Goal: Information Seeking & Learning: Learn about a topic

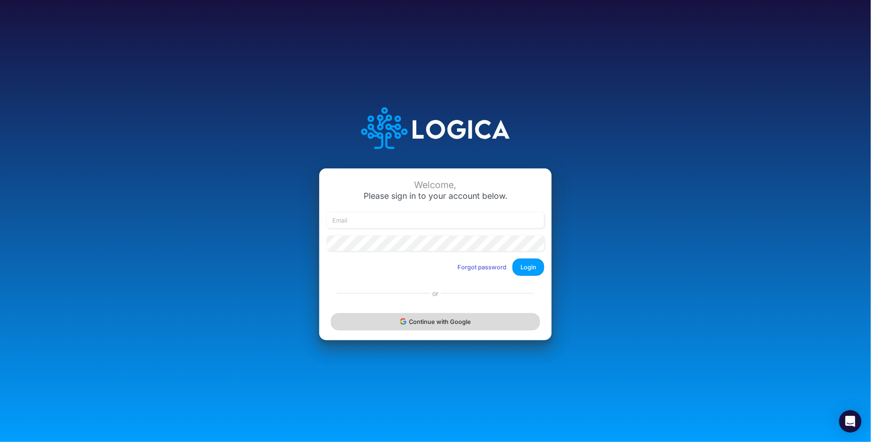
click at [405, 326] on button "Continue with Google" at bounding box center [435, 321] width 209 height 17
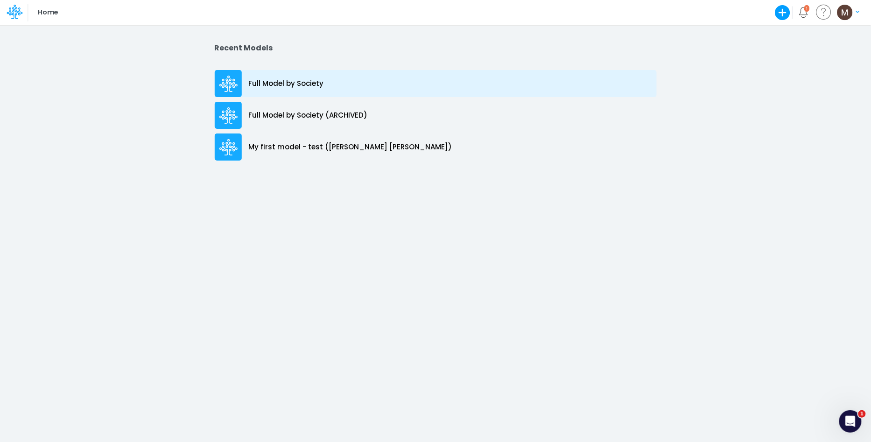
click at [267, 84] on p "Full Model by Society" at bounding box center [286, 83] width 75 height 11
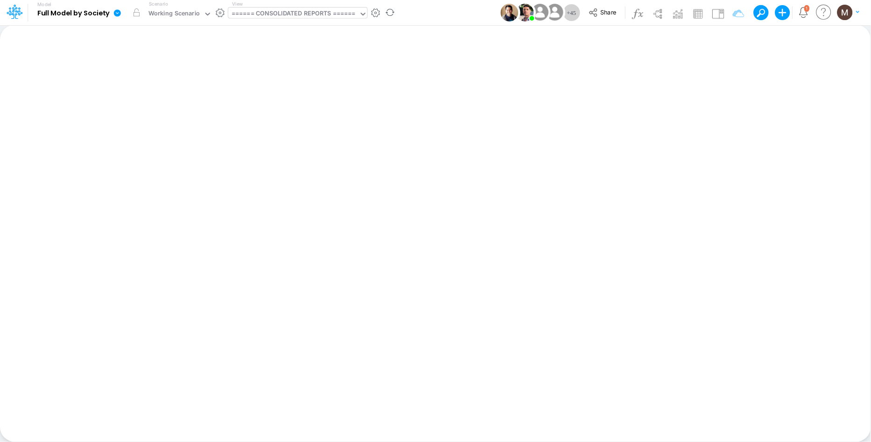
click at [284, 16] on div "====== CONSOLIDATED REPORTS ======" at bounding box center [294, 14] width 124 height 11
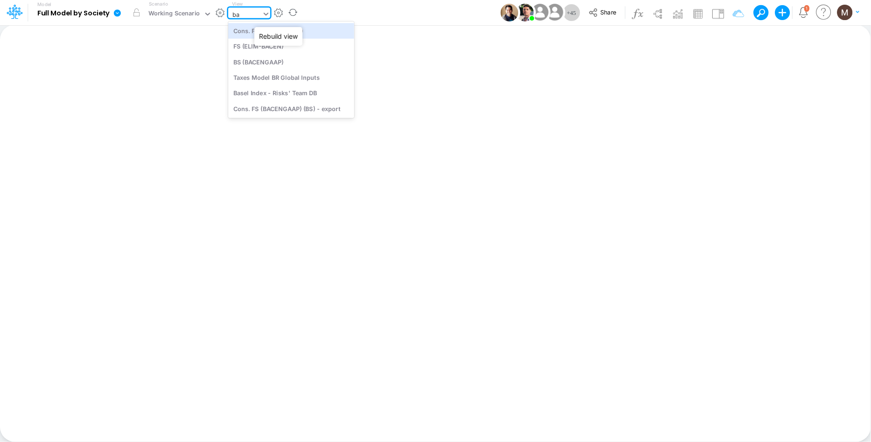
type input "bas"
click at [253, 30] on div "Basel Index - Risks' Team DB" at bounding box center [291, 30] width 126 height 15
type input "Basel Index - Datasource"
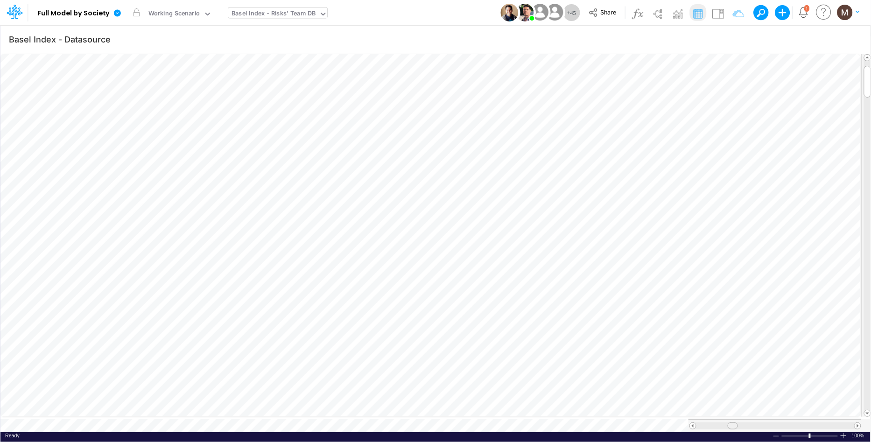
drag, startPoint x: 702, startPoint y: 423, endPoint x: 733, endPoint y: 421, distance: 31.3
click at [733, 423] on span at bounding box center [733, 426] width 6 height 6
click at [261, 18] on div "Basel Index - Risks' Team DB" at bounding box center [274, 14] width 84 height 11
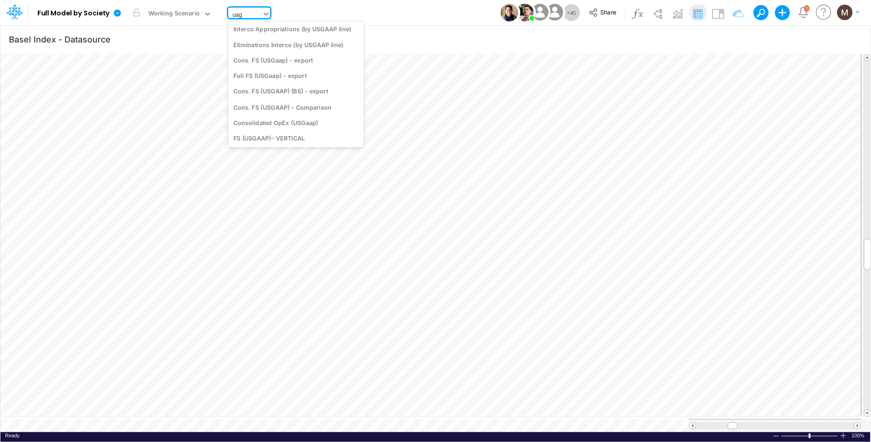
type input "usga"
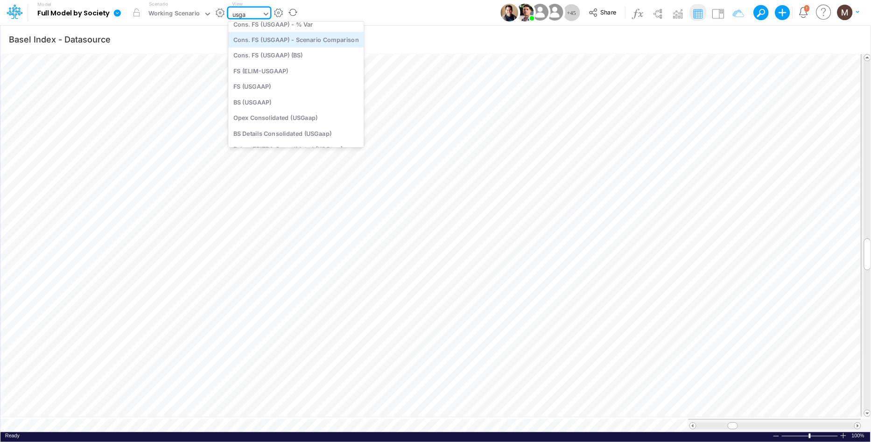
scroll to position [0, 0]
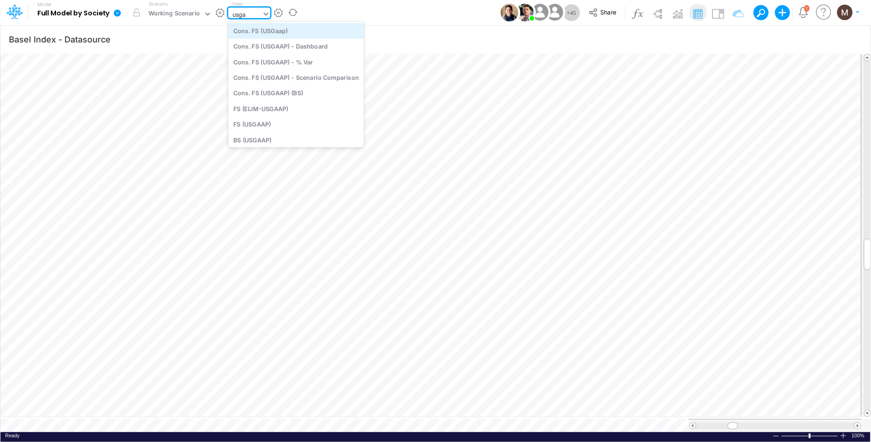
click at [278, 35] on div "Cons. FS (USGaap)" at bounding box center [296, 30] width 136 height 15
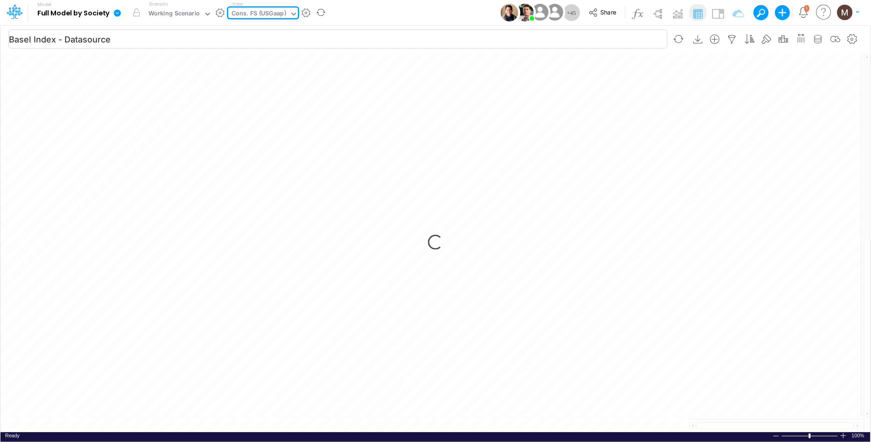
type input "Consolidated FS - USGAAP"
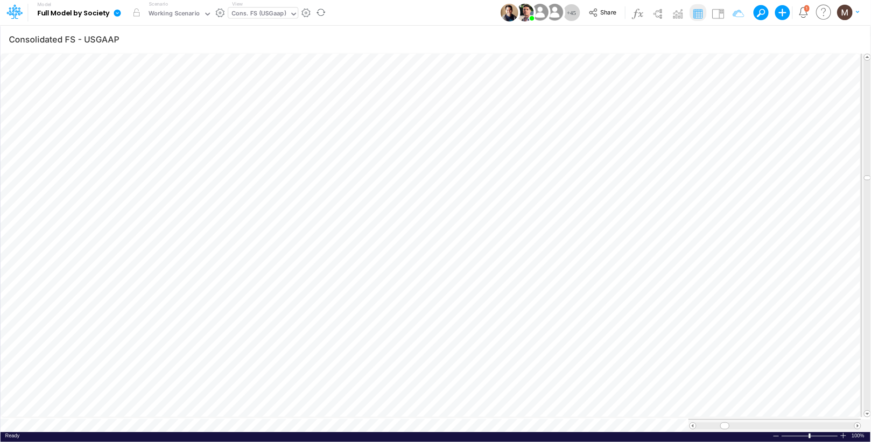
scroll to position [0, 0]
click at [600, 248] on icon "button" at bounding box center [593, 252] width 14 height 10
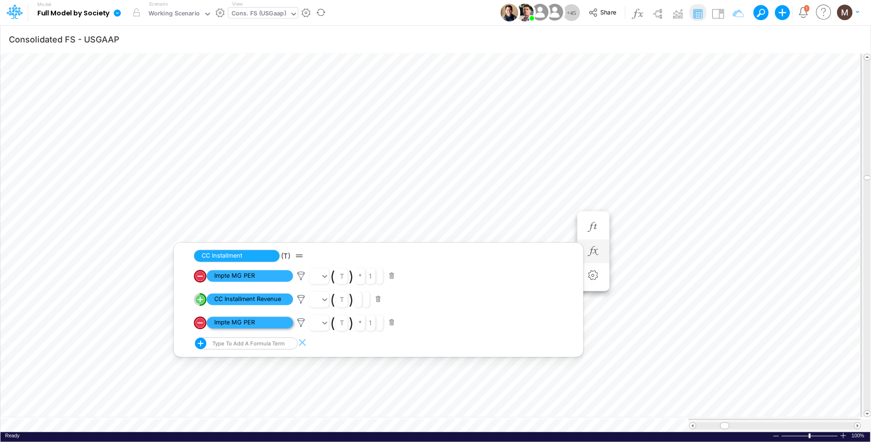
click at [257, 323] on span "Impte MG PER" at bounding box center [250, 323] width 86 height 12
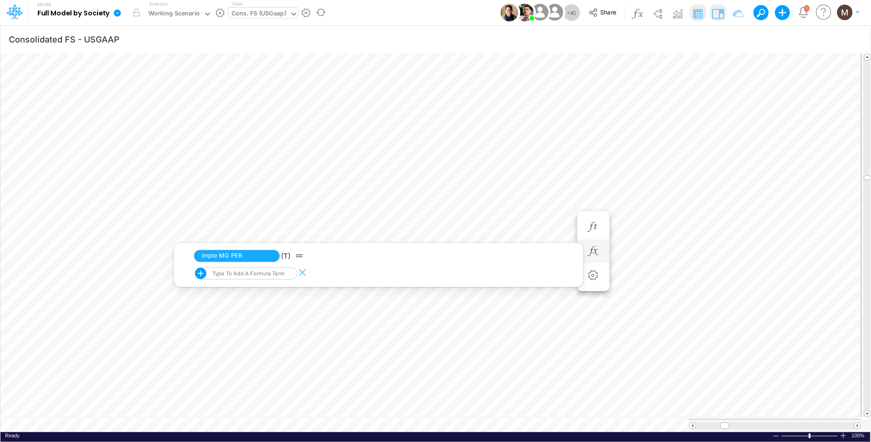
click at [719, 15] on img at bounding box center [718, 13] width 15 height 15
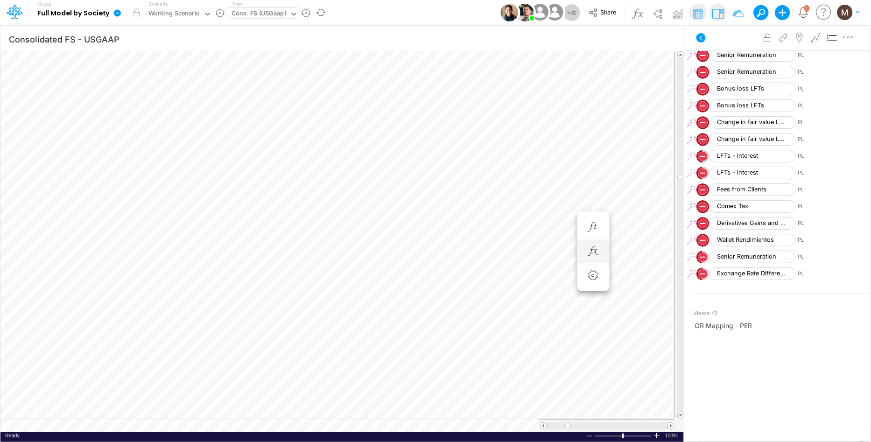
scroll to position [3352, 0]
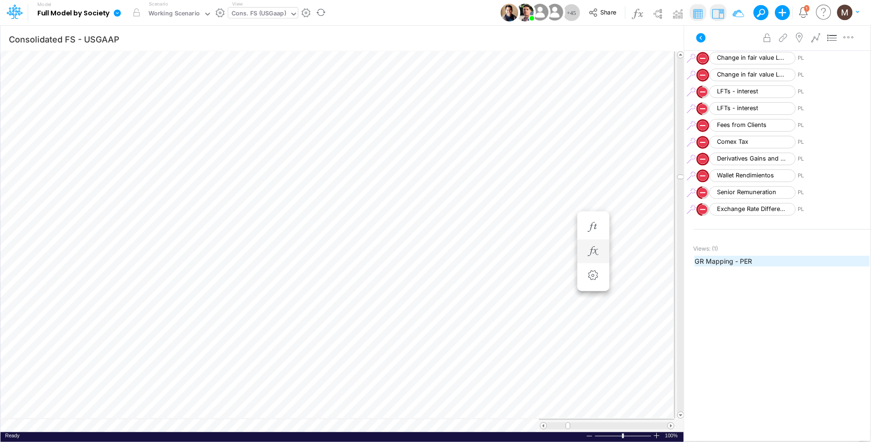
click at [743, 259] on span "GR Mapping - PER" at bounding box center [782, 261] width 174 height 10
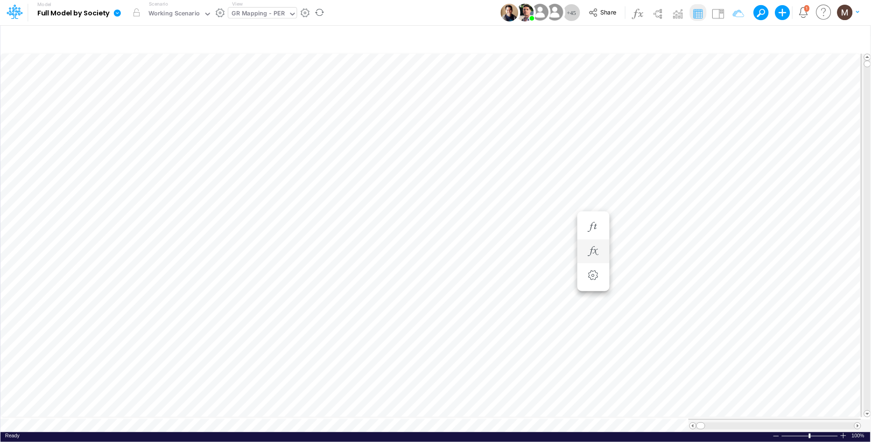
type input "Consolidated FS - USGAAP"
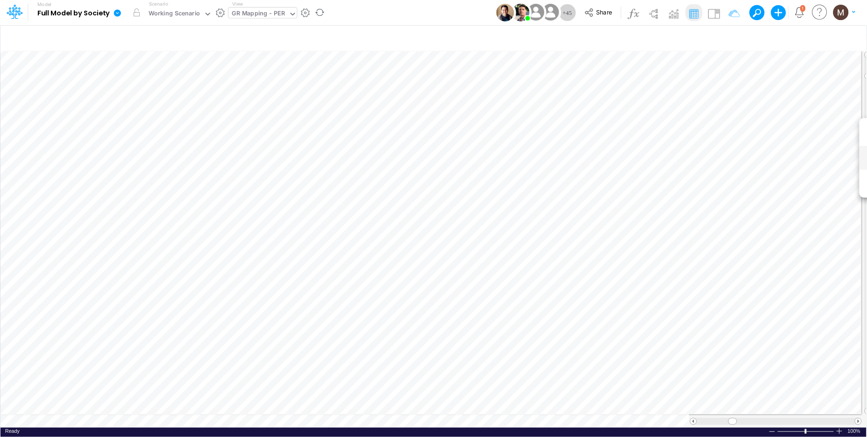
scroll to position [5, 0]
click at [269, 12] on div "GR Mapping - PER" at bounding box center [258, 14] width 53 height 11
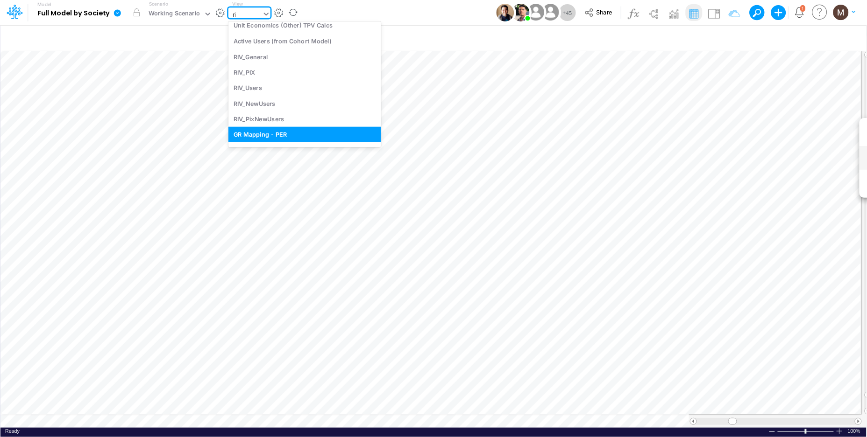
scroll to position [24, 0]
type input "riv"
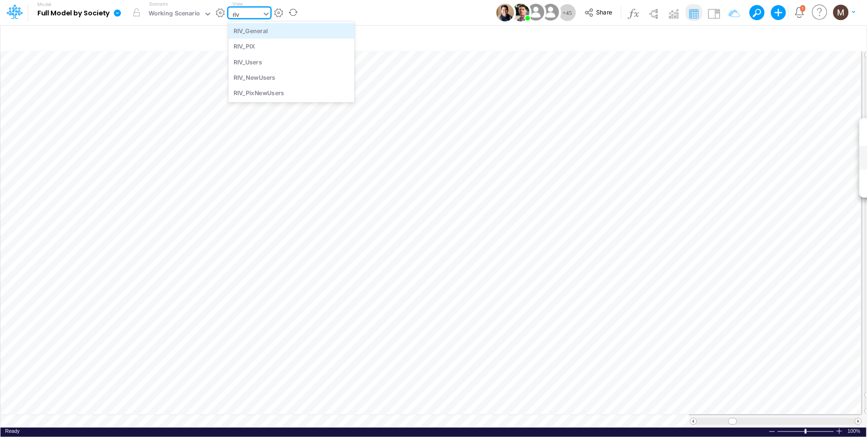
click at [283, 27] on div "RIV_General" at bounding box center [291, 30] width 126 height 15
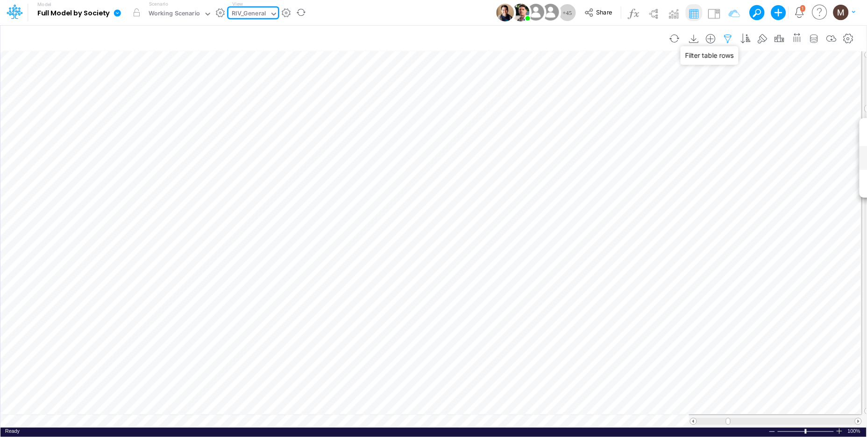
click at [732, 34] on icon "button" at bounding box center [728, 39] width 14 height 10
click at [734, 38] on icon "button" at bounding box center [728, 39] width 14 height 10
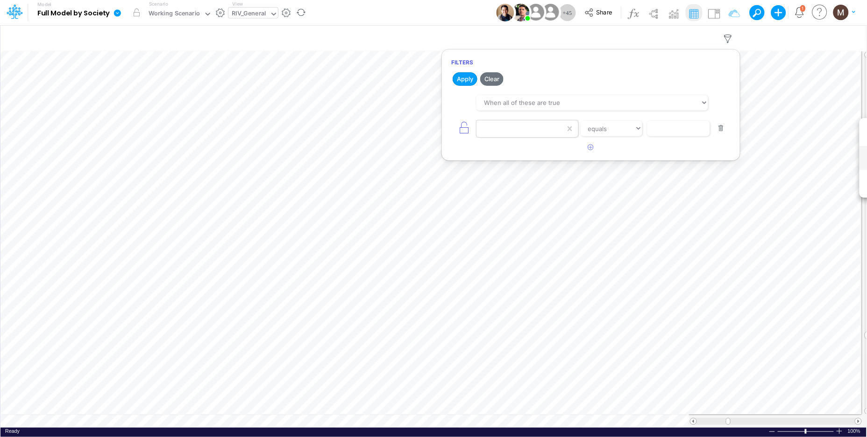
click at [509, 134] on div at bounding box center [520, 129] width 89 height 16
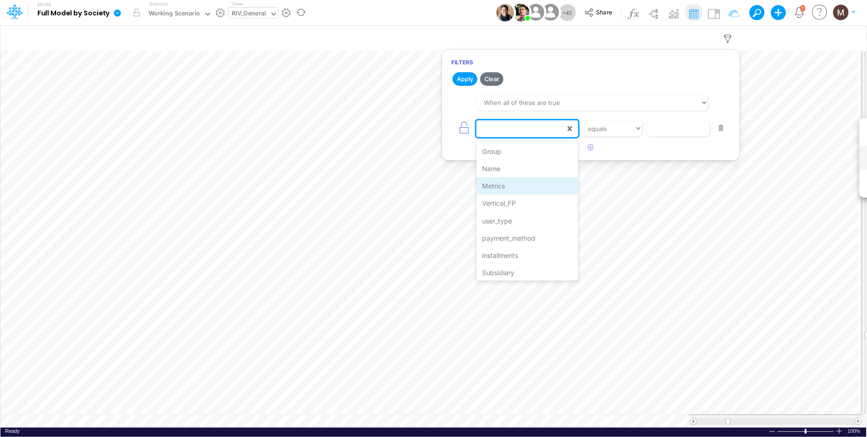
click at [505, 183] on div "Metrics" at bounding box center [526, 185] width 101 height 17
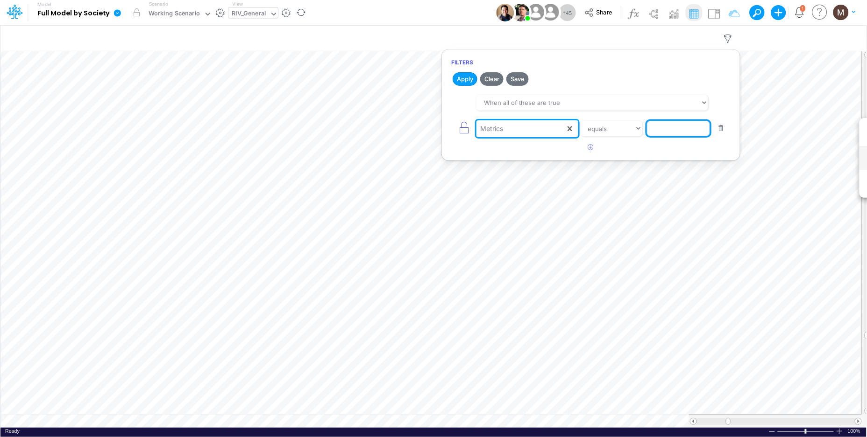
click at [688, 129] on input "text" at bounding box center [678, 129] width 63 height 16
type input "install"
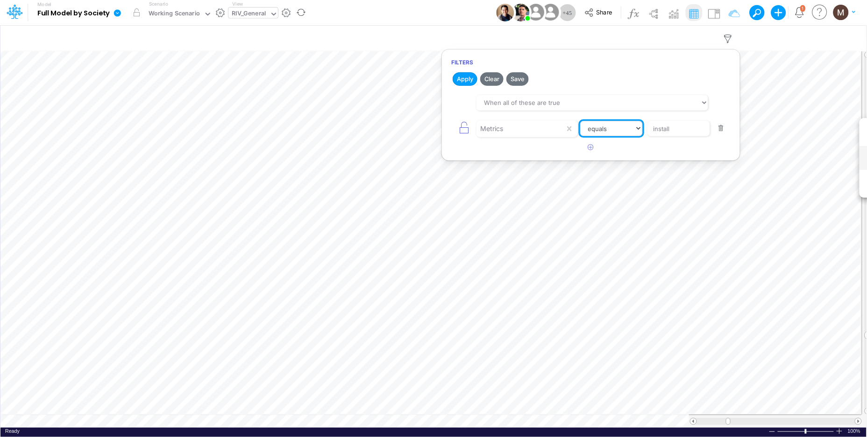
click at [628, 127] on select "equals not equal starts with ends with contains" at bounding box center [611, 129] width 63 height 16
select select "contains"
click at [580, 121] on select "equals not equal starts with ends with contains" at bounding box center [611, 129] width 63 height 16
click at [469, 85] on button "Apply" at bounding box center [464, 79] width 25 height 14
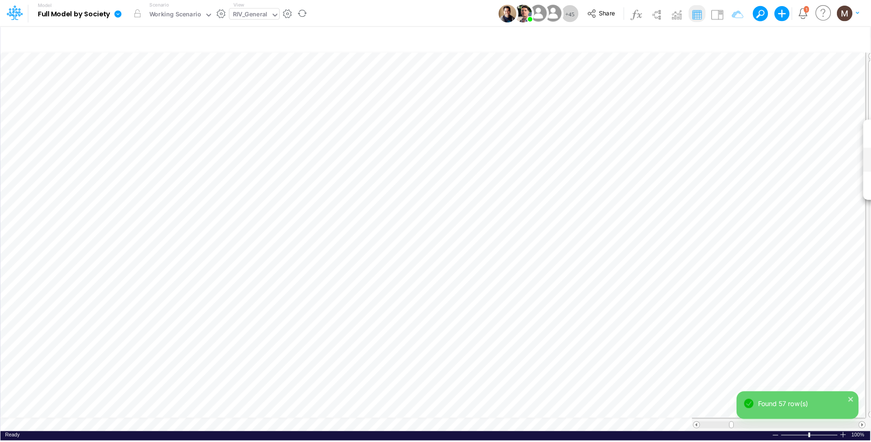
scroll to position [0, 0]
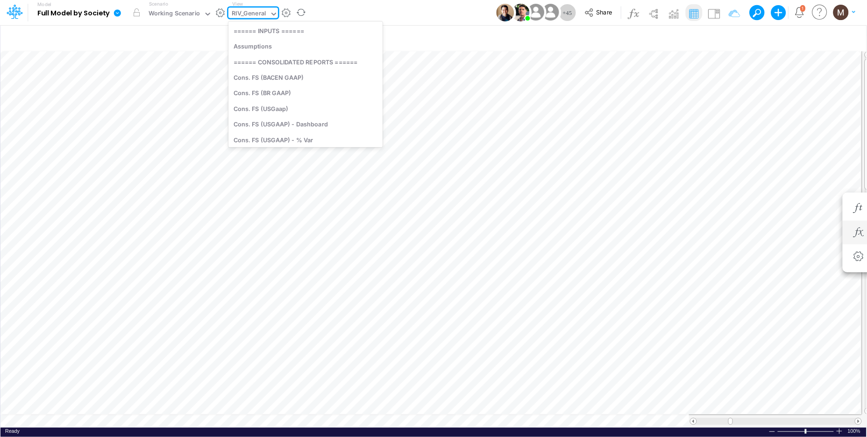
click at [249, 14] on div "RIV_General" at bounding box center [249, 14] width 35 height 11
type input "unit"
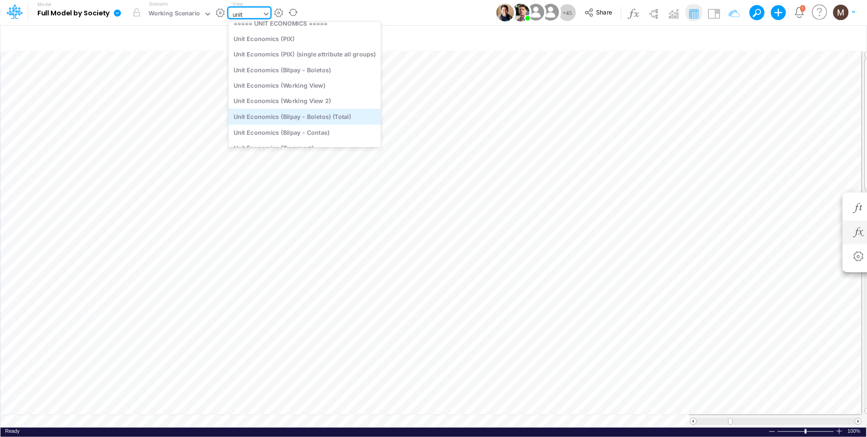
scroll to position [20, 0]
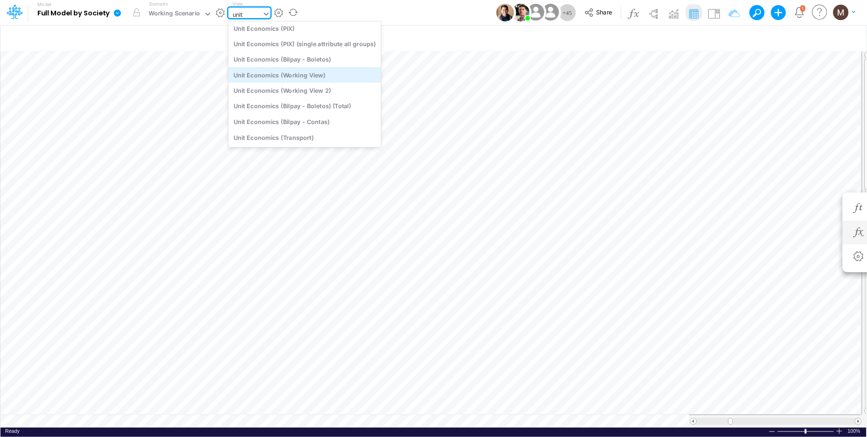
click at [289, 78] on div "Unit Economics (Working View)" at bounding box center [304, 74] width 153 height 15
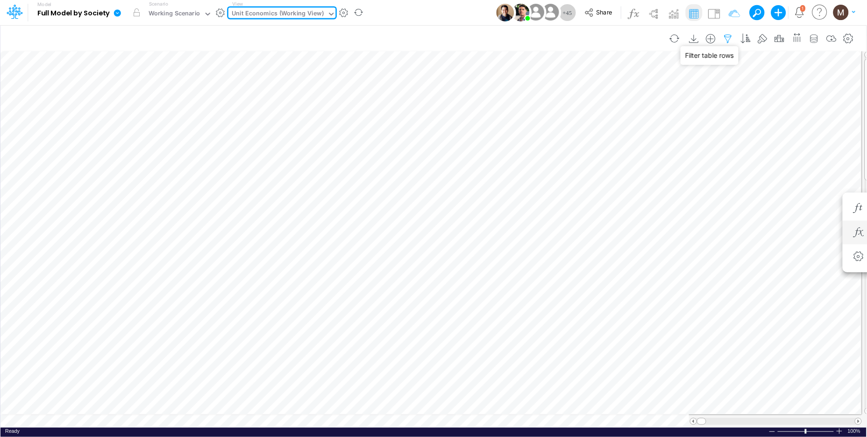
click at [728, 38] on icon "button" at bounding box center [728, 39] width 14 height 10
select select "contains"
select select "tableSearchOR"
select select "contains"
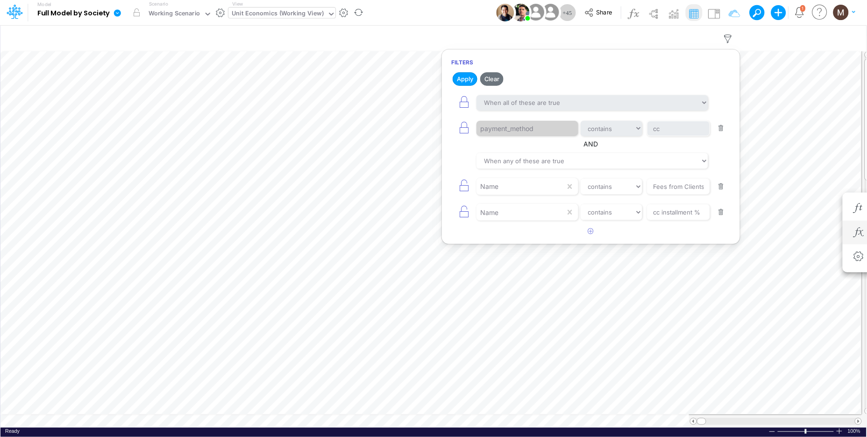
click at [718, 188] on button "button" at bounding box center [721, 187] width 18 height 13
type input "cc installment %"
click at [718, 188] on button "button" at bounding box center [721, 187] width 18 height 13
click at [718, 126] on button "button" at bounding box center [721, 128] width 18 height 13
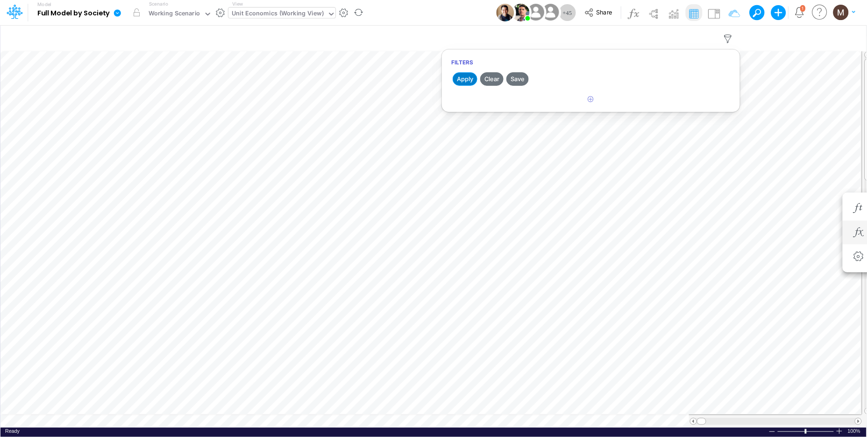
click at [464, 79] on button "Apply" at bounding box center [464, 79] width 25 height 14
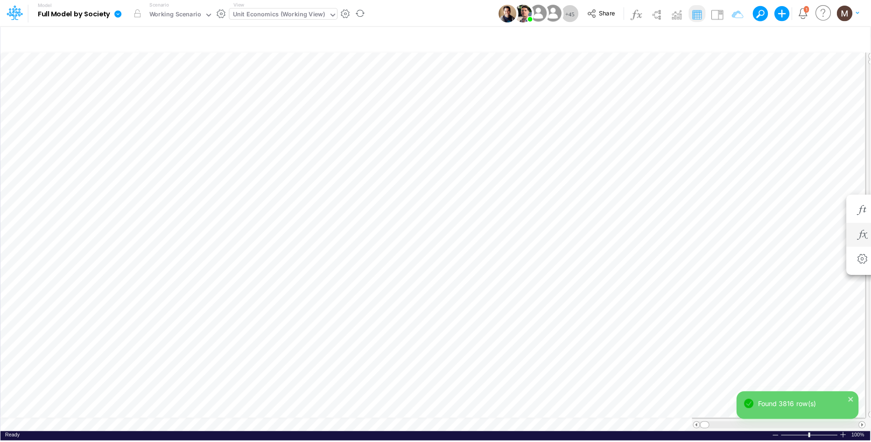
scroll to position [0, 0]
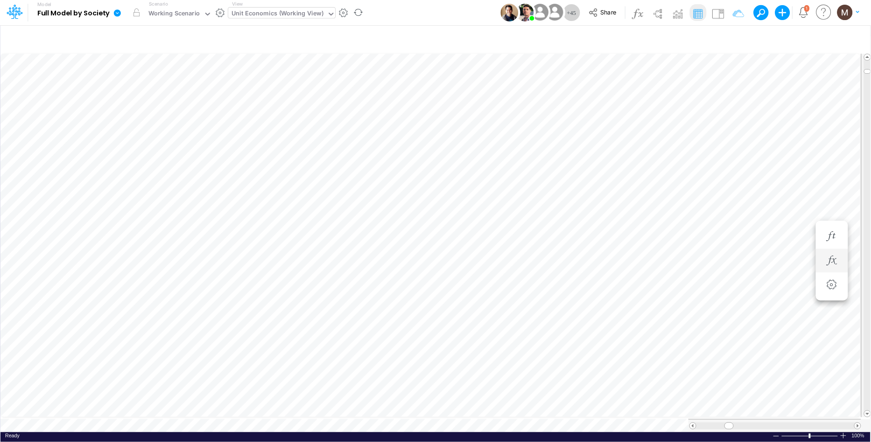
scroll to position [0, 0]
click at [728, 37] on icon "button" at bounding box center [733, 40] width 14 height 10
click at [590, 100] on icon "button" at bounding box center [591, 99] width 6 height 6
select select "tableSearchOR"
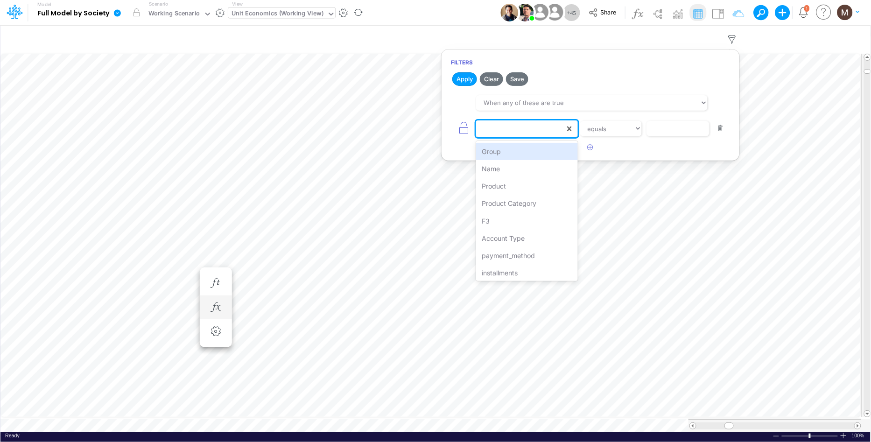
click at [528, 128] on div at bounding box center [520, 129] width 89 height 16
click at [512, 168] on div "Name" at bounding box center [526, 168] width 101 height 17
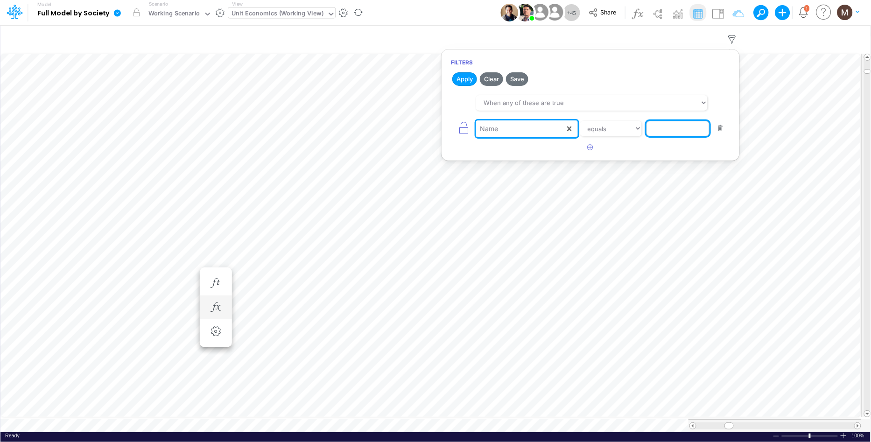
click at [678, 134] on input "text" at bounding box center [678, 129] width 63 height 16
paste input "CC Installment"
type input "CC Installment"
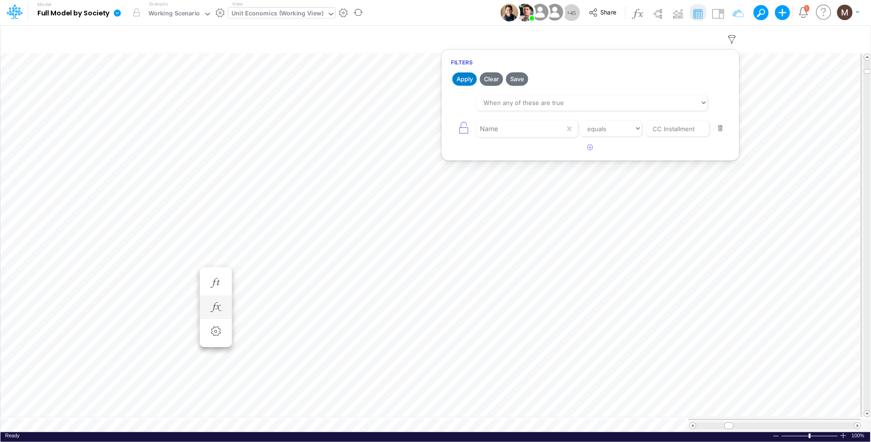
click at [460, 82] on button "Apply" at bounding box center [464, 79] width 25 height 14
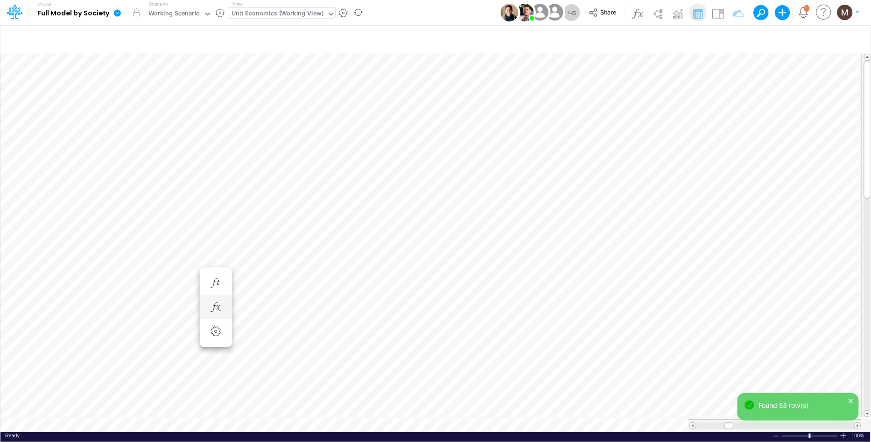
scroll to position [0, 0]
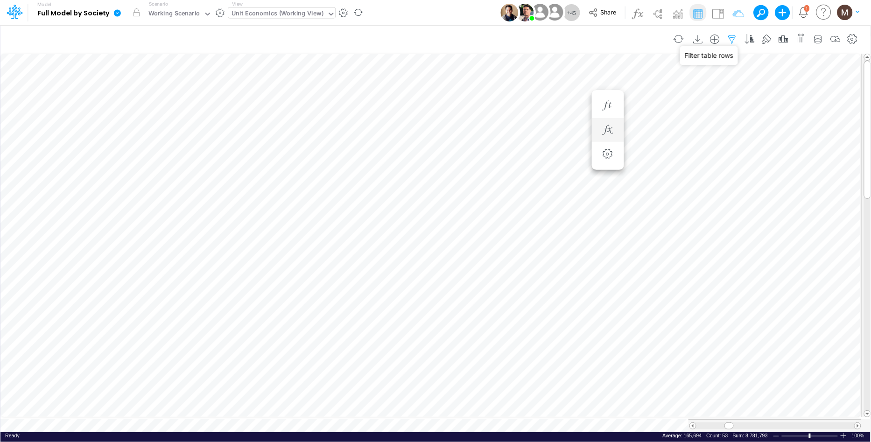
click at [730, 37] on icon "button" at bounding box center [733, 40] width 14 height 10
select select "tableSearchOR"
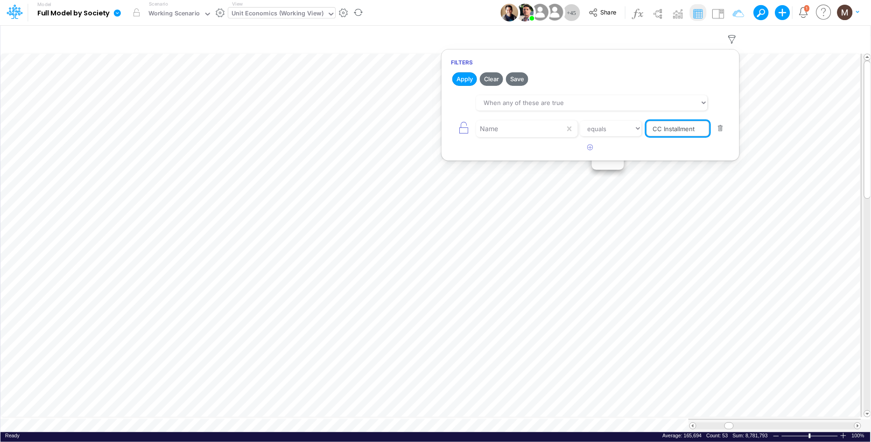
click at [693, 128] on input "CC Installment" at bounding box center [678, 129] width 63 height 16
type input "CC Installment %"
click at [464, 80] on button "Apply" at bounding box center [464, 79] width 25 height 14
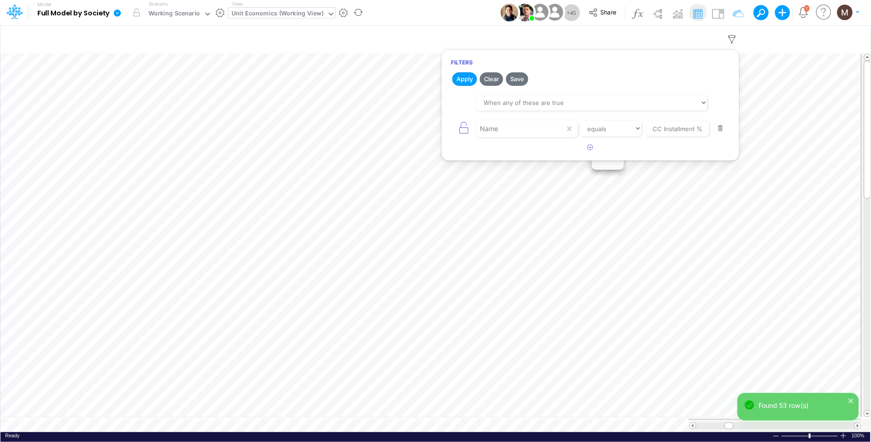
scroll to position [0, 0]
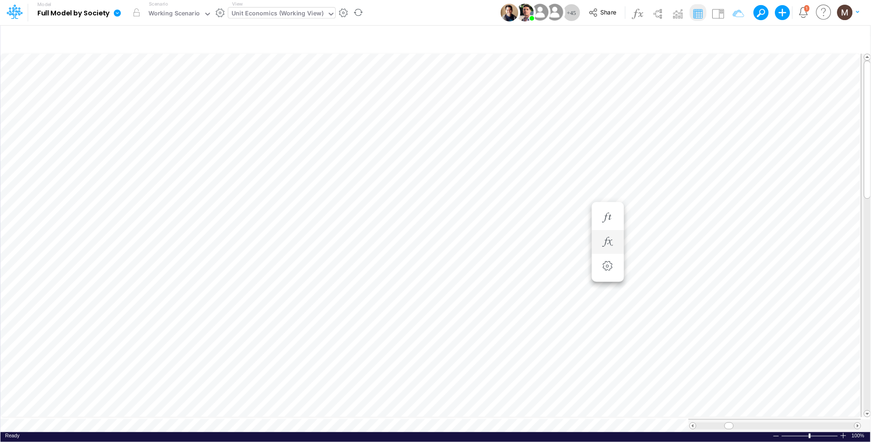
scroll to position [0, 0]
click at [607, 134] on icon "button" at bounding box center [608, 134] width 14 height 10
click at [154, 11] on div "Working Scenario" at bounding box center [174, 14] width 52 height 11
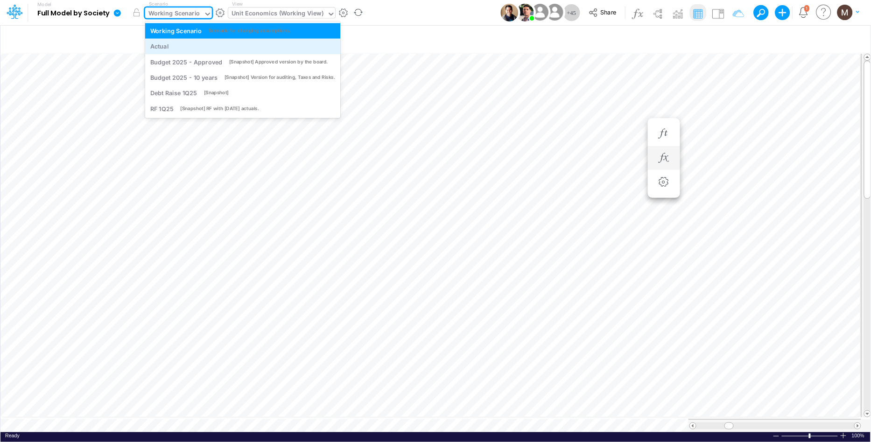
click at [161, 48] on div "Actual" at bounding box center [159, 46] width 19 height 9
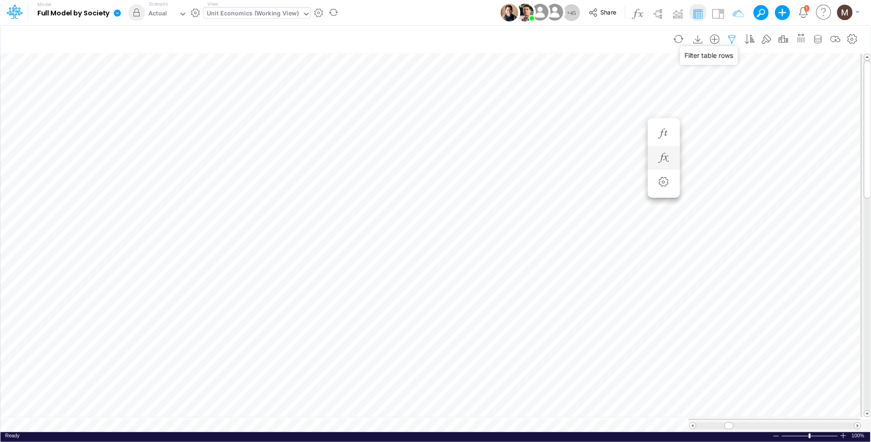
click at [733, 38] on icon "button" at bounding box center [733, 40] width 14 height 10
select select "tableSearchOR"
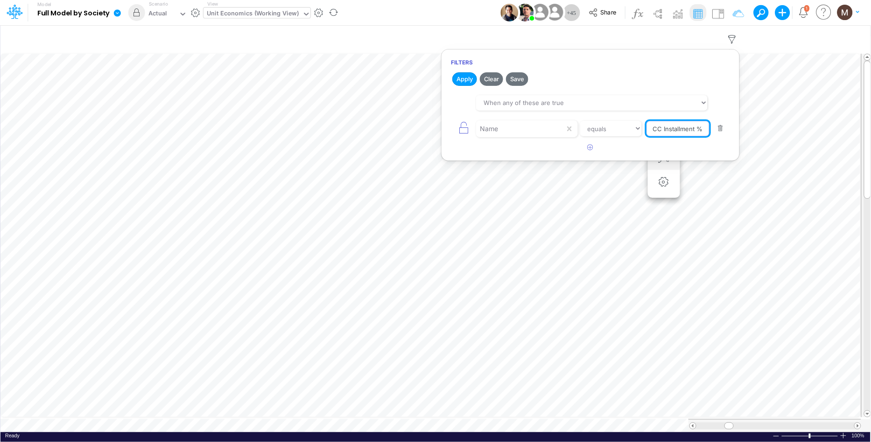
drag, startPoint x: 694, startPoint y: 128, endPoint x: 715, endPoint y: 130, distance: 21.5
click at [715, 130] on div "Name equals not equal starts with ends with contains CC Installment %" at bounding box center [590, 128] width 279 height 21
type input "CC Installment"
click at [467, 82] on button "Apply" at bounding box center [464, 79] width 25 height 14
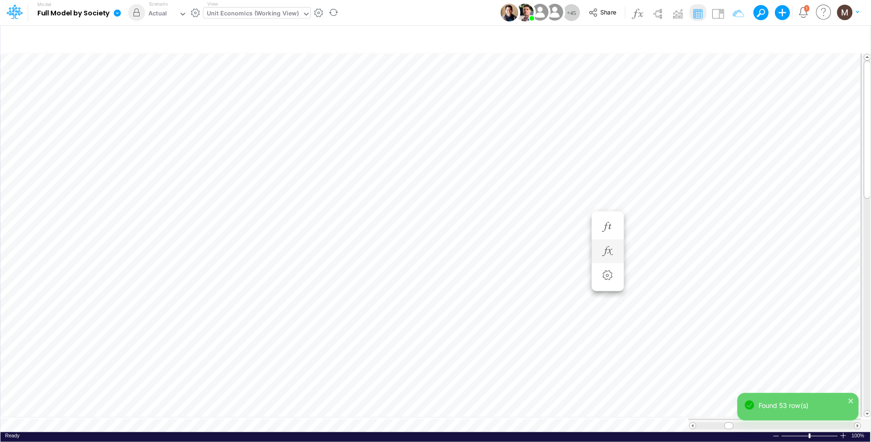
scroll to position [0, 0]
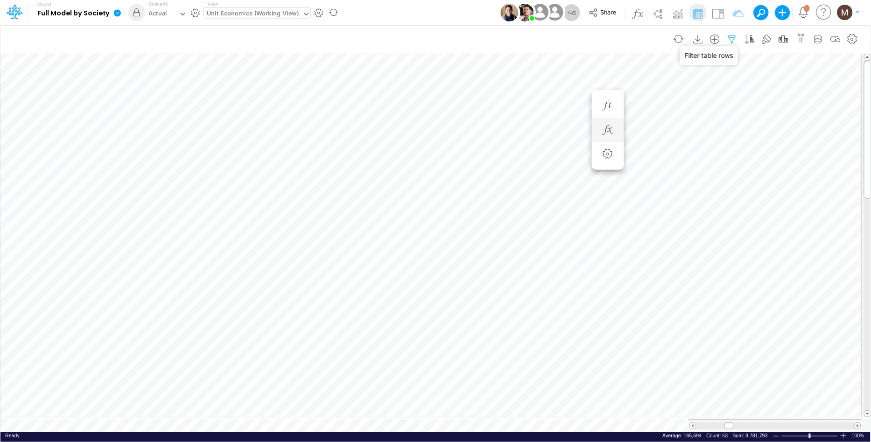
click at [734, 35] on icon "button" at bounding box center [733, 40] width 14 height 10
select select "tableSearchOR"
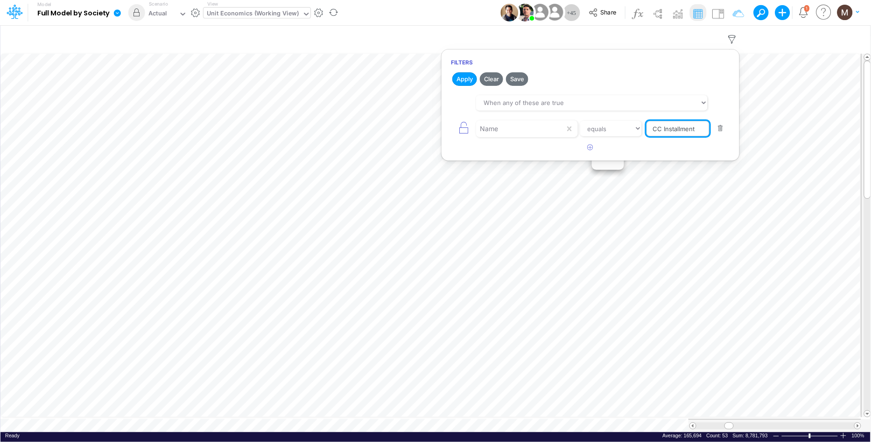
click at [705, 126] on input "CC Installment" at bounding box center [678, 129] width 63 height 16
type input "CC Installment %"
click at [465, 82] on button "Apply" at bounding box center [464, 79] width 25 height 14
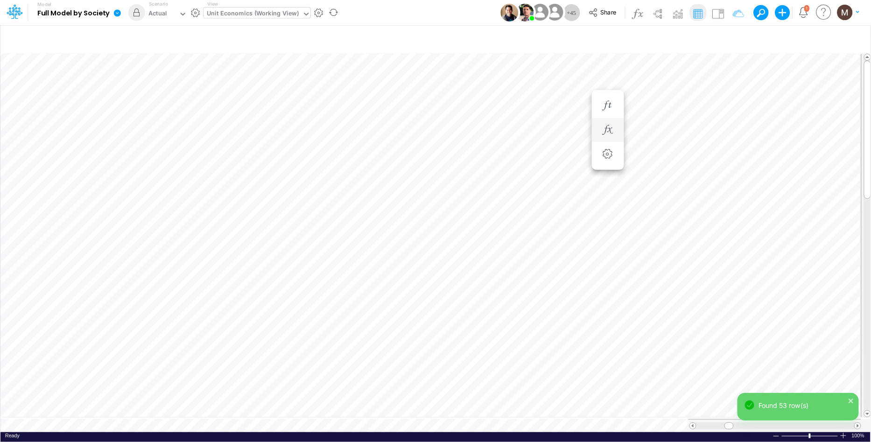
scroll to position [0, 0]
click at [602, 246] on icon "button" at bounding box center [608, 242] width 14 height 10
click at [262, 268] on span "Division" at bounding box center [264, 267] width 86 height 12
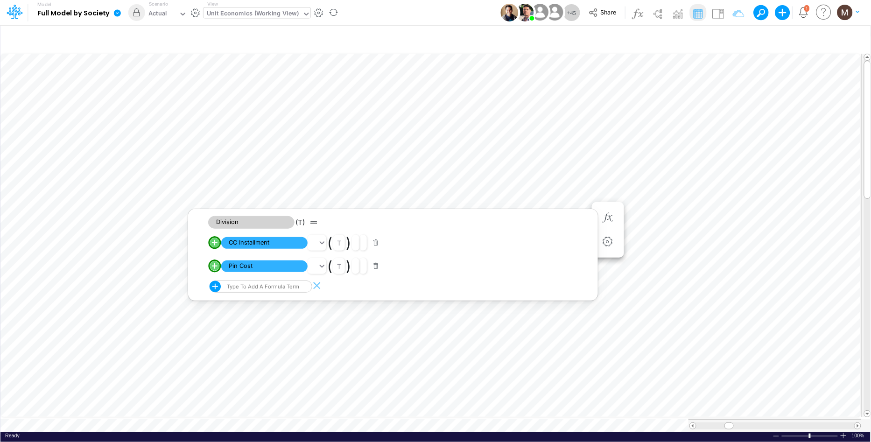
scroll to position [0, 0]
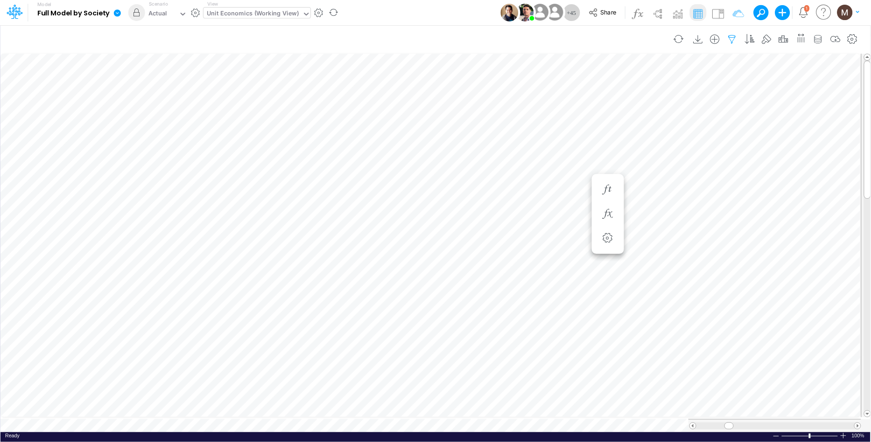
click at [729, 39] on icon "button" at bounding box center [733, 40] width 14 height 10
select select "tableSearchOR"
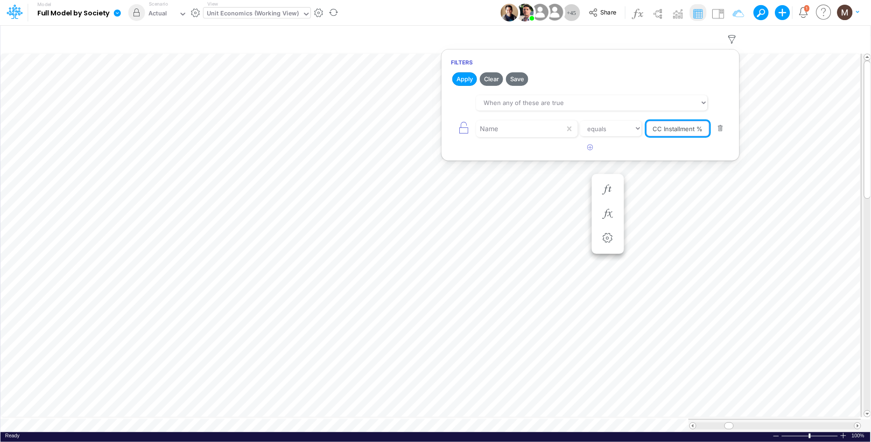
drag, startPoint x: 696, startPoint y: 130, endPoint x: 710, endPoint y: 130, distance: 14.5
click at [710, 130] on div "Name equals not equal starts with ends with contains CC Installment %" at bounding box center [590, 128] width 279 height 21
type input "CC Installment"
click at [467, 76] on button "Apply" at bounding box center [464, 79] width 25 height 14
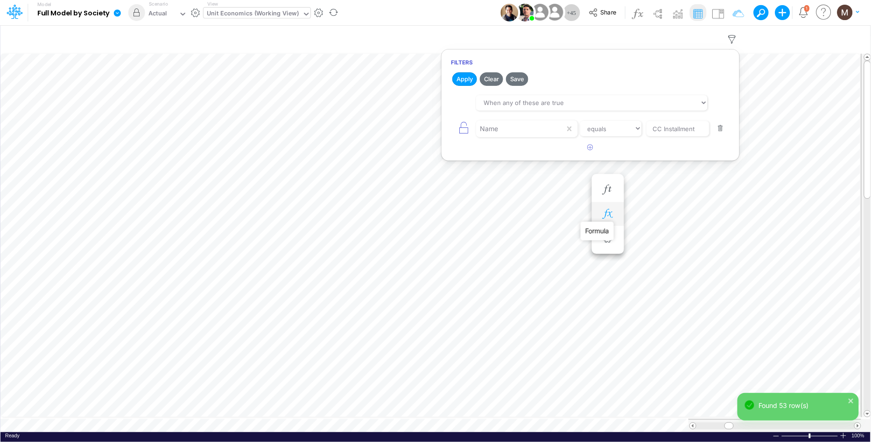
click at [614, 213] on icon "button" at bounding box center [608, 214] width 14 height 10
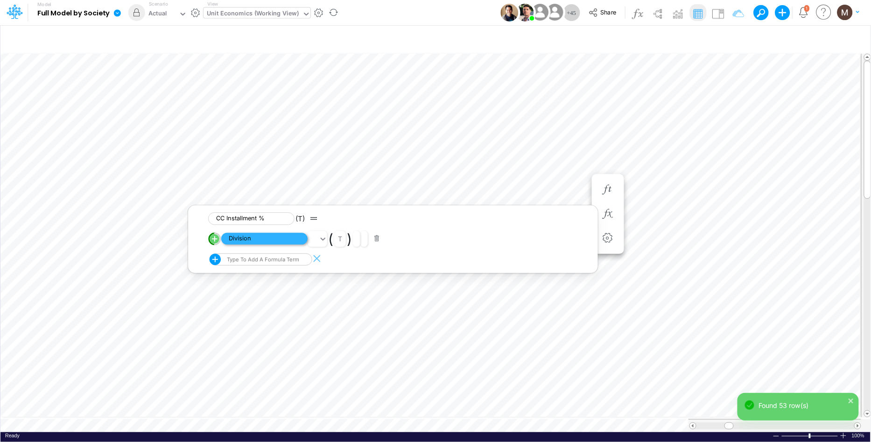
click at [258, 238] on span "Division" at bounding box center [264, 239] width 86 height 12
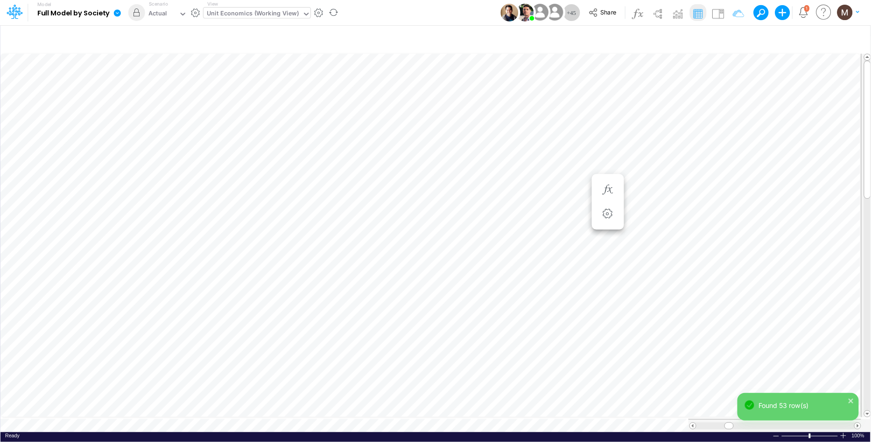
scroll to position [0, 0]
click at [610, 202] on button "button" at bounding box center [608, 195] width 17 height 19
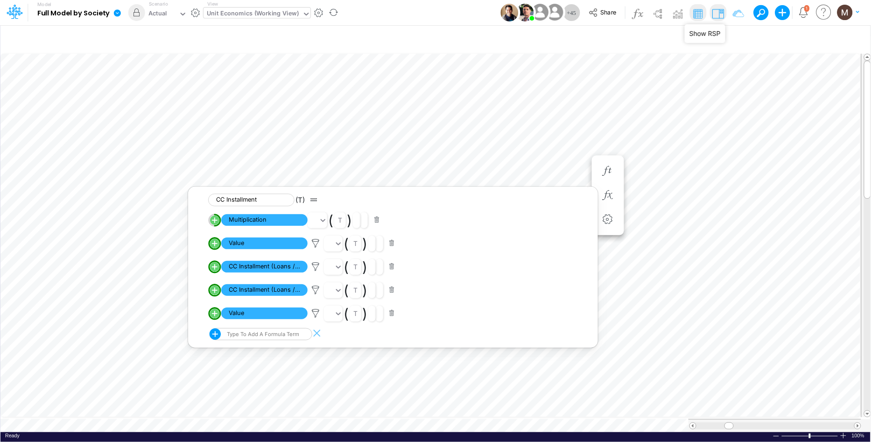
click at [718, 15] on img at bounding box center [718, 13] width 15 height 15
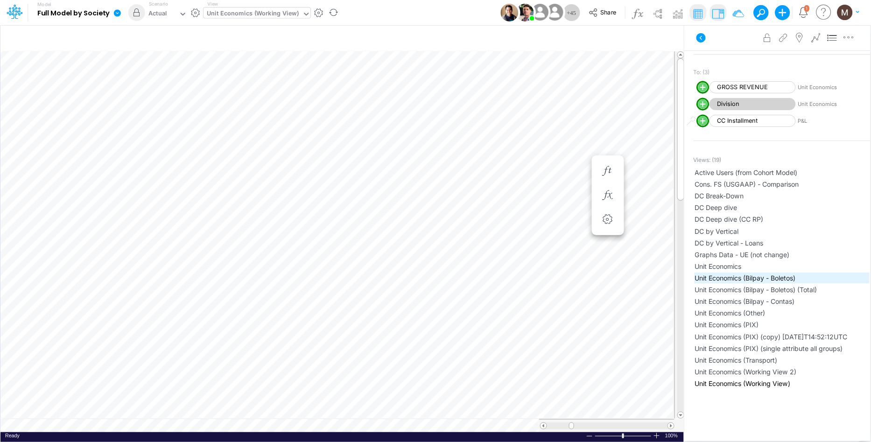
scroll to position [254, 0]
click at [614, 195] on icon "button" at bounding box center [608, 196] width 14 height 10
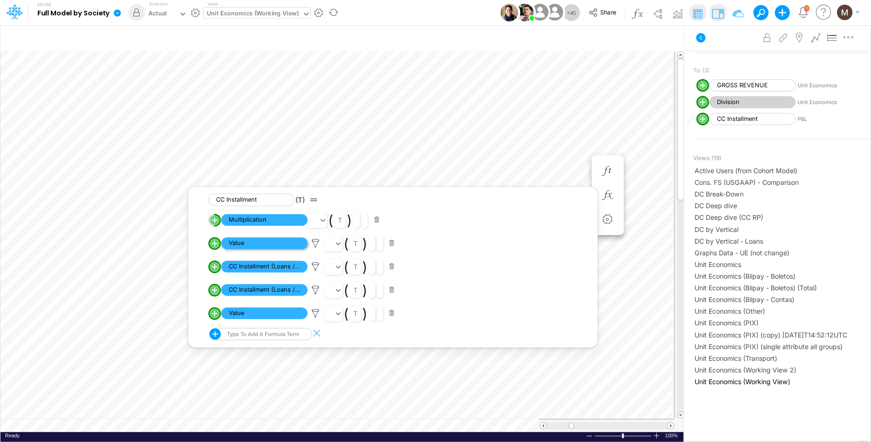
click at [271, 244] on span "Value" at bounding box center [264, 244] width 86 height 12
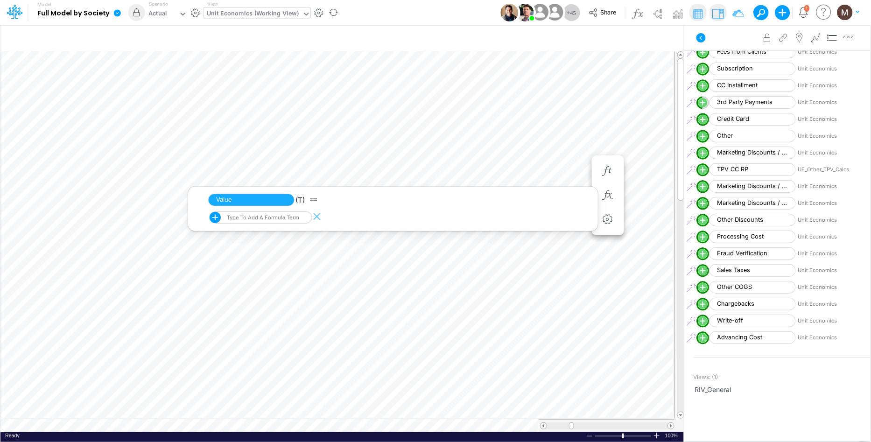
scroll to position [833, 0]
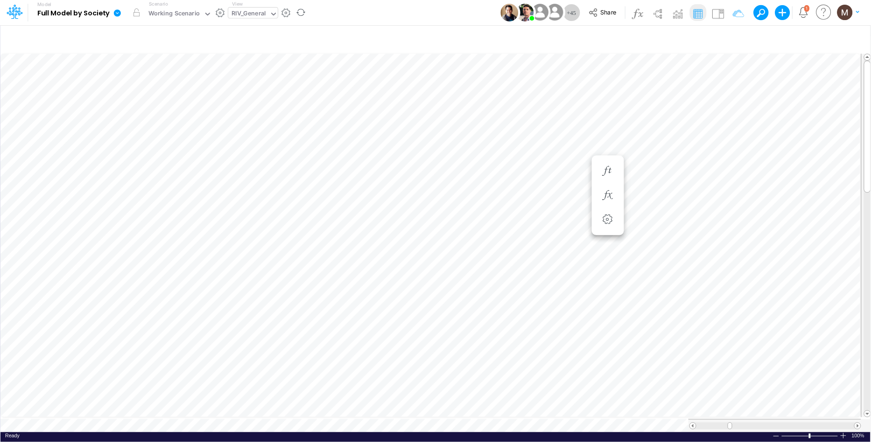
scroll to position [0, 0]
click at [192, 12] on div "Working Scenario" at bounding box center [174, 14] width 52 height 11
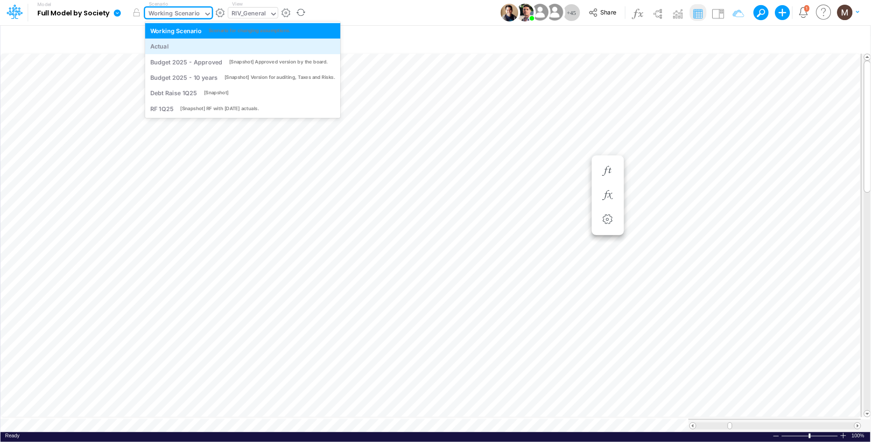
click at [191, 48] on div "Actual" at bounding box center [242, 46] width 185 height 9
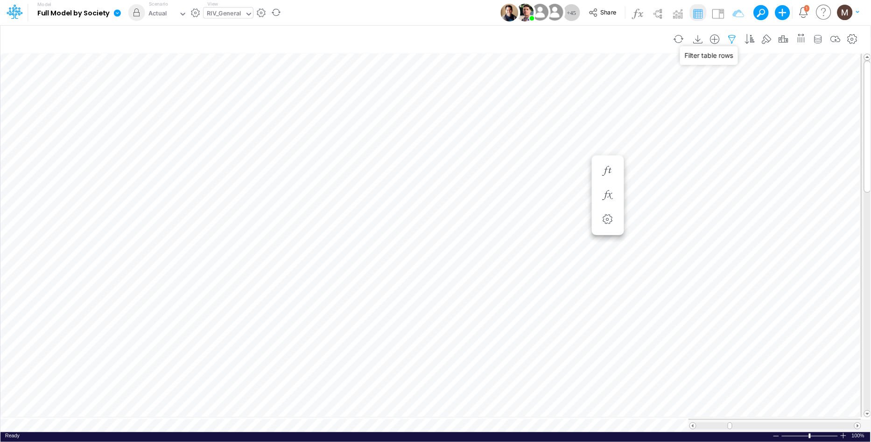
click at [733, 40] on icon "button" at bounding box center [733, 40] width 14 height 10
select select "contains"
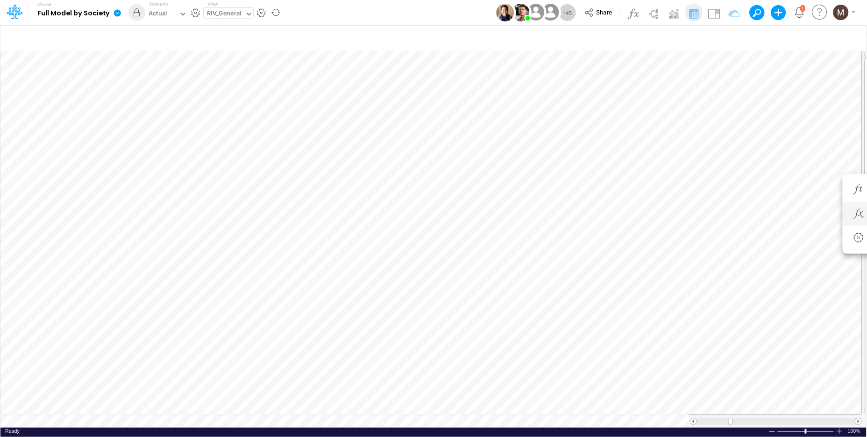
scroll to position [0, 0]
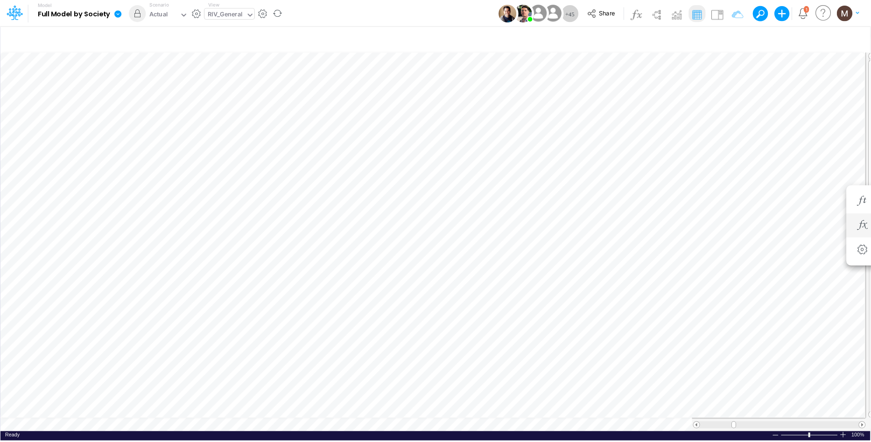
scroll to position [0, 0]
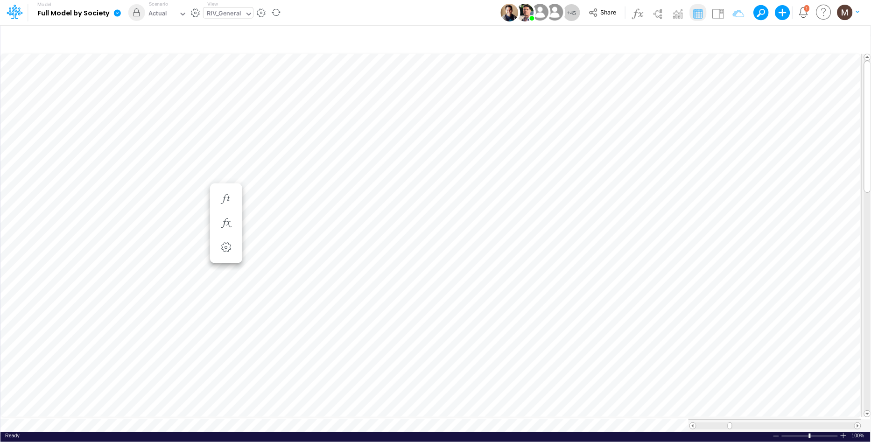
click at [733, 39] on icon "button" at bounding box center [733, 40] width 14 height 10
select select "contains"
drag, startPoint x: 691, startPoint y: 135, endPoint x: 627, endPoint y: 125, distance: 64.3
click at [627, 125] on div "Metrics equals not equal starts with ends with contains install" at bounding box center [590, 128] width 279 height 21
paste input "CC Installment"
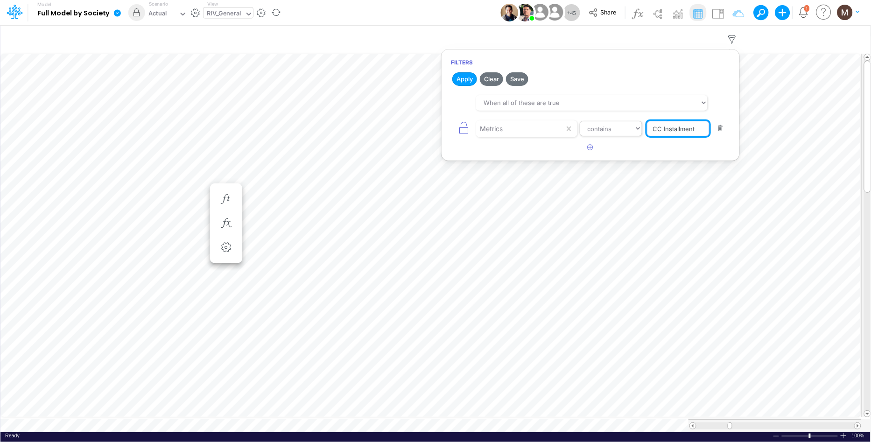
type input "CC Installment"
click at [611, 134] on select "equals not equal starts with ends with contains" at bounding box center [611, 129] width 63 height 16
select select "equals"
click at [580, 121] on select "equals not equal starts with ends with contains" at bounding box center [611, 129] width 63 height 16
click at [461, 74] on button "Apply" at bounding box center [464, 79] width 25 height 14
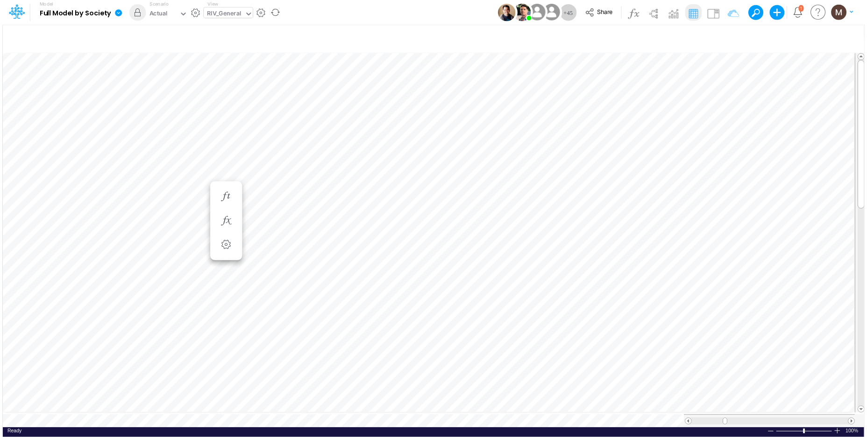
scroll to position [0, 0]
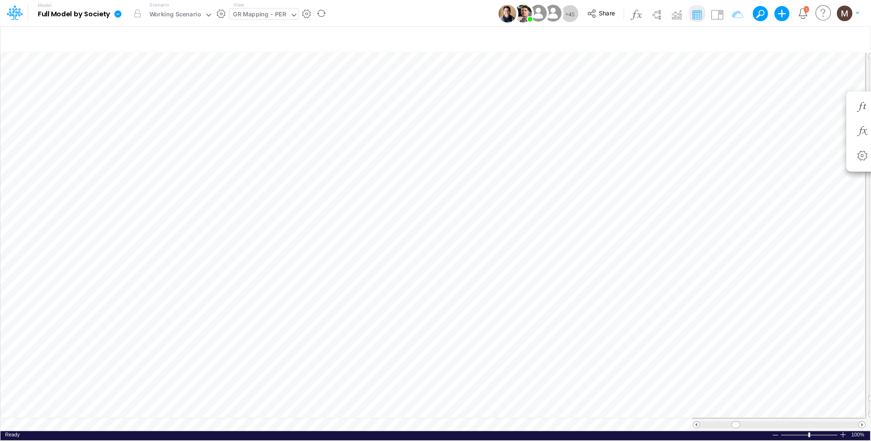
scroll to position [0, 0]
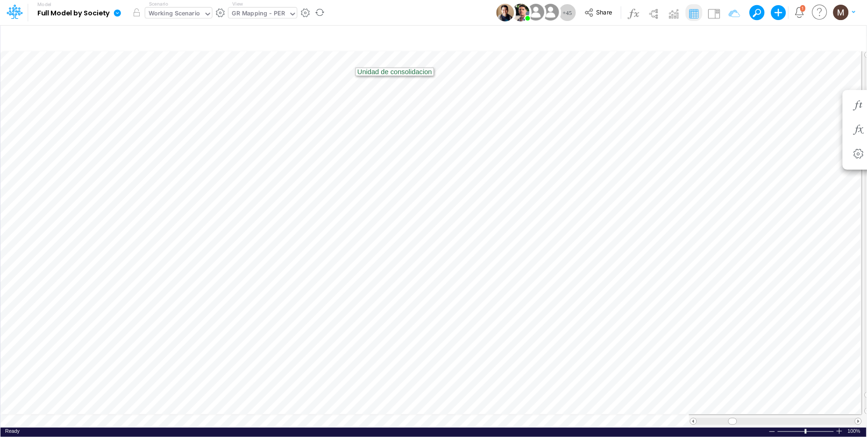
click at [198, 14] on div "Working Scenario" at bounding box center [174, 14] width 52 height 11
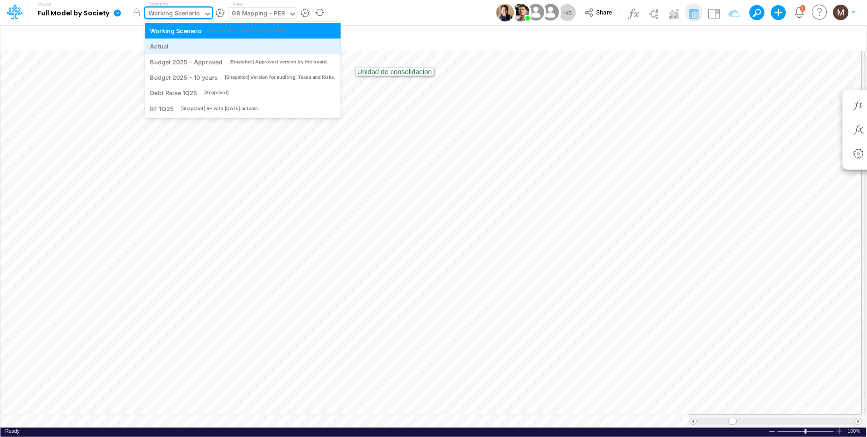
click at [194, 41] on div "Actual" at bounding box center [243, 46] width 196 height 15
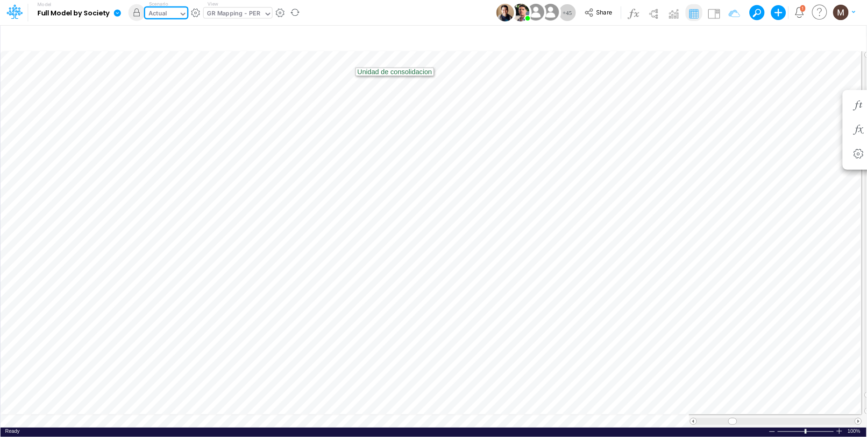
click at [182, 14] on icon at bounding box center [183, 14] width 8 height 8
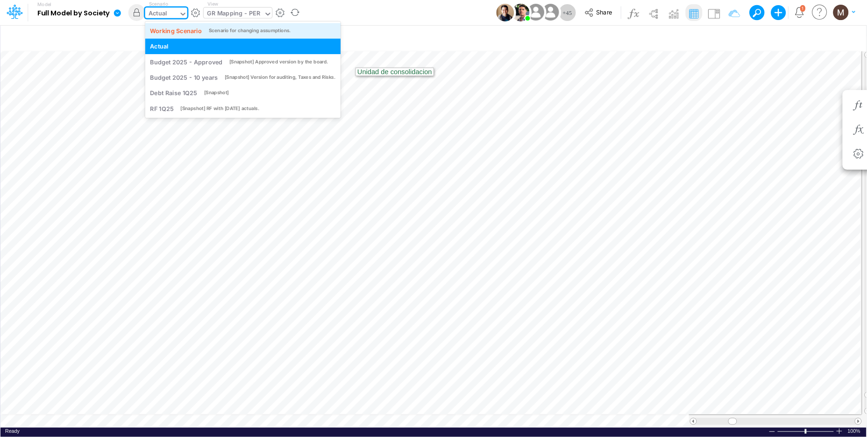
click at [181, 28] on div "Working Scenario" at bounding box center [176, 30] width 52 height 9
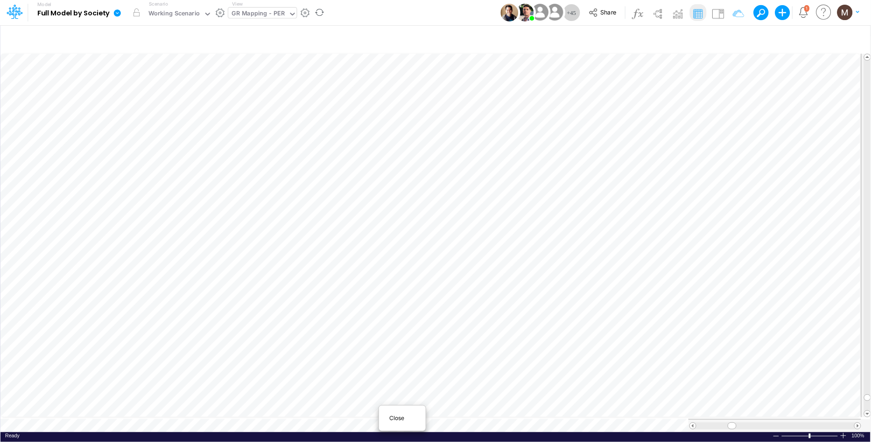
click at [382, 422] on div "Close" at bounding box center [402, 418] width 47 height 18
click at [194, 11] on div "Working Scenario" at bounding box center [174, 14] width 52 height 11
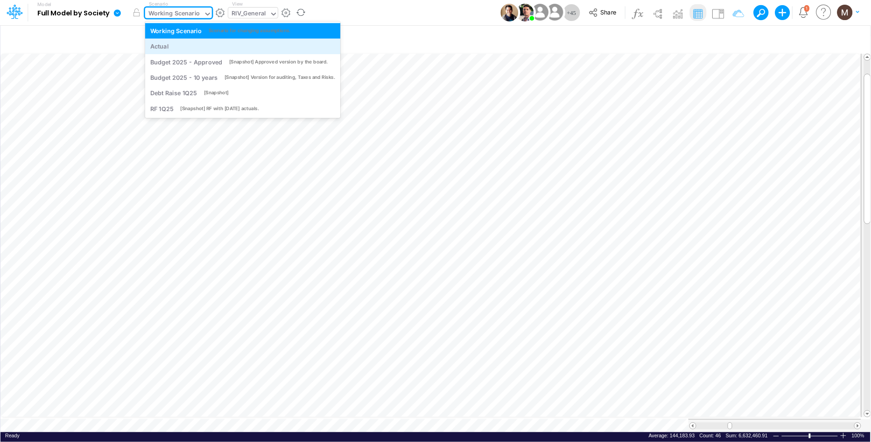
click at [181, 47] on div "Actual" at bounding box center [242, 46] width 185 height 9
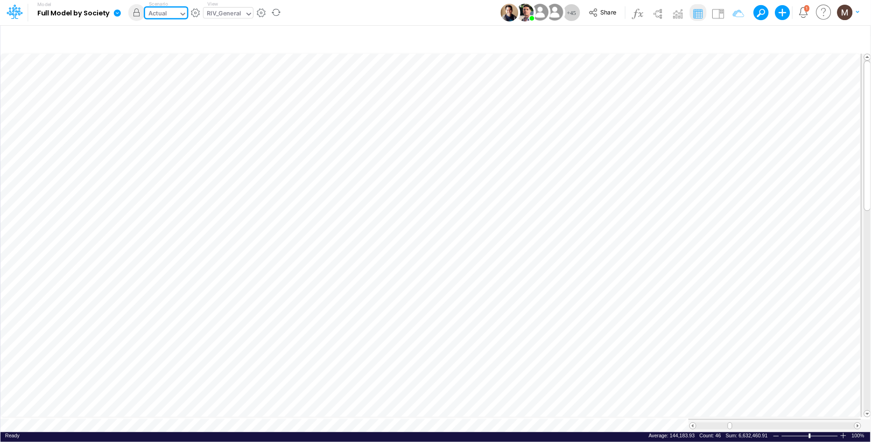
click at [472, 417] on div "Paste Cut Copy AutoFill 109.5123733 Ready 100% Sum: 6,632,460.91 Max: 5,674,278…" at bounding box center [435, 242] width 870 height 380
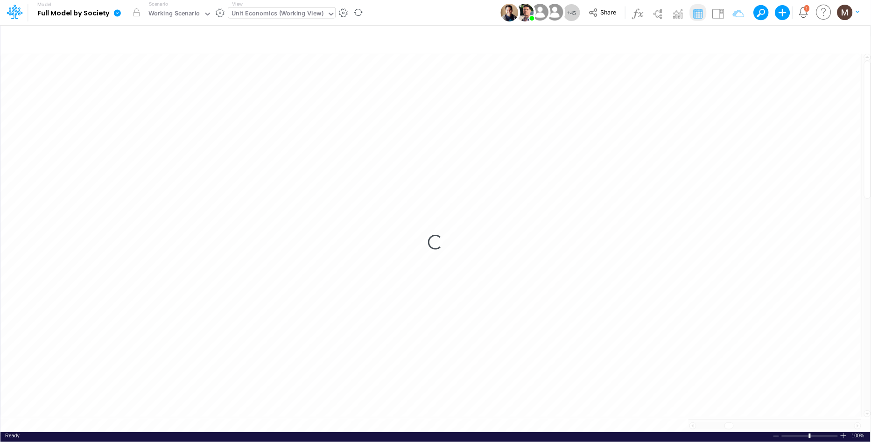
scroll to position [0, 0]
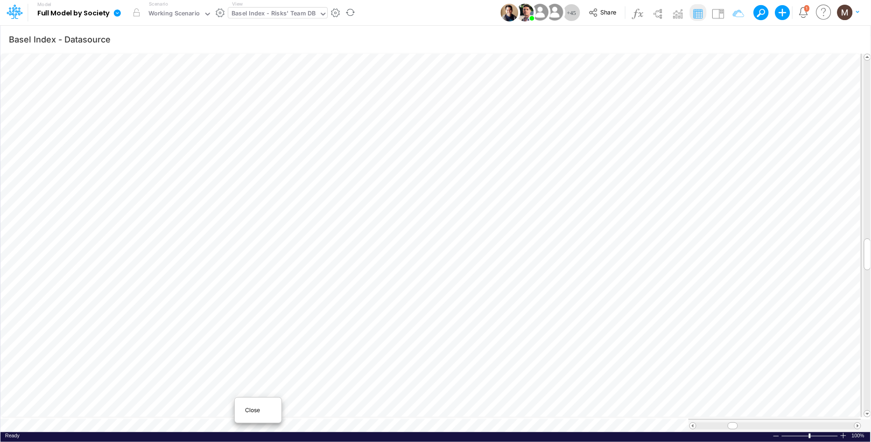
click at [263, 404] on div "Close" at bounding box center [258, 411] width 47 height 18
type input "Consolidated FS - USGAAP"
click at [267, 422] on div "Paste Cut Copy AutoFill 68462.96320684829 Ready 100% Sum: null Max: null Min: n…" at bounding box center [435, 242] width 870 height 380
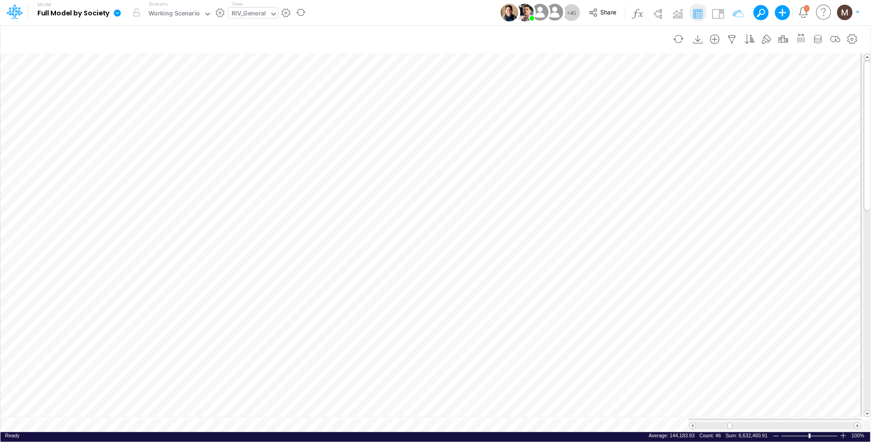
scroll to position [0, 0]
click at [198, 9] on div "Working Scenario" at bounding box center [174, 14] width 52 height 11
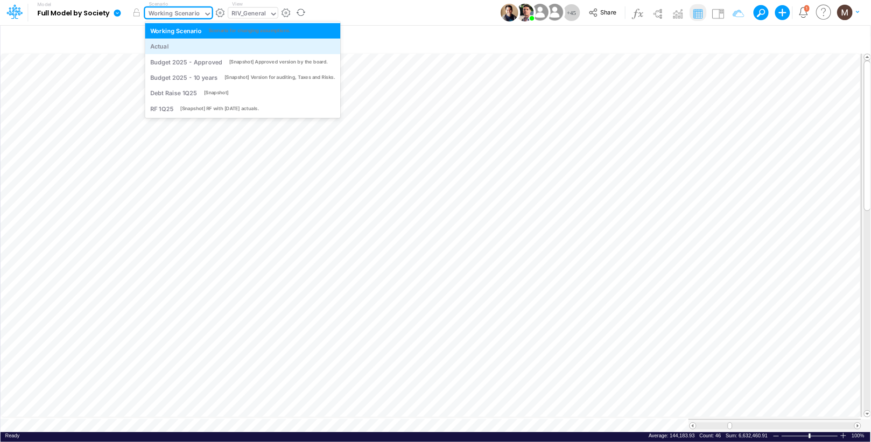
click at [190, 49] on div "Actual" at bounding box center [242, 46] width 185 height 9
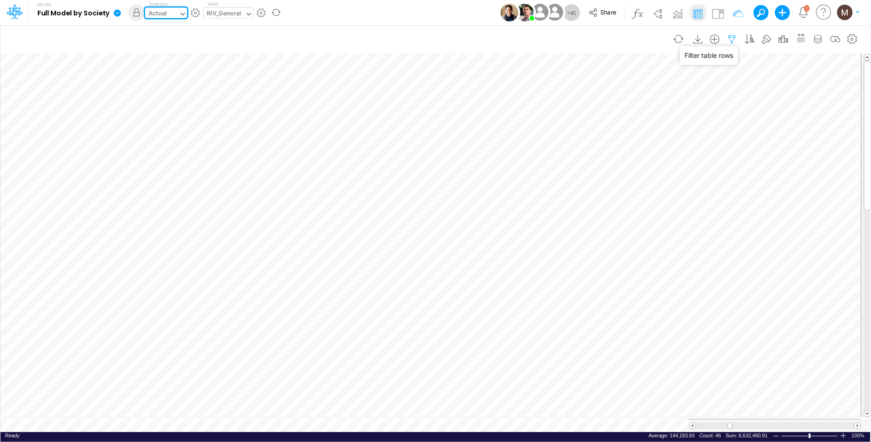
click at [731, 40] on icon "button" at bounding box center [733, 40] width 14 height 10
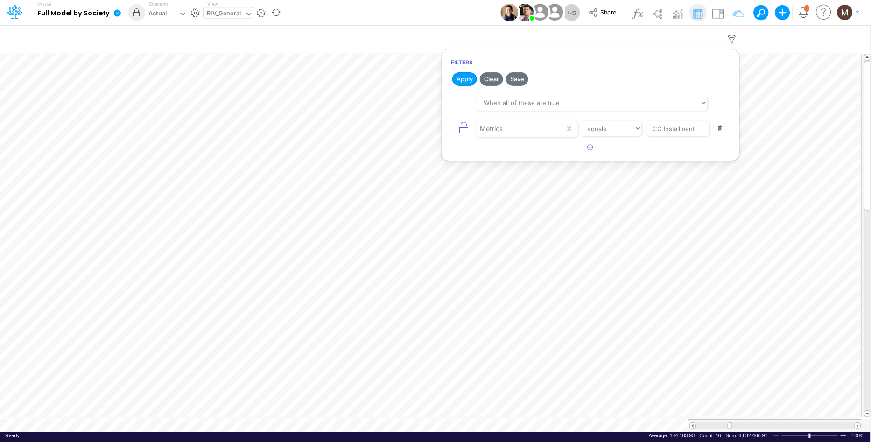
click at [721, 127] on button "button" at bounding box center [721, 128] width 18 height 13
click at [473, 83] on button "Apply" at bounding box center [464, 79] width 25 height 14
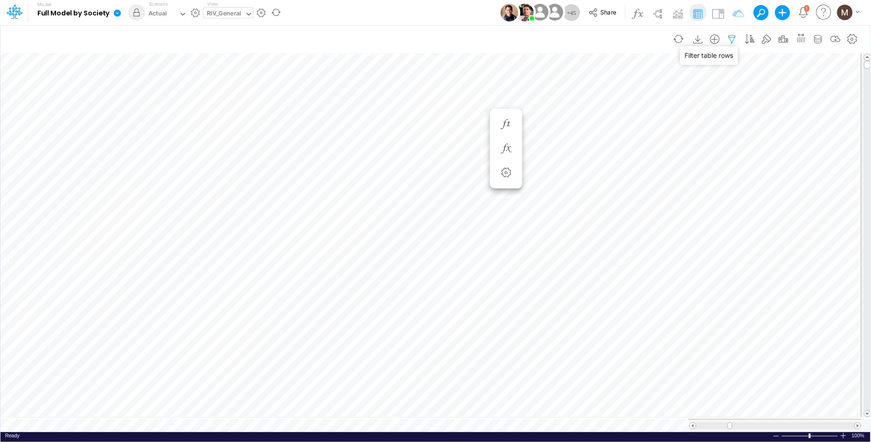
click at [729, 36] on icon "button" at bounding box center [733, 40] width 14 height 10
click at [589, 98] on icon "button" at bounding box center [591, 99] width 6 height 6
click at [510, 130] on div at bounding box center [520, 129] width 89 height 16
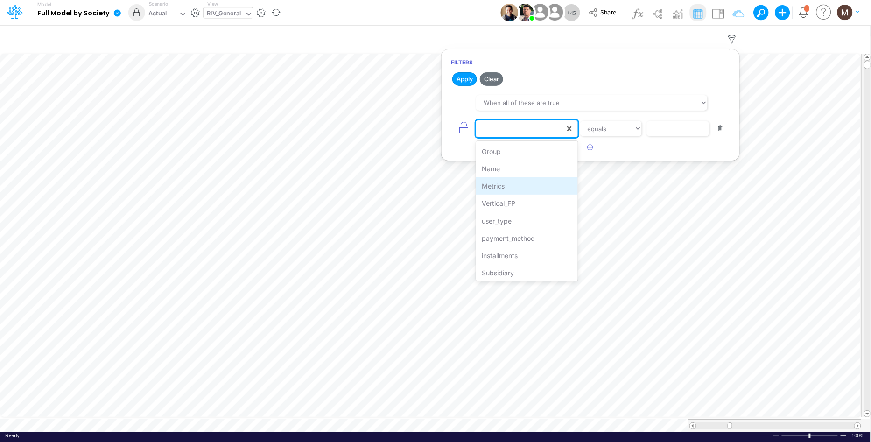
click at [506, 184] on div "Metrics" at bounding box center [526, 185] width 101 height 17
click at [672, 138] on div "option Metrics, selected. 0 results available. Select is focused ,type to refin…" at bounding box center [590, 128] width 279 height 21
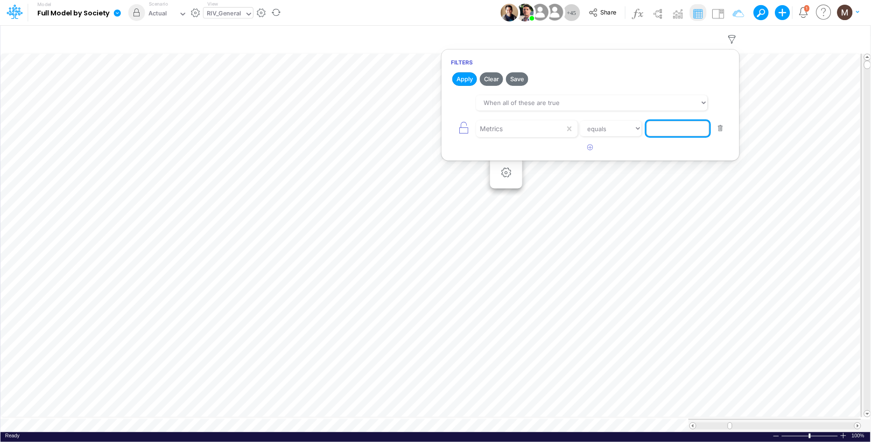
click at [672, 130] on input "text" at bounding box center [678, 129] width 63 height 16
type input "CC Installment"
click at [455, 78] on button "Apply" at bounding box center [464, 79] width 25 height 14
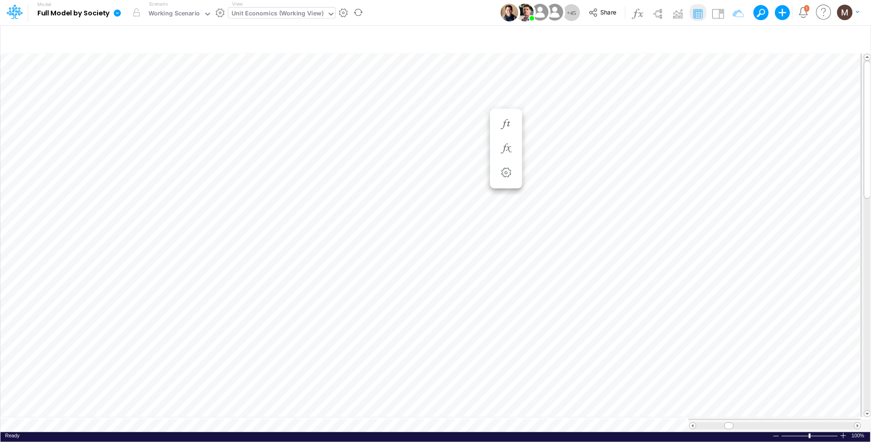
scroll to position [0, 0]
click at [608, 292] on button "button" at bounding box center [608, 298] width 17 height 19
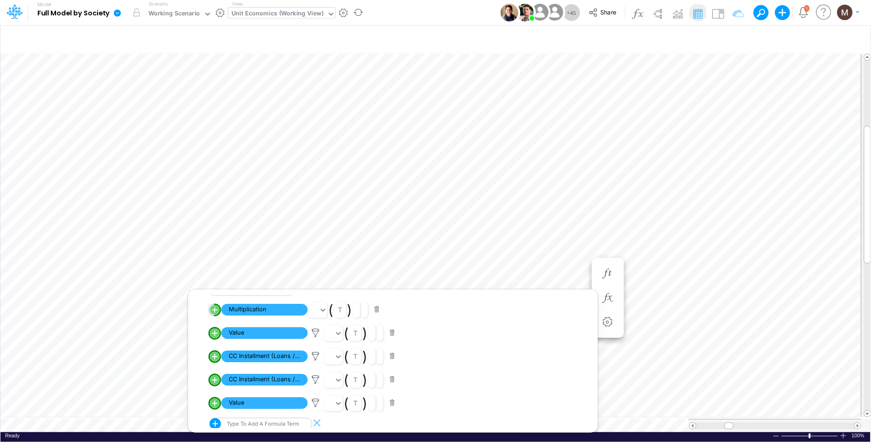
scroll to position [19, 0]
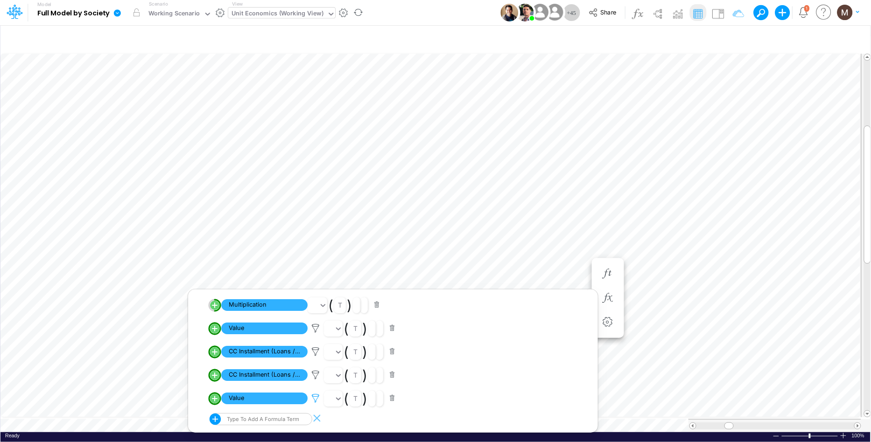
click at [318, 398] on icon at bounding box center [316, 399] width 14 height 10
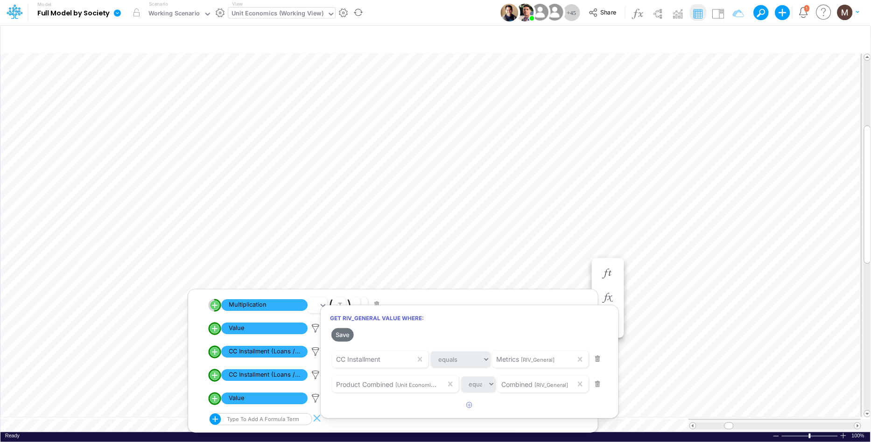
click at [314, 378] on div at bounding box center [435, 223] width 871 height 437
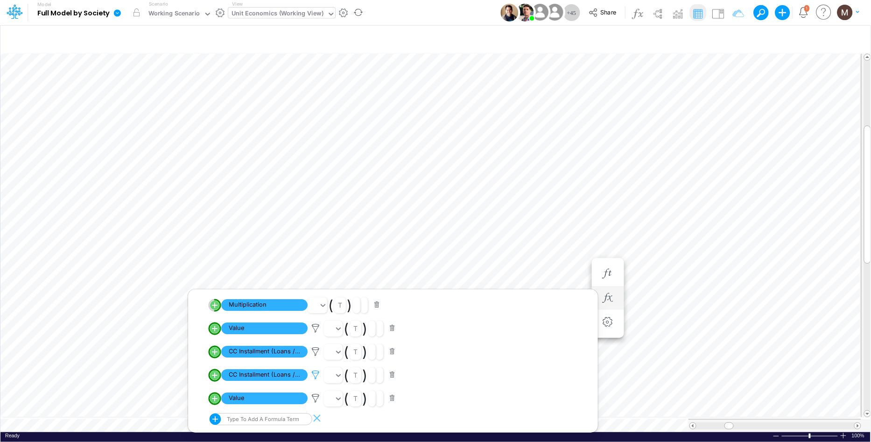
click at [315, 377] on icon at bounding box center [316, 375] width 14 height 10
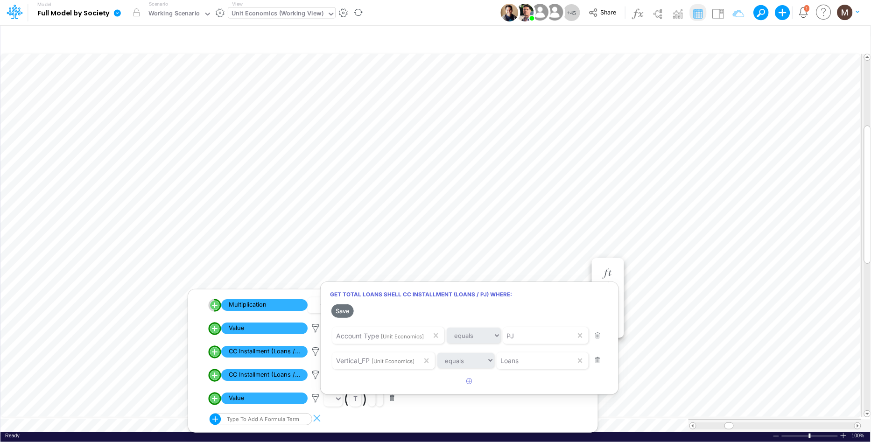
click at [498, 234] on div at bounding box center [435, 223] width 871 height 437
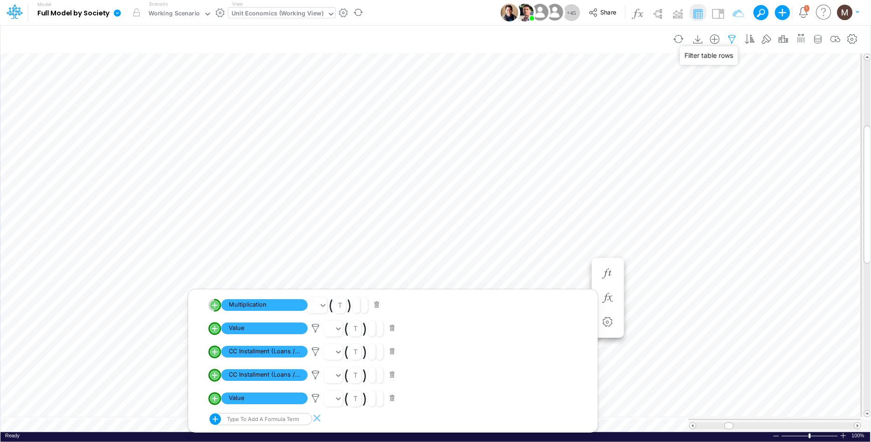
click at [734, 37] on icon "button" at bounding box center [733, 40] width 14 height 10
select select "tableSearchOR"
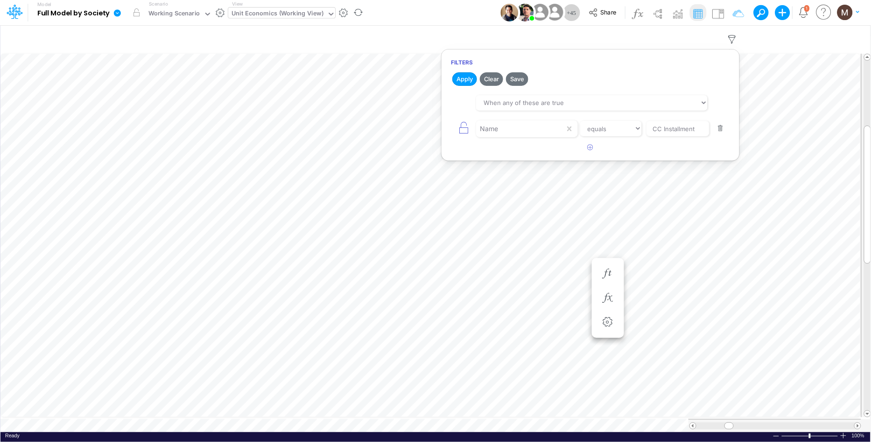
scroll to position [0, 0]
click at [720, 14] on img at bounding box center [718, 13] width 15 height 15
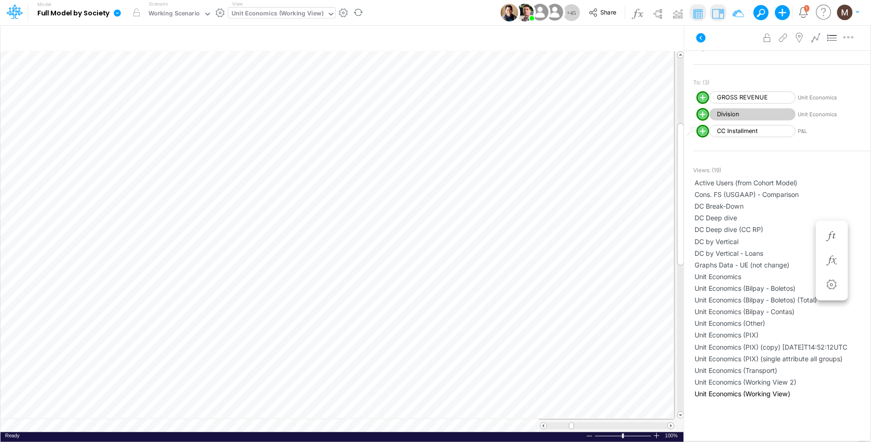
scroll to position [0, 0]
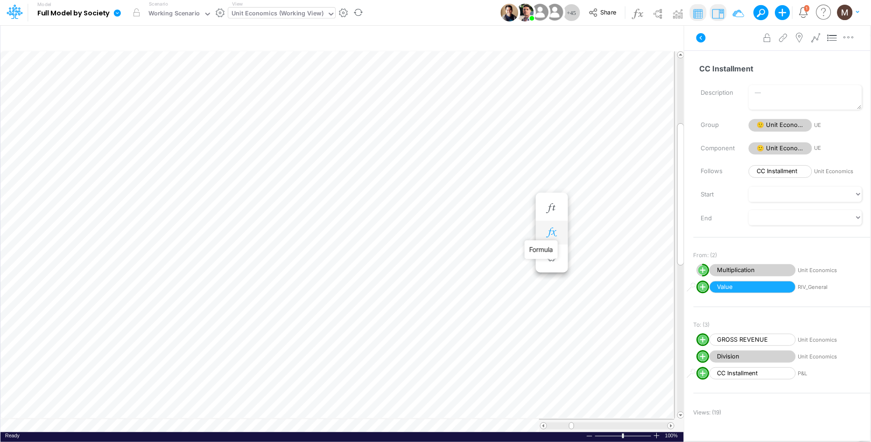
click at [554, 229] on icon "button" at bounding box center [552, 233] width 14 height 10
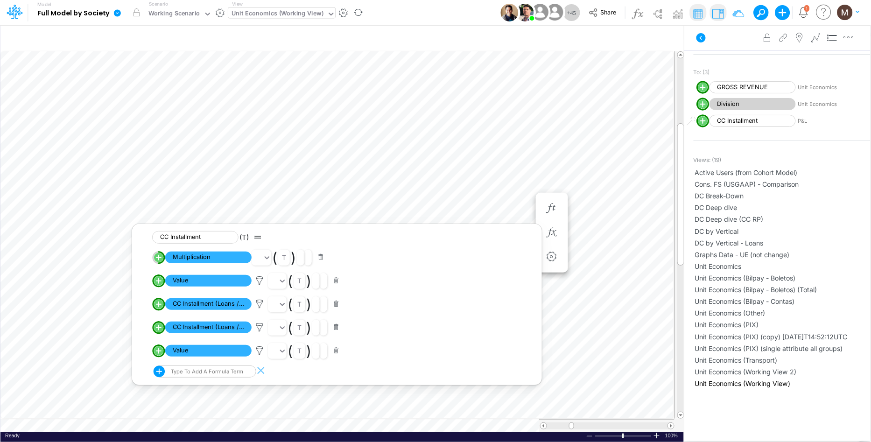
scroll to position [263, 0]
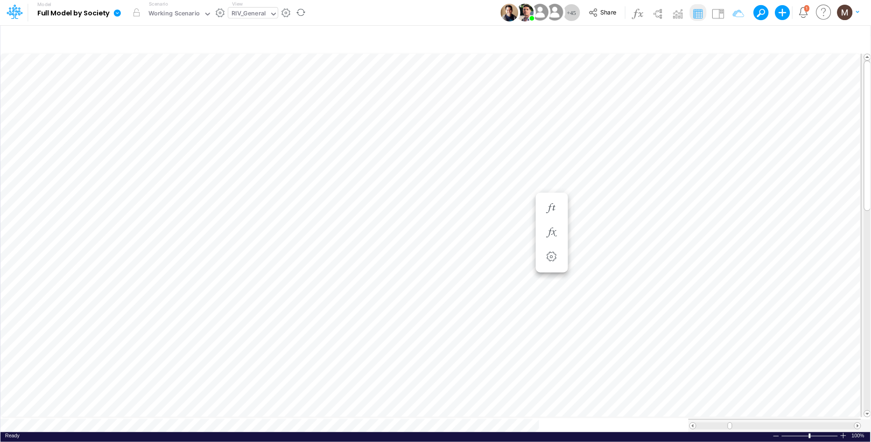
scroll to position [0, 0]
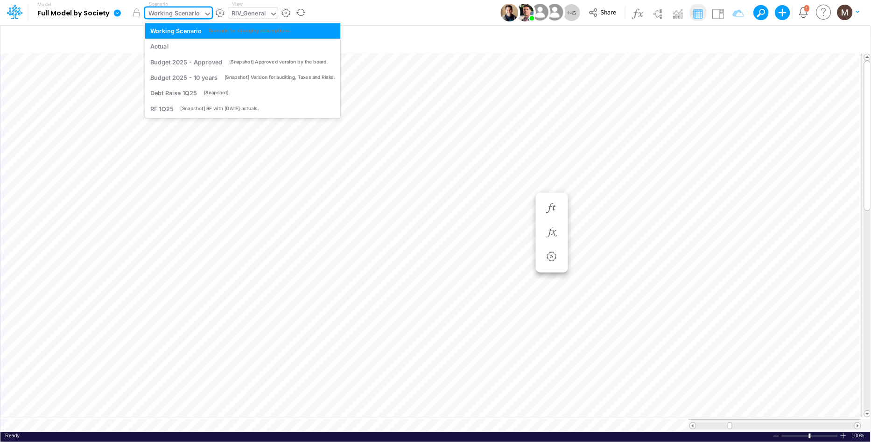
click at [177, 16] on div "Working Scenario" at bounding box center [174, 14] width 52 height 11
click at [168, 42] on div "Actual" at bounding box center [159, 46] width 19 height 9
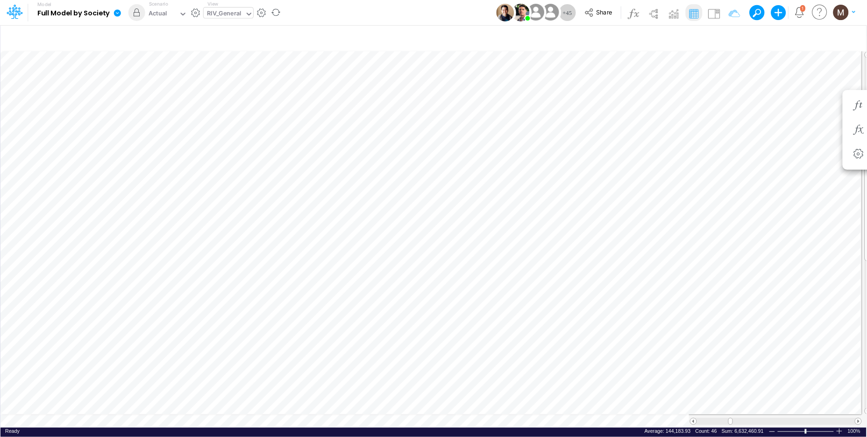
type input "Consolidated FS - USGAAP"
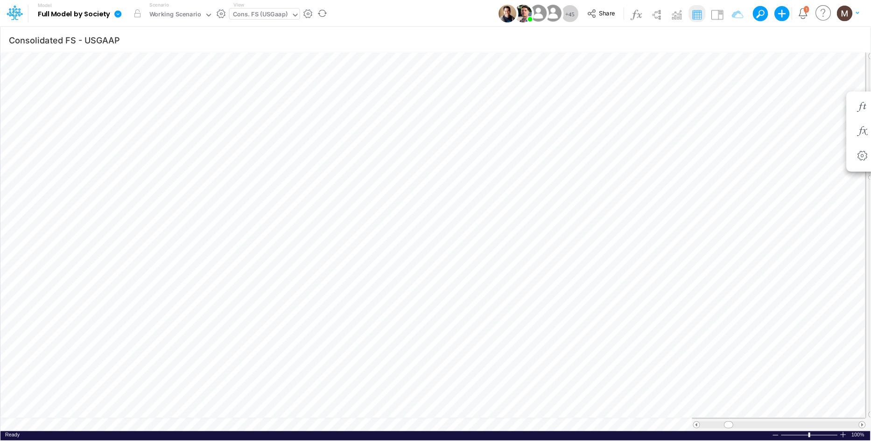
scroll to position [0, 0]
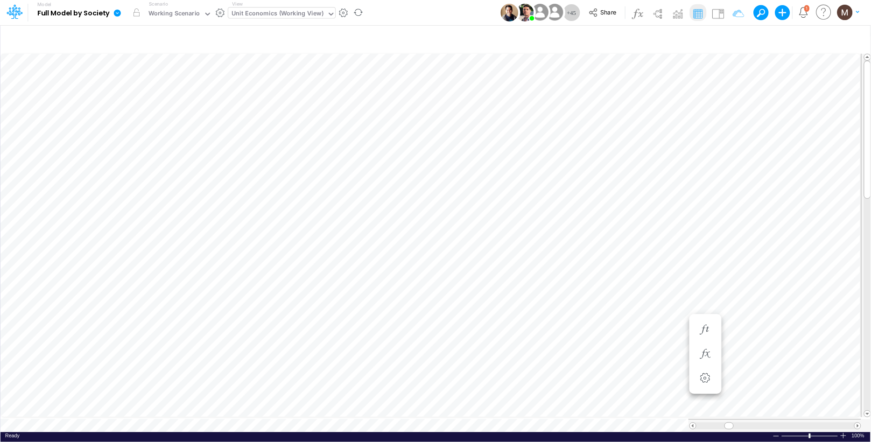
scroll to position [0, 0]
click at [726, 423] on span at bounding box center [725, 426] width 6 height 6
click at [207, 10] on icon at bounding box center [208, 14] width 8 height 8
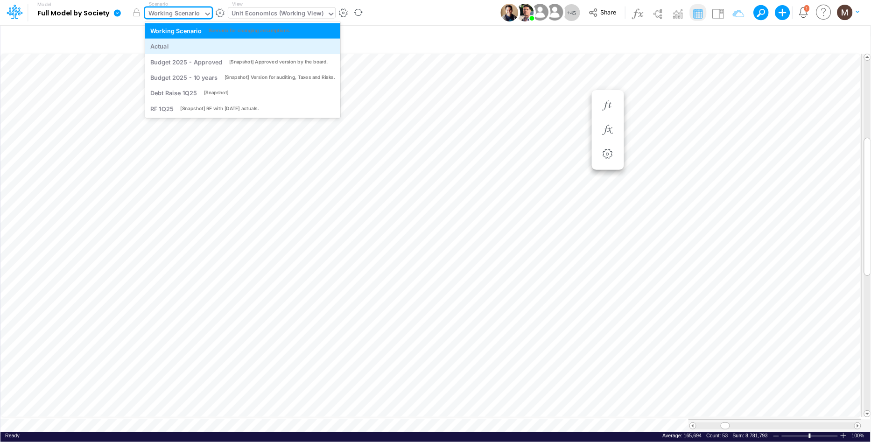
click at [196, 51] on div "Actual" at bounding box center [242, 46] width 195 height 15
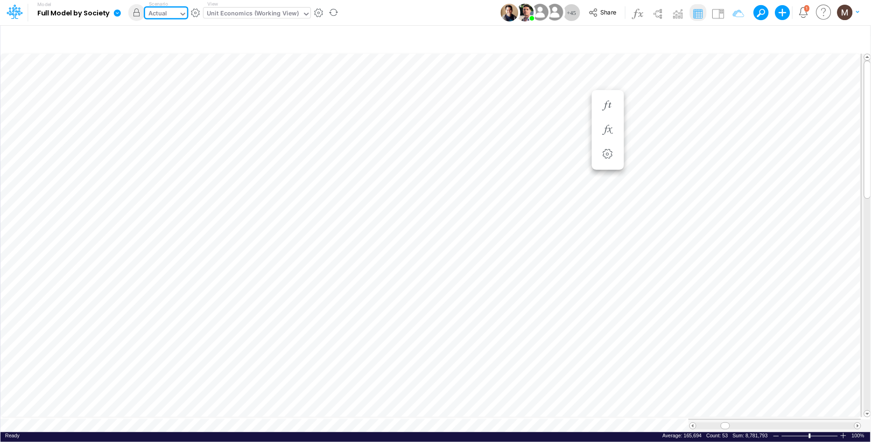
type input "Consolidated FS - USGAAP"
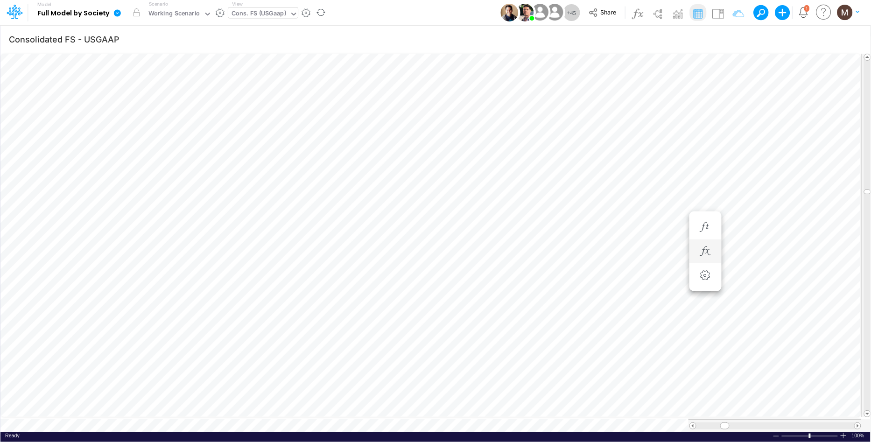
click at [699, 243] on div at bounding box center [705, 251] width 17 height 19
click at [703, 257] on button "button" at bounding box center [705, 251] width 17 height 19
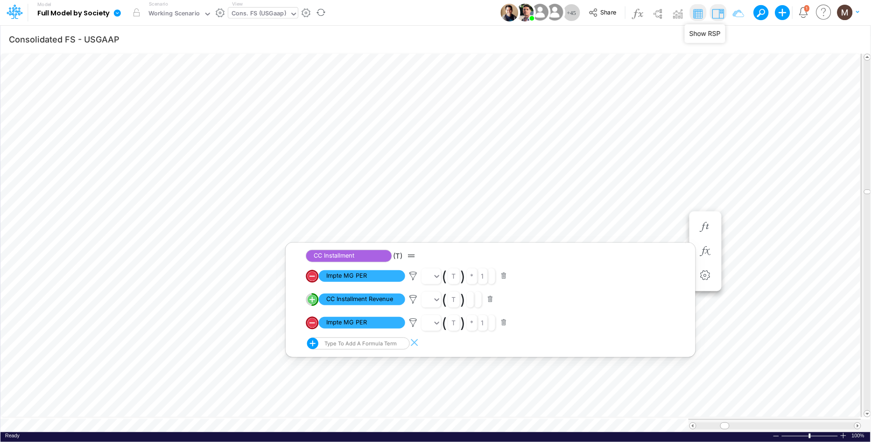
click at [720, 12] on img at bounding box center [718, 13] width 15 height 15
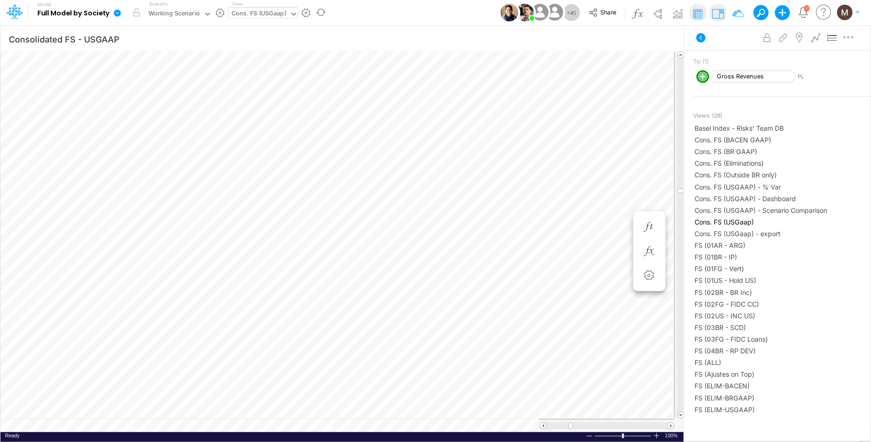
scroll to position [0, 0]
click at [486, 250] on icon "button" at bounding box center [481, 252] width 14 height 10
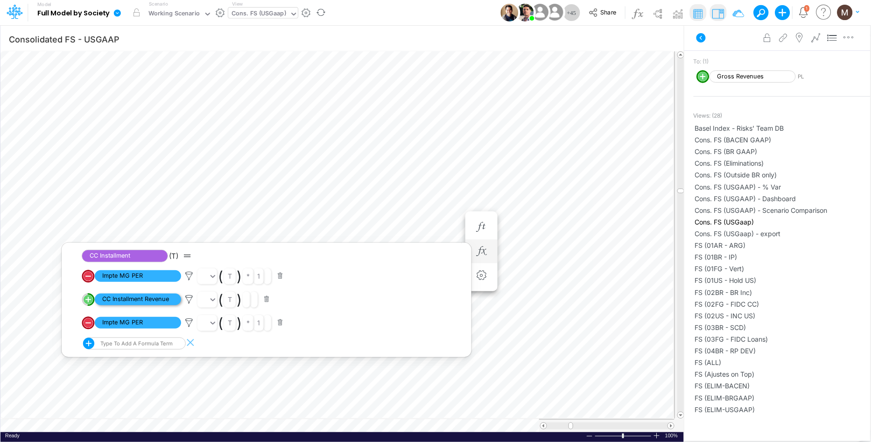
click at [106, 298] on span "CC Installment Revenue" at bounding box center [138, 300] width 86 height 12
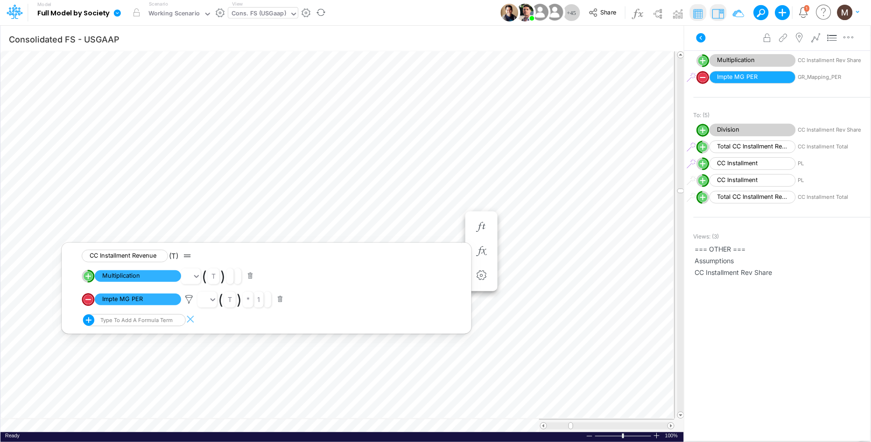
scroll to position [200, 0]
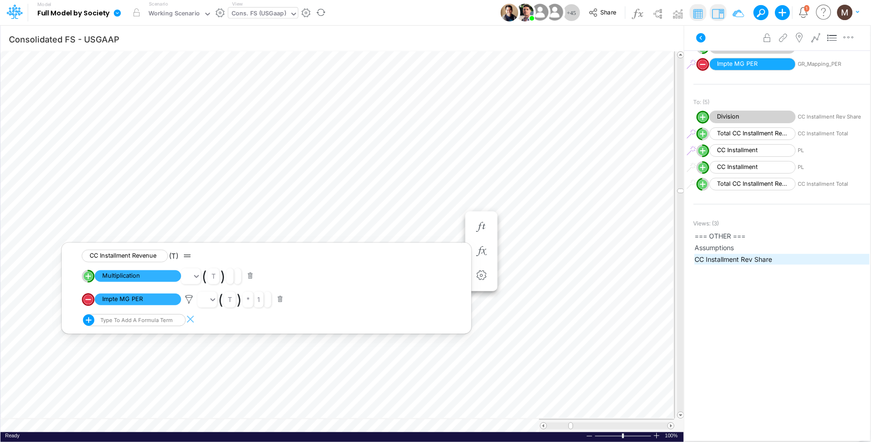
click at [714, 258] on span "CC Installment Rev Share" at bounding box center [782, 259] width 174 height 10
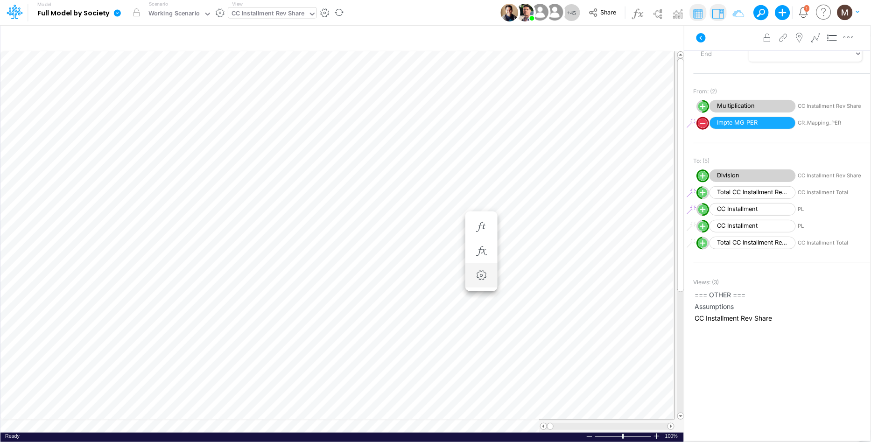
scroll to position [200, 0]
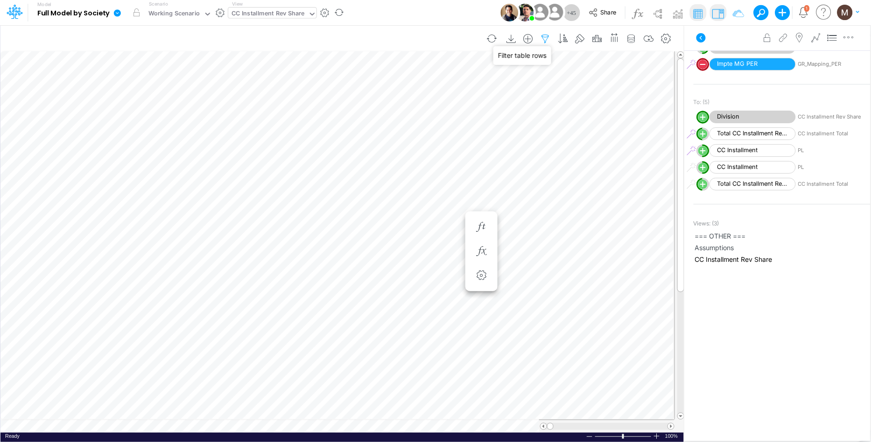
click at [543, 38] on icon "button" at bounding box center [546, 39] width 14 height 10
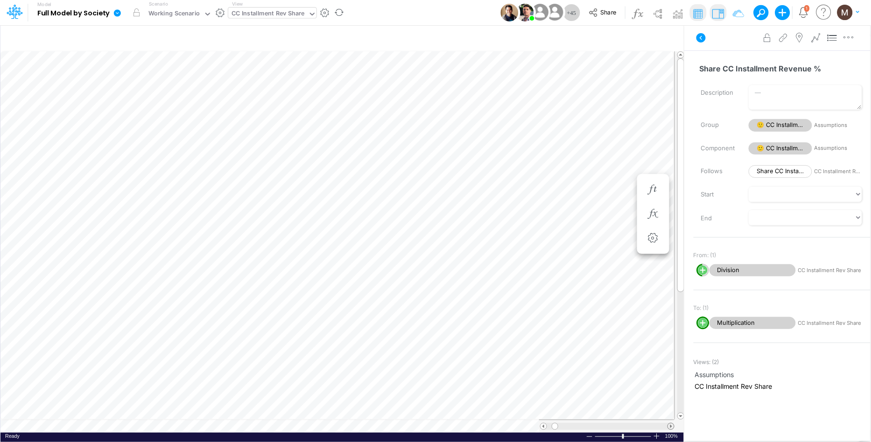
click at [671, 425] on span at bounding box center [671, 426] width 6 height 6
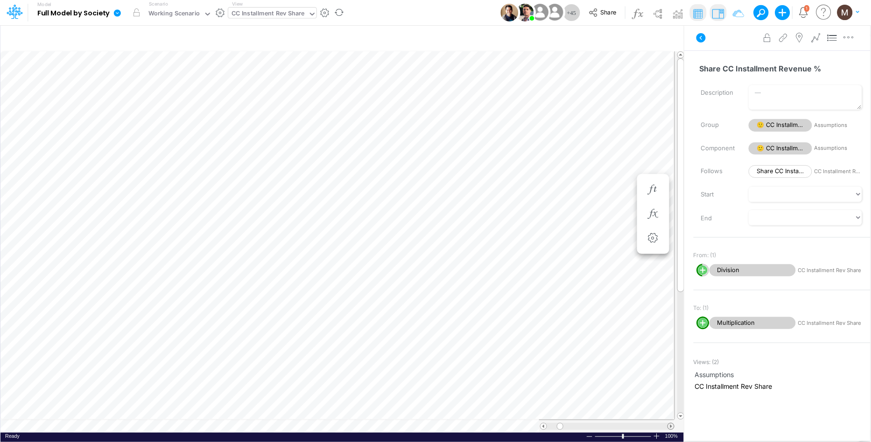
click at [671, 425] on span at bounding box center [671, 426] width 6 height 6
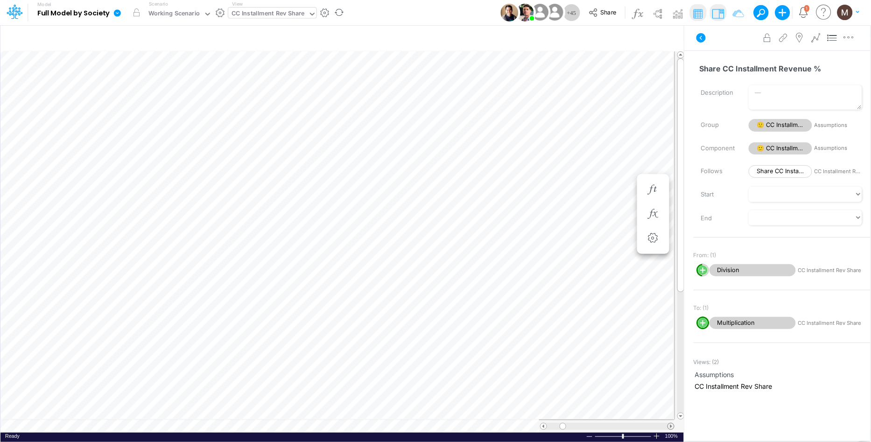
click at [671, 425] on span at bounding box center [671, 426] width 6 height 6
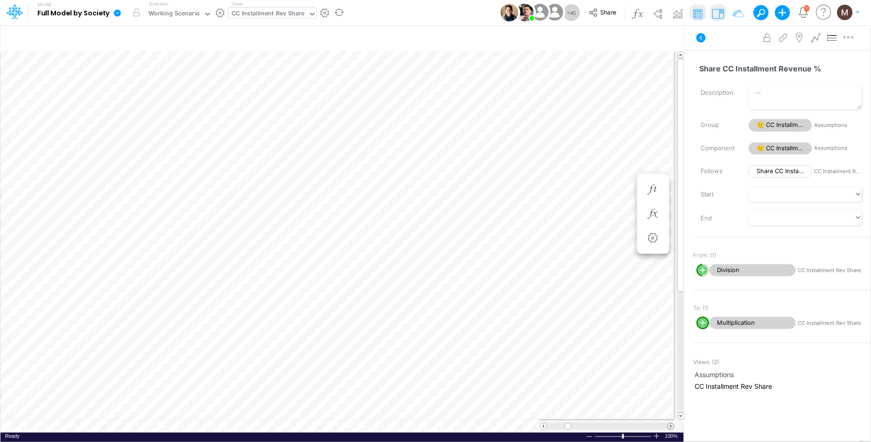
click at [671, 425] on span at bounding box center [671, 426] width 6 height 6
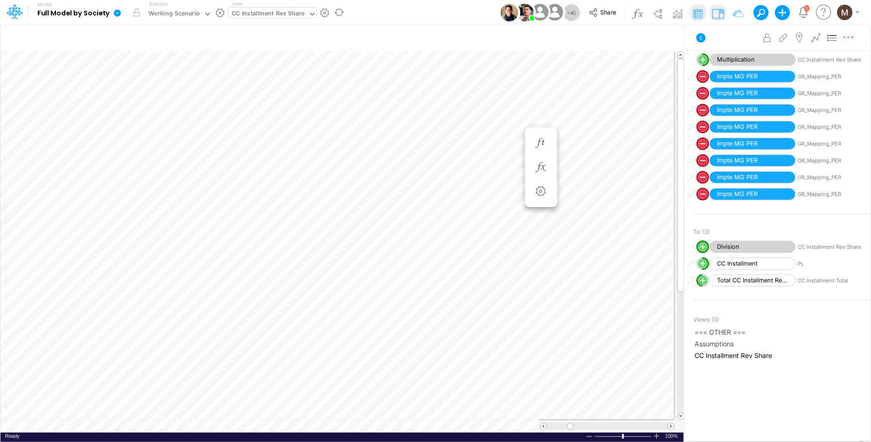
scroll to position [248, 0]
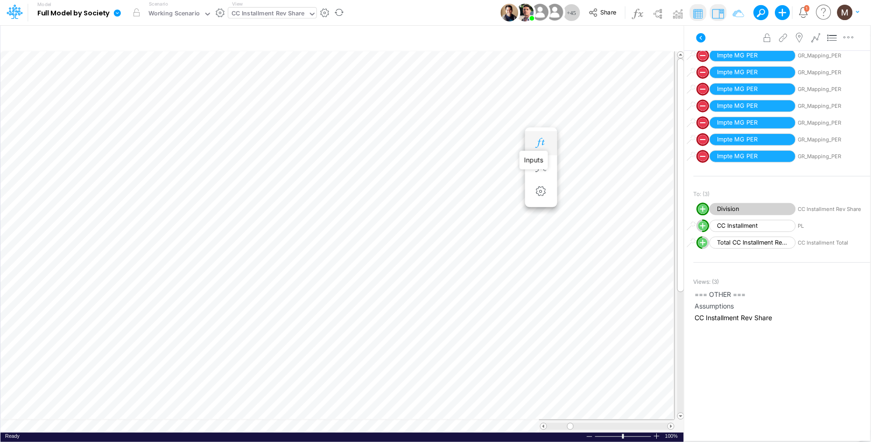
click at [537, 142] on icon "button" at bounding box center [541, 143] width 14 height 10
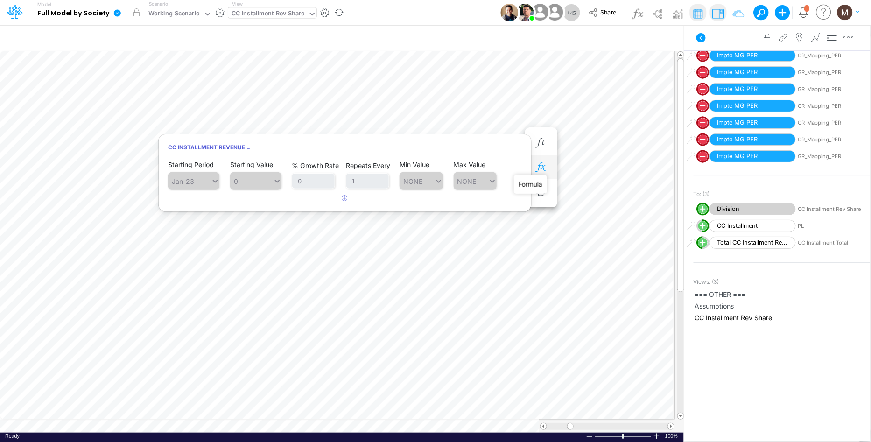
click at [542, 170] on icon "button" at bounding box center [541, 167] width 14 height 10
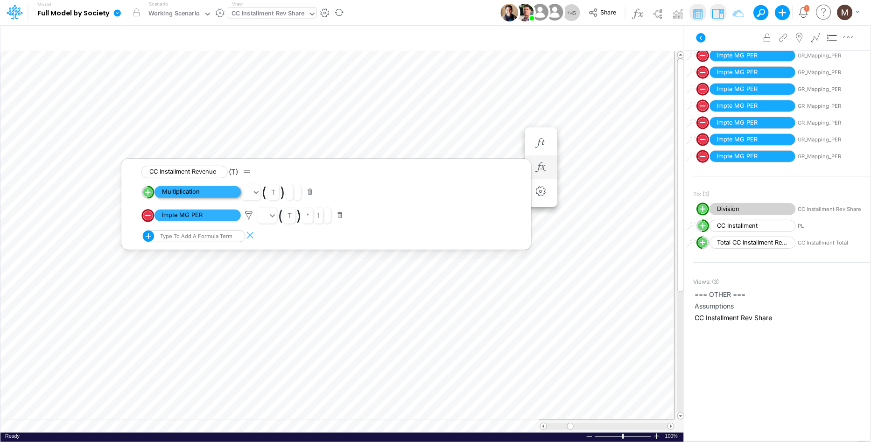
click at [164, 189] on span "Multiplication" at bounding box center [198, 192] width 86 height 12
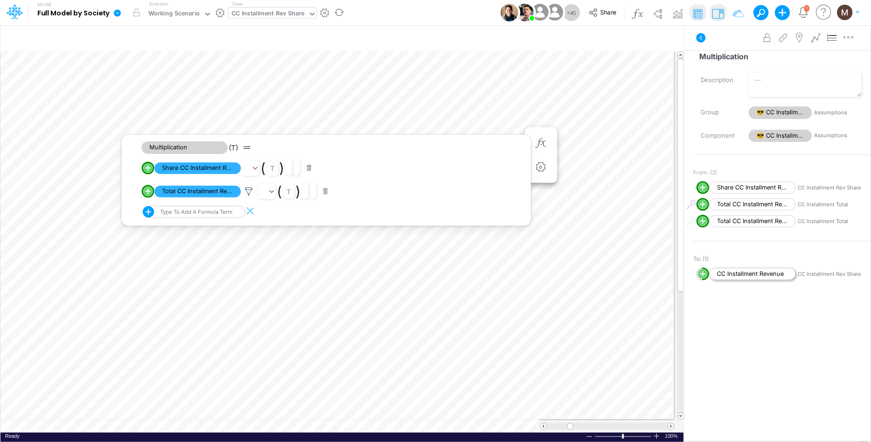
scroll to position [27, 0]
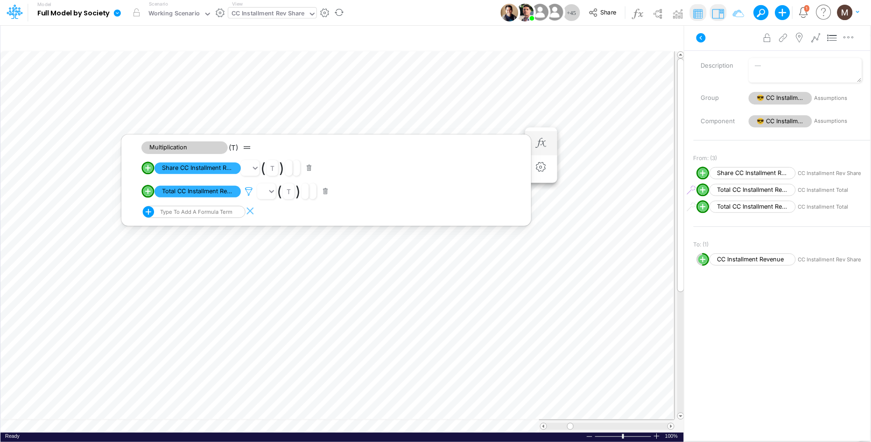
click at [249, 194] on icon at bounding box center [249, 192] width 14 height 10
click at [309, 209] on div at bounding box center [435, 223] width 871 height 437
click at [211, 193] on span "Total CC Installment Revenue" at bounding box center [198, 192] width 86 height 12
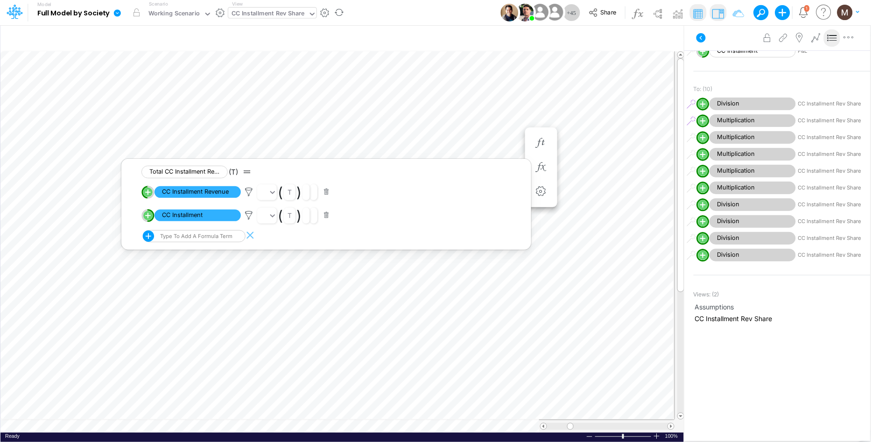
scroll to position [332, 0]
click at [719, 303] on span "Assumptions" at bounding box center [782, 306] width 174 height 10
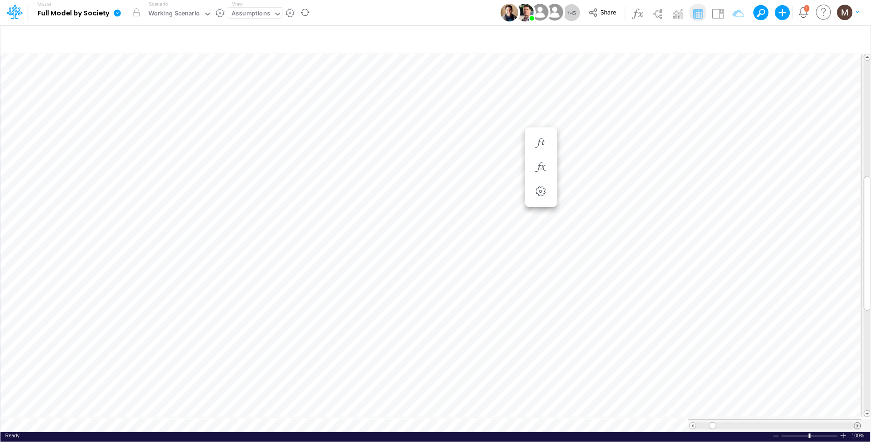
click at [860, 423] on span at bounding box center [858, 426] width 6 height 6
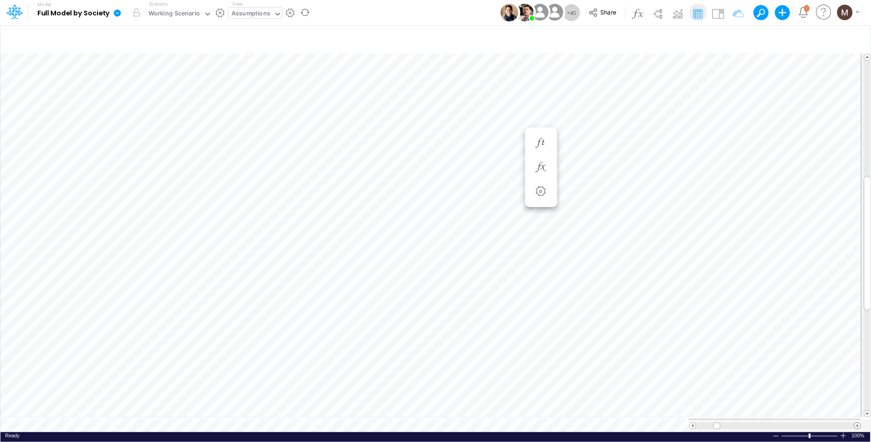
click at [860, 423] on span at bounding box center [858, 426] width 6 height 6
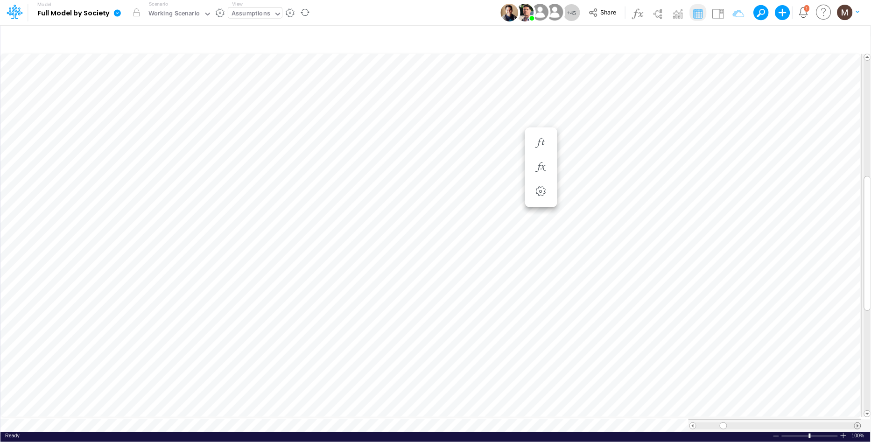
click at [860, 423] on span at bounding box center [858, 426] width 6 height 6
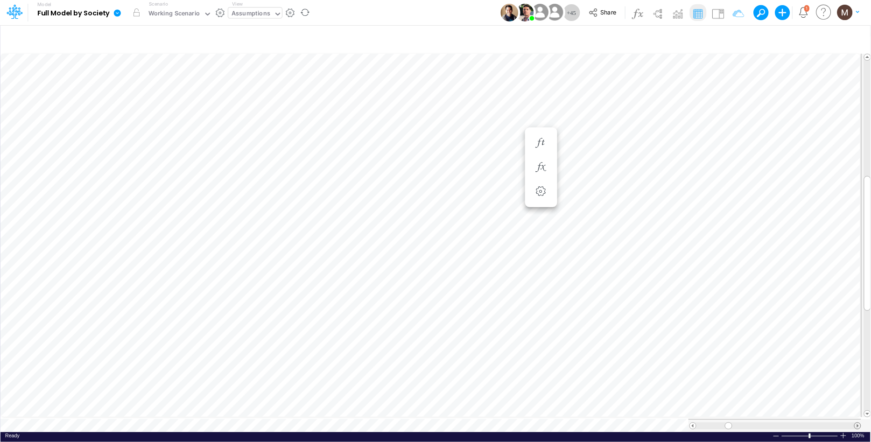
click at [860, 423] on span at bounding box center [858, 426] width 6 height 6
click at [559, 272] on icon "button" at bounding box center [559, 270] width 14 height 10
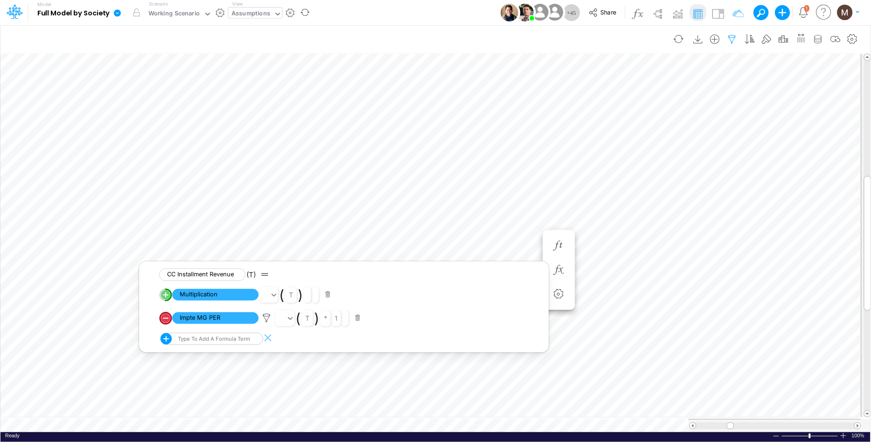
click at [731, 38] on icon "button" at bounding box center [733, 40] width 14 height 10
select select "notEqual"
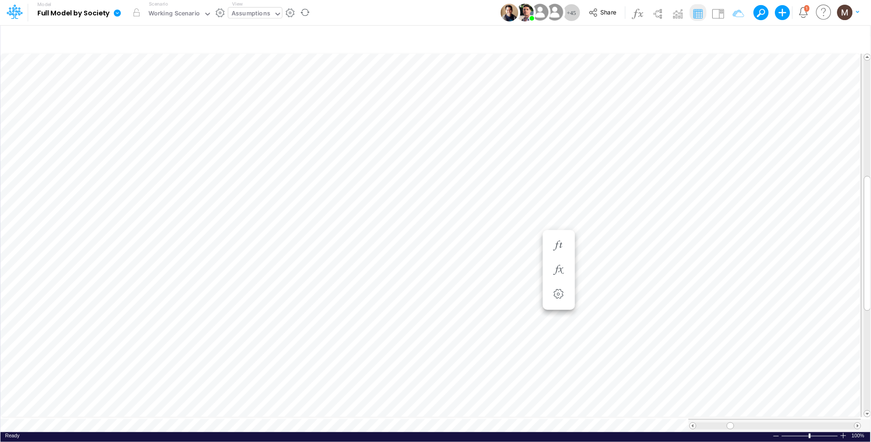
scroll to position [0, 0]
click at [719, 17] on img at bounding box center [718, 13] width 15 height 15
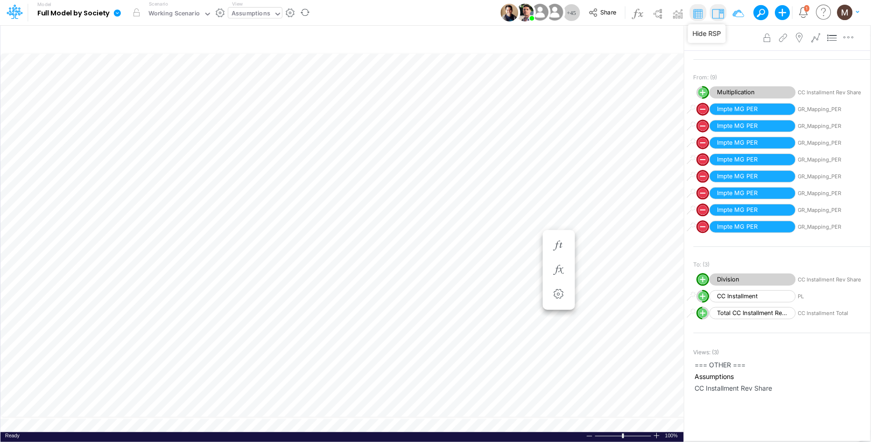
scroll to position [176, 0]
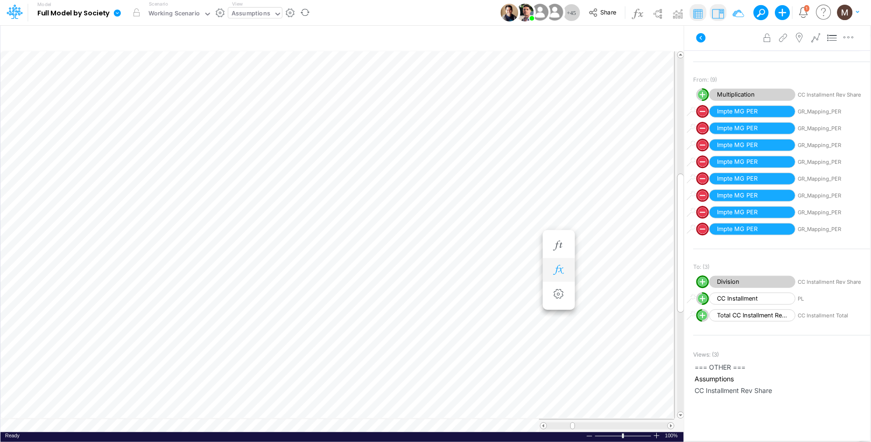
click at [561, 268] on icon "button" at bounding box center [559, 270] width 14 height 10
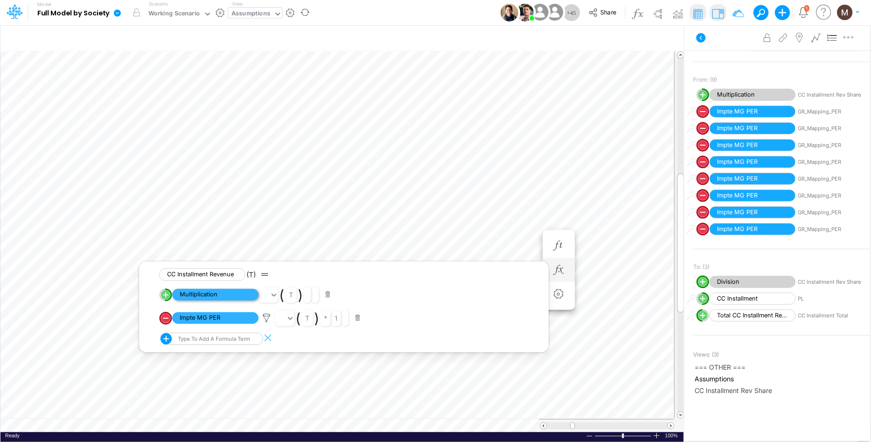
click at [216, 296] on span "Multiplication" at bounding box center [215, 295] width 86 height 12
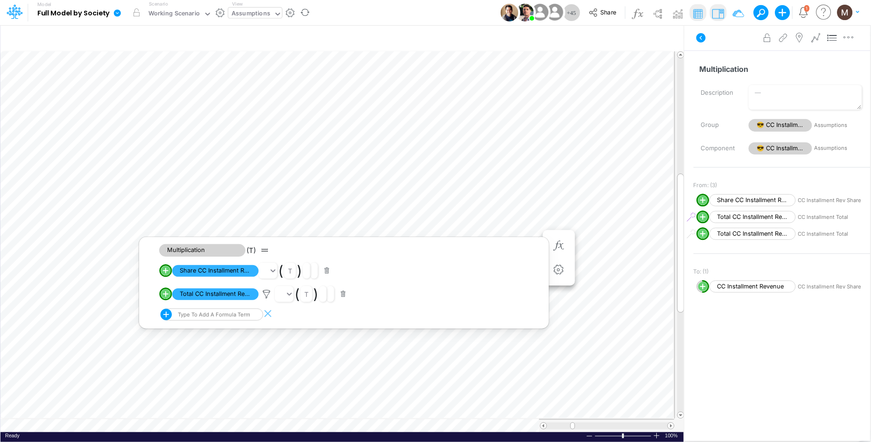
scroll to position [27, 0]
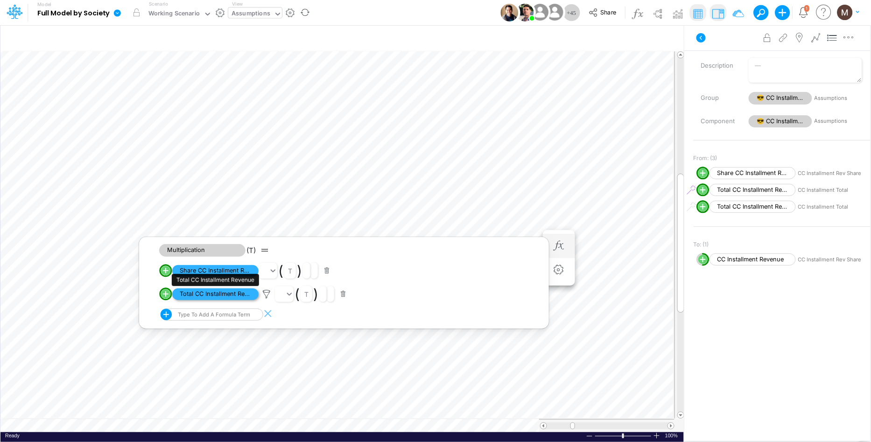
click at [215, 291] on span "Total CC Installment Revenue" at bounding box center [215, 295] width 86 height 12
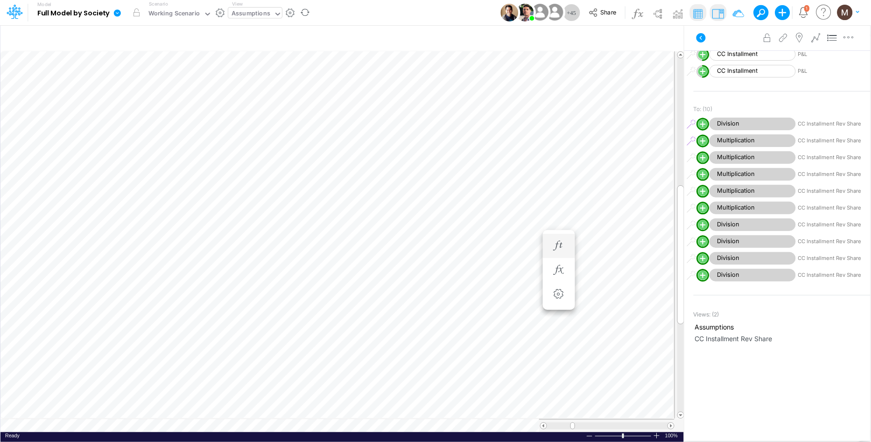
scroll to position [0, 0]
click at [562, 299] on icon "button" at bounding box center [559, 298] width 14 height 10
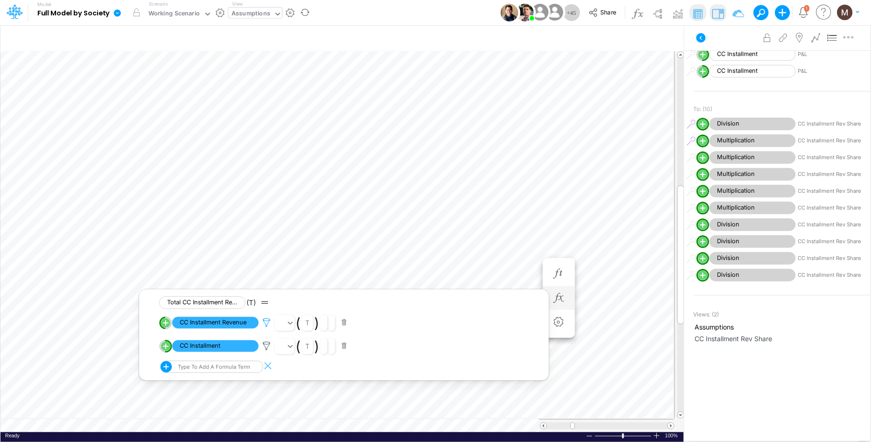
click at [267, 325] on icon at bounding box center [267, 323] width 14 height 10
click at [266, 347] on div at bounding box center [435, 223] width 871 height 437
click at [267, 347] on icon at bounding box center [267, 346] width 14 height 10
click at [401, 216] on div at bounding box center [435, 223] width 871 height 437
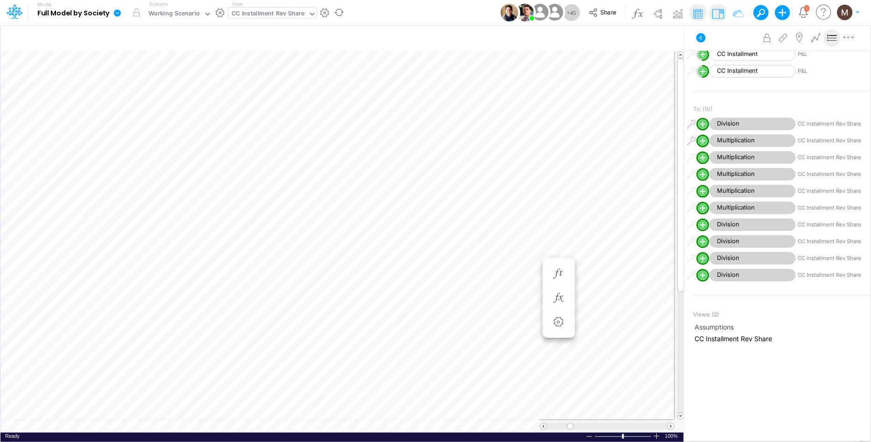
scroll to position [0, 0]
click at [543, 39] on icon "button" at bounding box center [546, 39] width 14 height 10
click at [535, 128] on button "button" at bounding box center [534, 128] width 18 height 13
click at [274, 82] on button "Apply" at bounding box center [278, 79] width 25 height 14
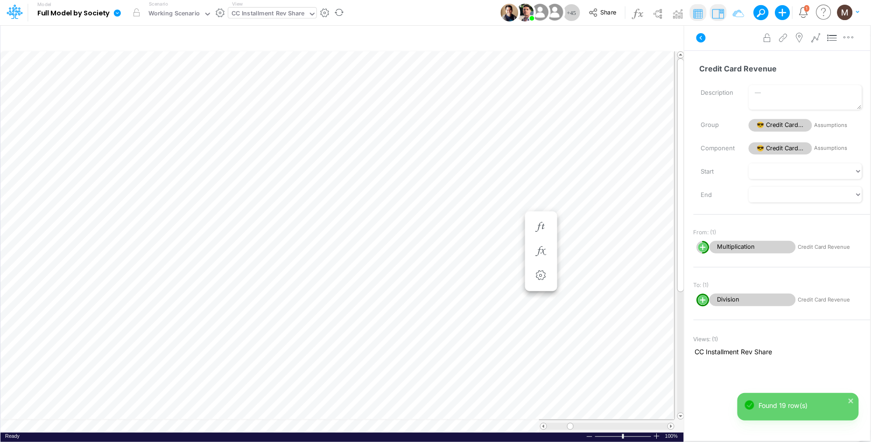
scroll to position [0, 0]
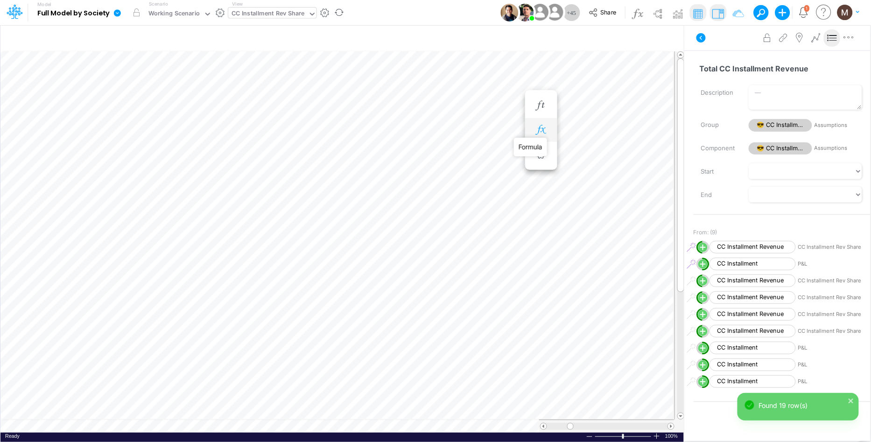
click at [538, 127] on icon "button" at bounding box center [541, 130] width 14 height 10
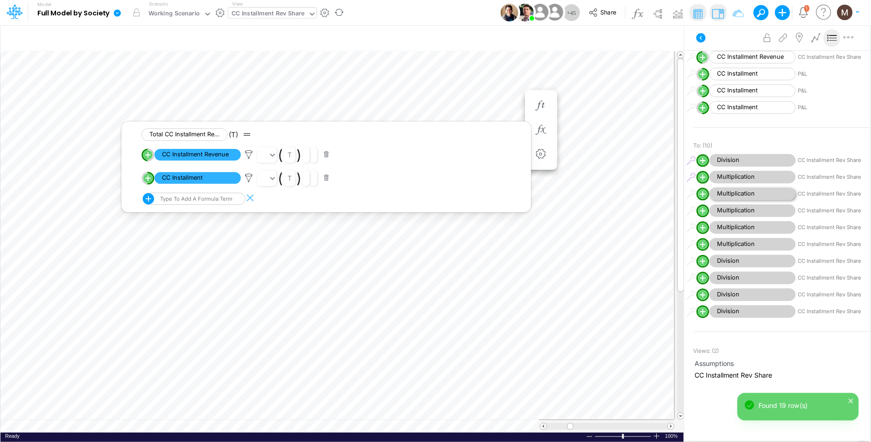
scroll to position [390, 0]
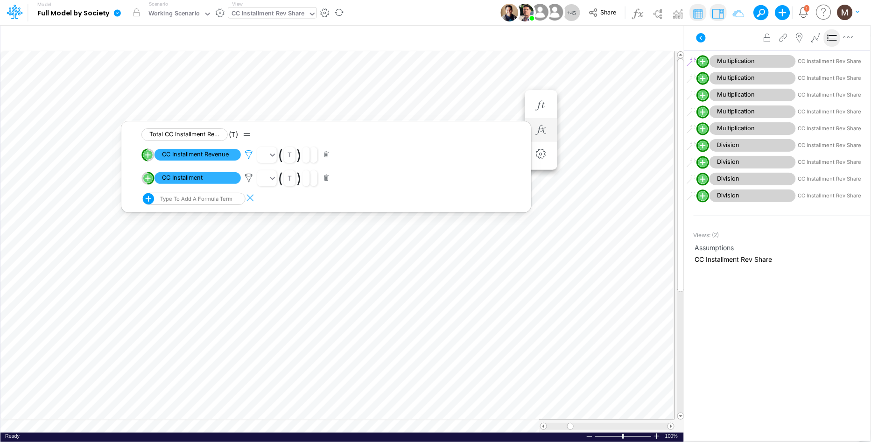
click at [249, 157] on icon at bounding box center [249, 155] width 14 height 10
click at [249, 177] on div at bounding box center [435, 223] width 871 height 437
click at [249, 179] on icon at bounding box center [249, 178] width 14 height 10
click at [341, 253] on div at bounding box center [435, 223] width 871 height 437
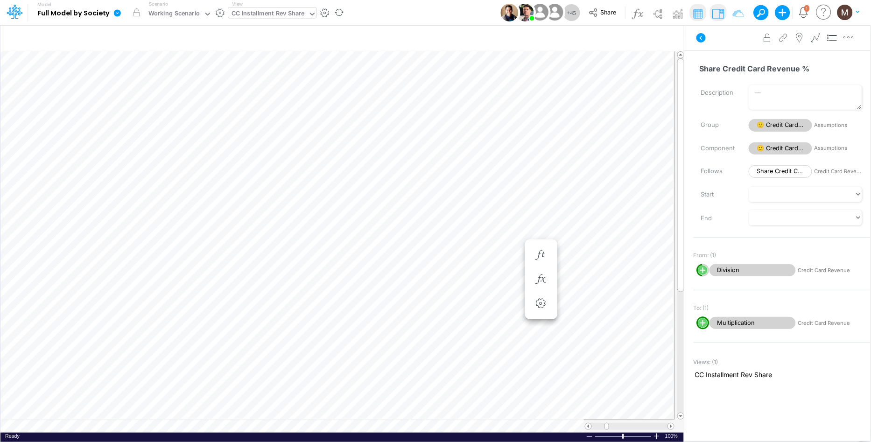
click at [352, 426] on div "Paste Cut Copy AutoFill 0 Ready 100% Sum: null Max: null Min: null Numerical Co…" at bounding box center [342, 241] width 684 height 381
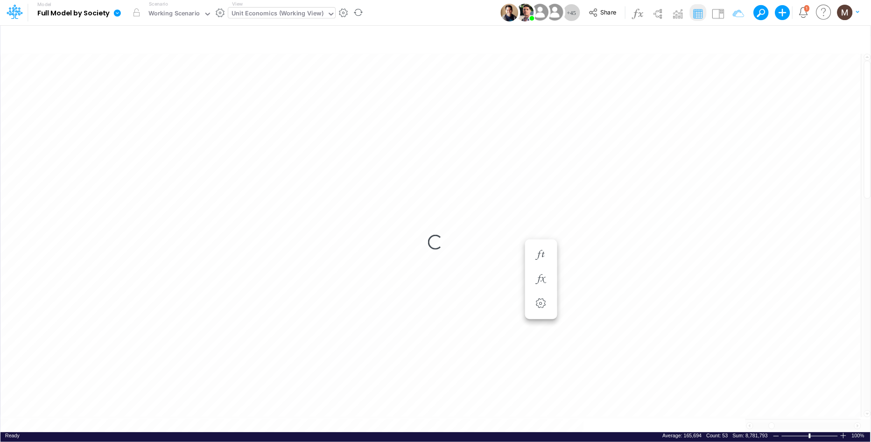
scroll to position [0, 0]
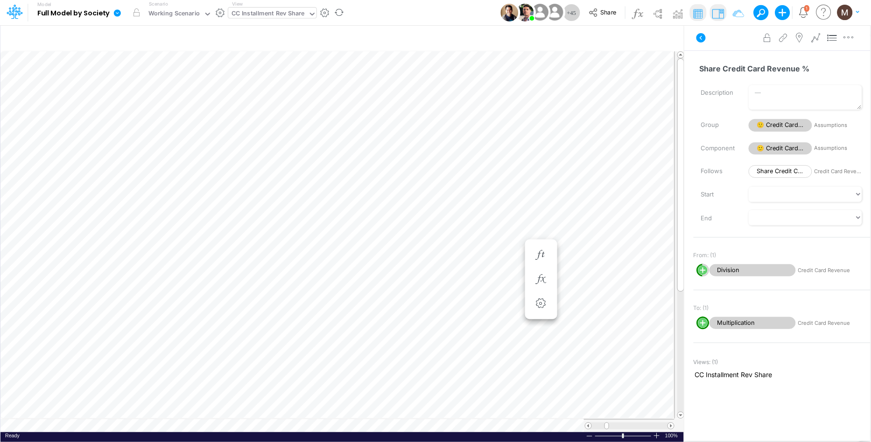
scroll to position [0, 0]
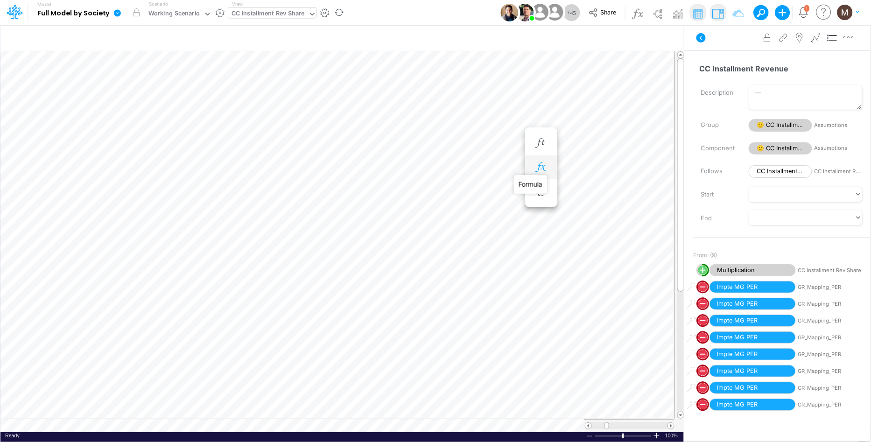
click at [542, 167] on icon "button" at bounding box center [541, 167] width 14 height 10
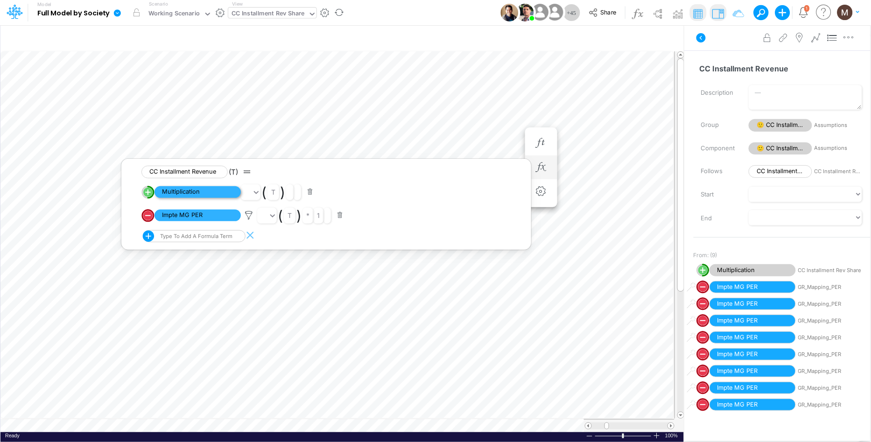
click at [222, 191] on span "Multiplication" at bounding box center [198, 192] width 86 height 12
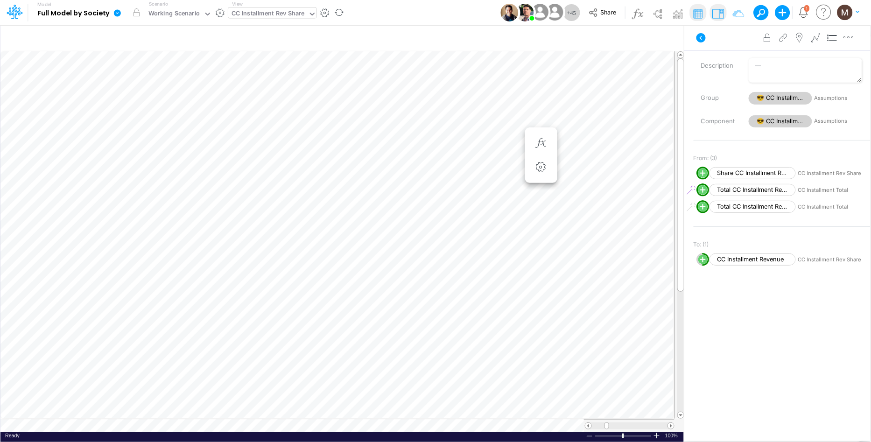
scroll to position [0, 0]
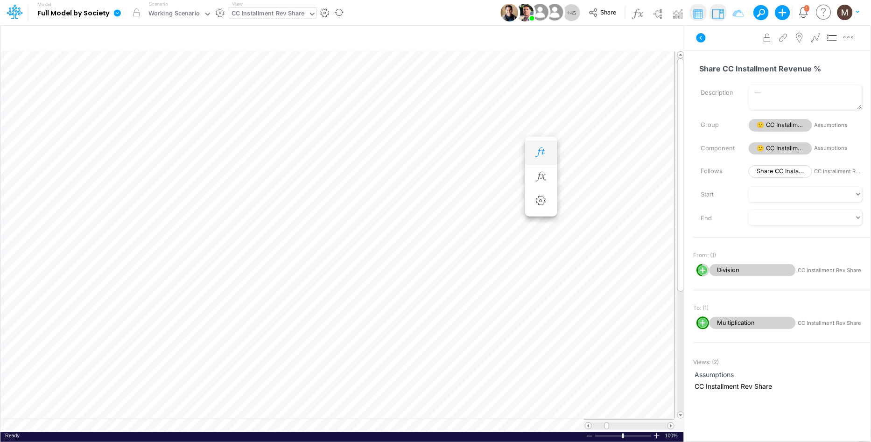
click at [542, 153] on icon "button" at bounding box center [541, 153] width 14 height 10
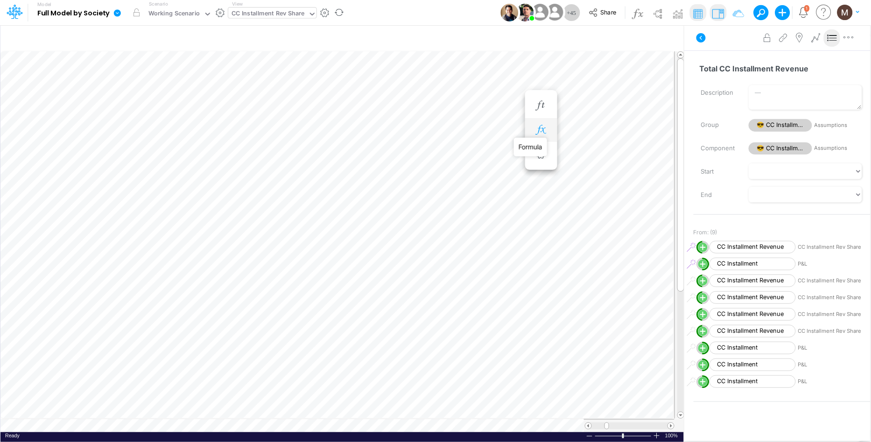
click at [546, 126] on icon "button" at bounding box center [541, 130] width 14 height 10
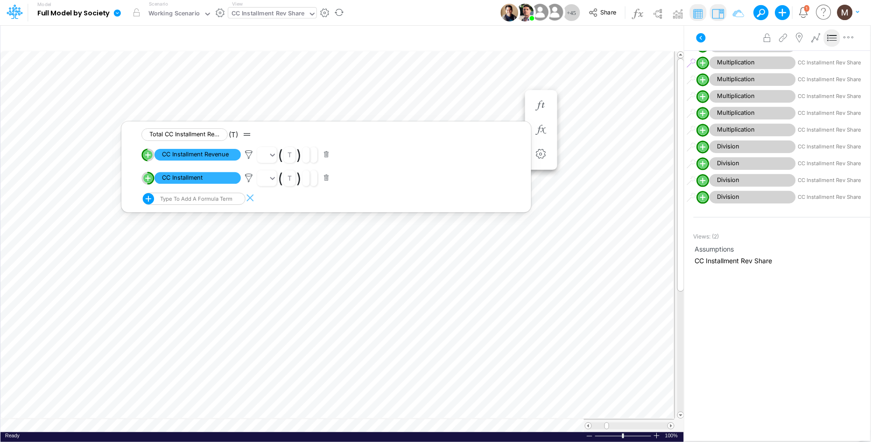
scroll to position [390, 0]
click at [247, 153] on icon at bounding box center [249, 155] width 14 height 10
click at [249, 175] on div at bounding box center [435, 223] width 871 height 437
click at [249, 177] on icon at bounding box center [249, 178] width 14 height 10
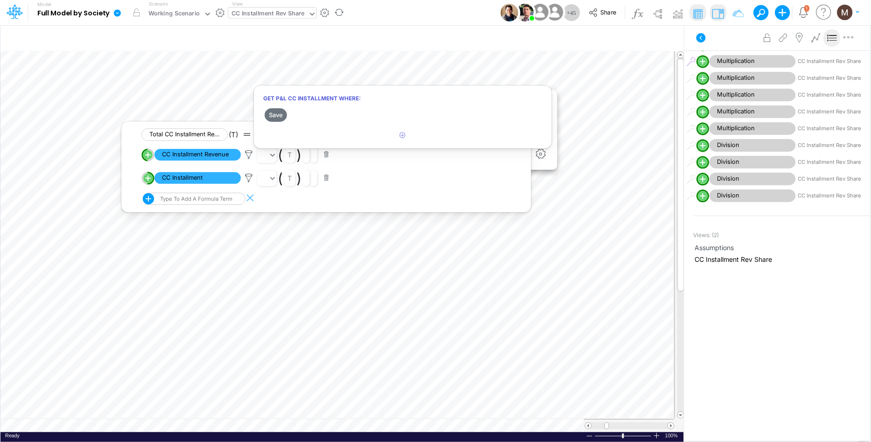
click at [389, 175] on div at bounding box center [435, 223] width 871 height 437
click at [191, 154] on span "CC Installment Revenue" at bounding box center [198, 155] width 86 height 12
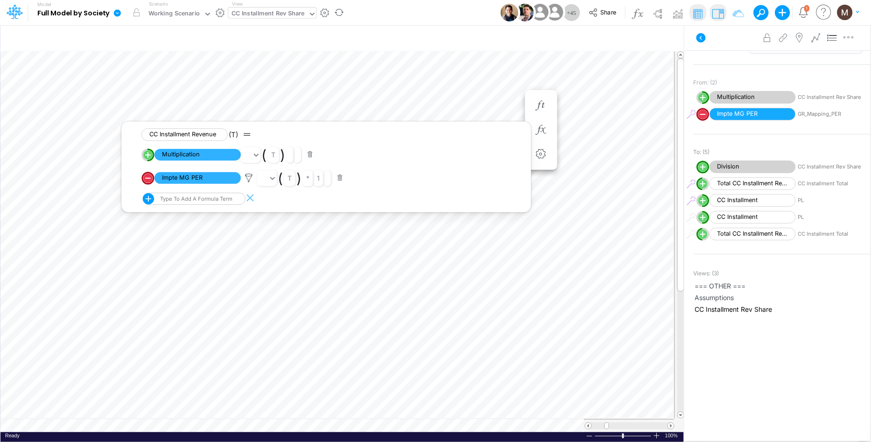
scroll to position [161, 0]
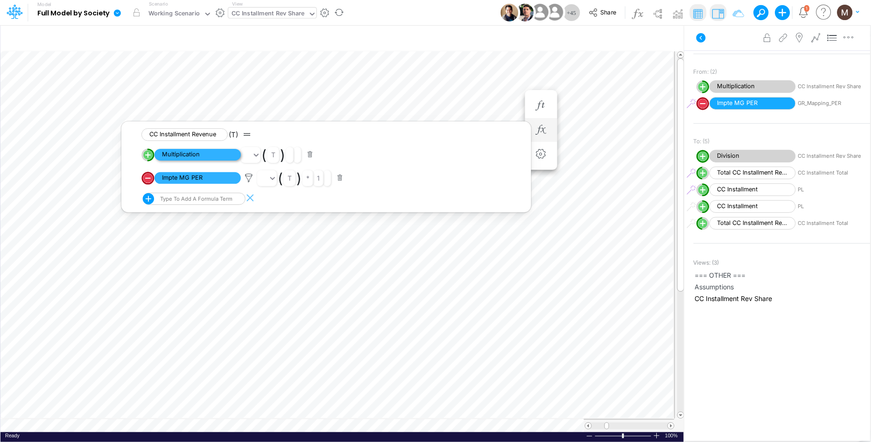
click at [182, 154] on span "Multiplication" at bounding box center [198, 155] width 86 height 12
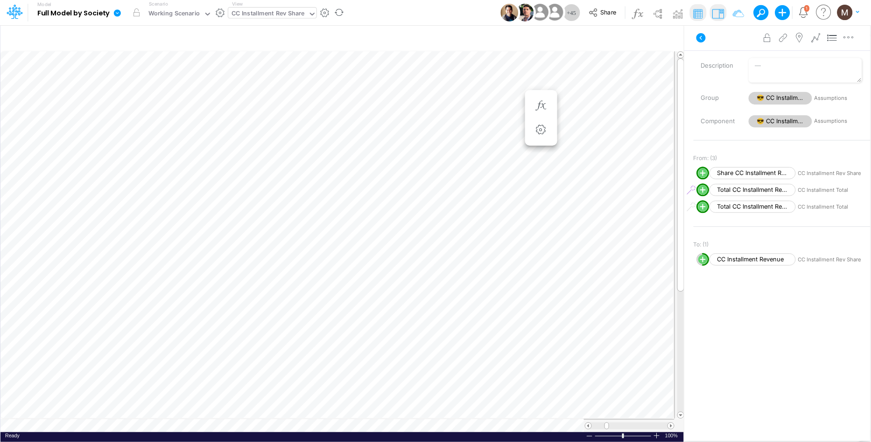
scroll to position [0, 0]
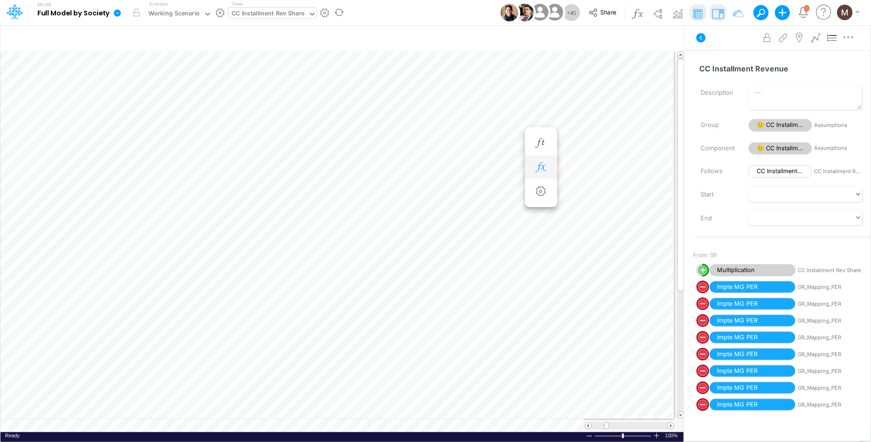
click at [542, 168] on icon "button" at bounding box center [541, 167] width 14 height 10
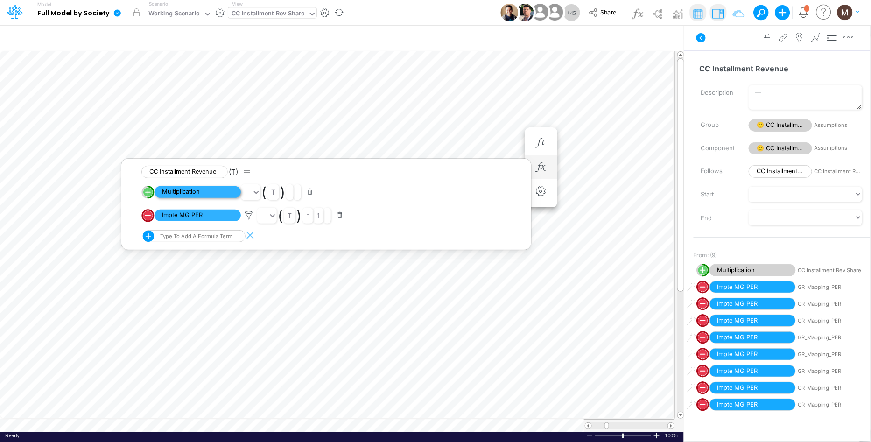
click at [216, 189] on span "Multiplication" at bounding box center [198, 192] width 86 height 12
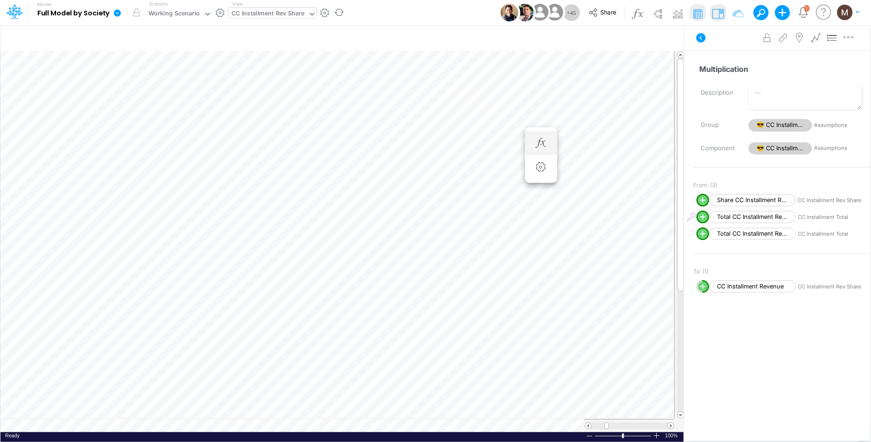
scroll to position [0, 0]
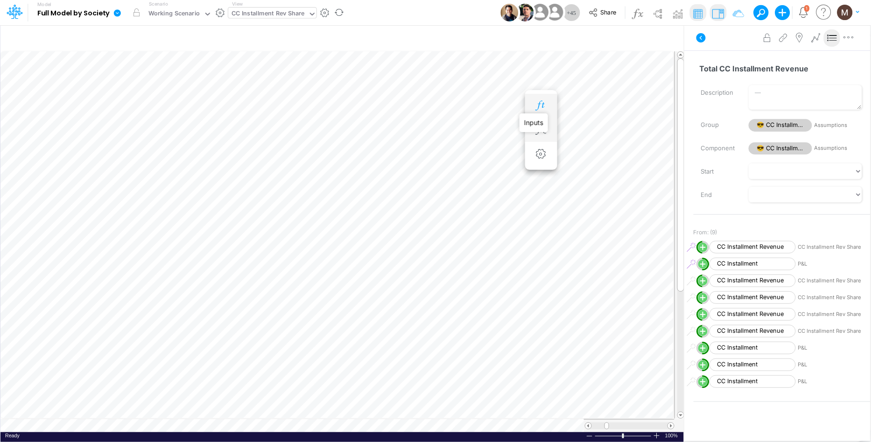
click at [546, 104] on icon "button" at bounding box center [541, 106] width 14 height 10
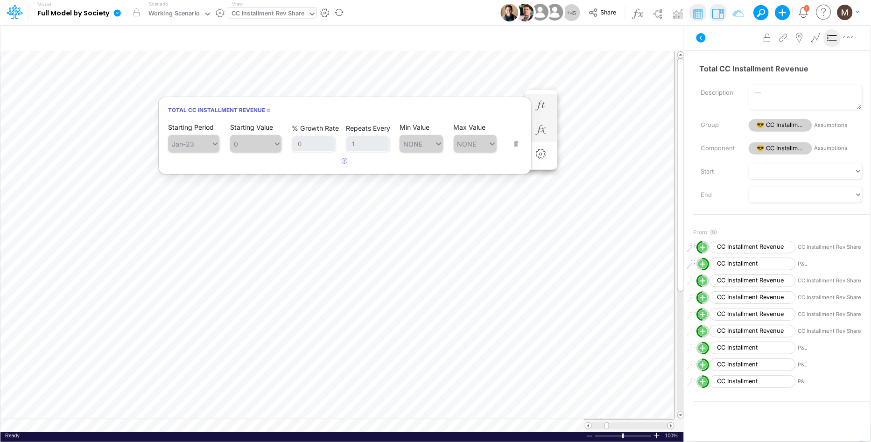
scroll to position [0, 0]
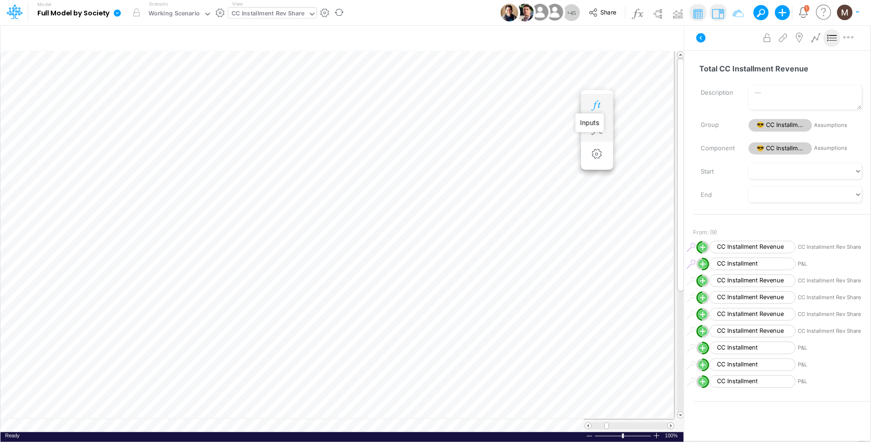
click at [595, 106] on icon "button" at bounding box center [597, 106] width 14 height 10
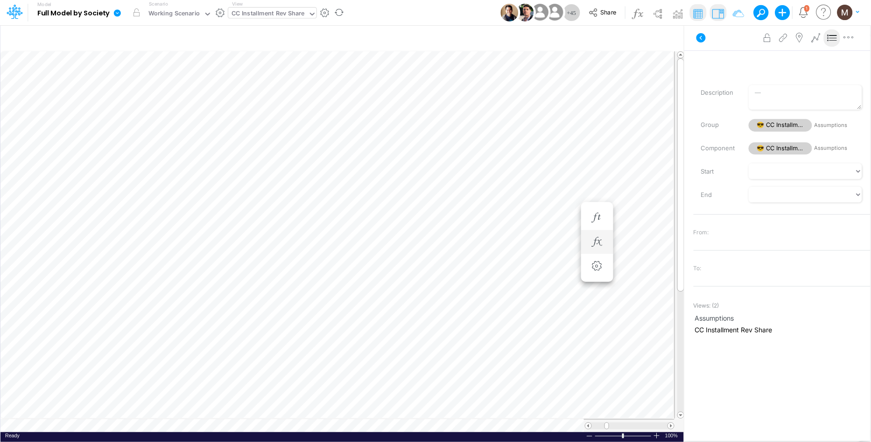
scroll to position [0, 0]
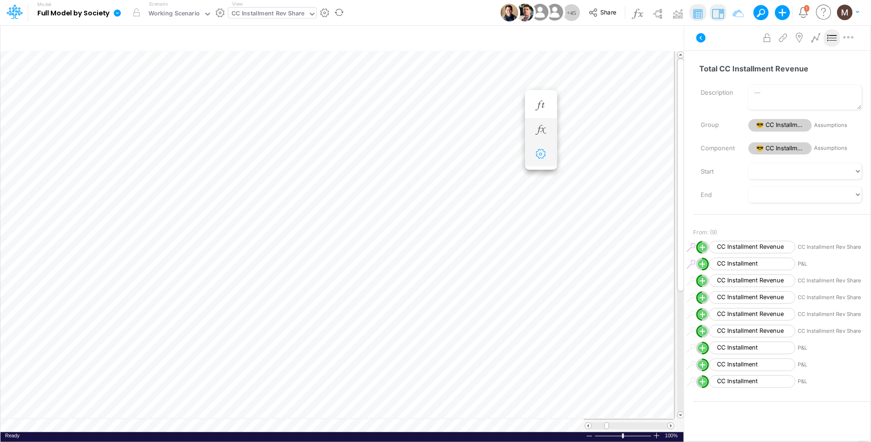
click at [547, 156] on icon "button" at bounding box center [541, 154] width 14 height 10
select select "sum"
select select "field"
select select "Number"
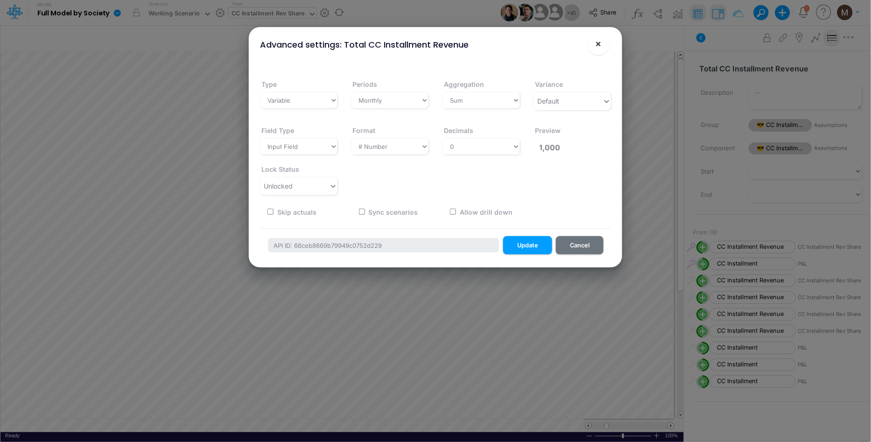
click at [602, 48] on button "×" at bounding box center [598, 44] width 22 height 22
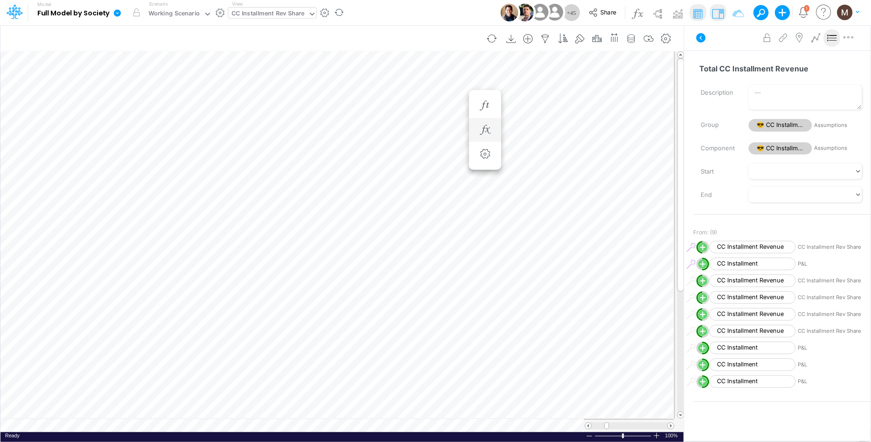
scroll to position [0, 0]
click at [541, 129] on icon "button" at bounding box center [541, 130] width 14 height 10
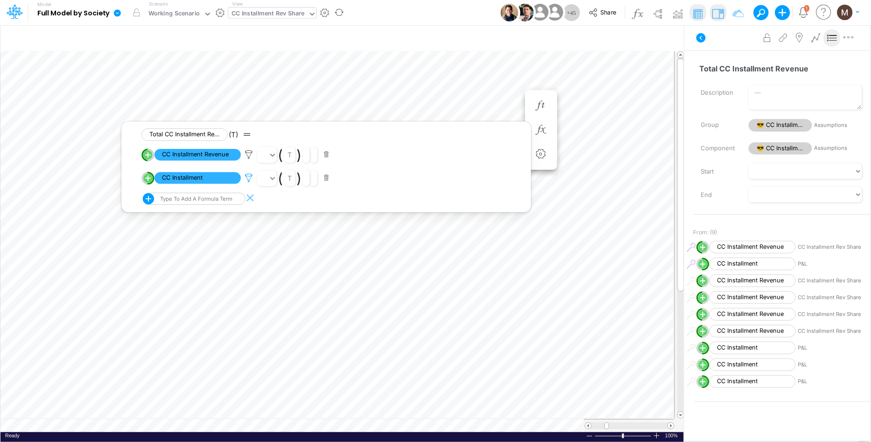
click at [249, 179] on icon at bounding box center [249, 178] width 14 height 10
click at [197, 178] on div at bounding box center [435, 223] width 871 height 437
click at [198, 182] on span "CC Installment" at bounding box center [198, 178] width 86 height 12
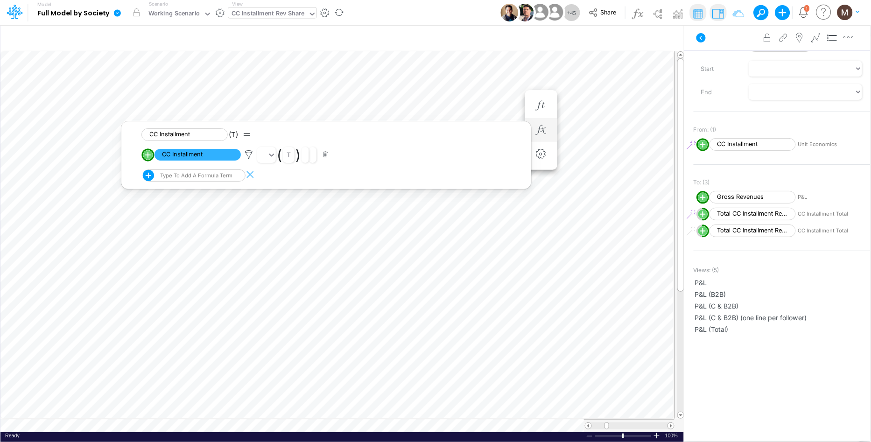
scroll to position [113, 0]
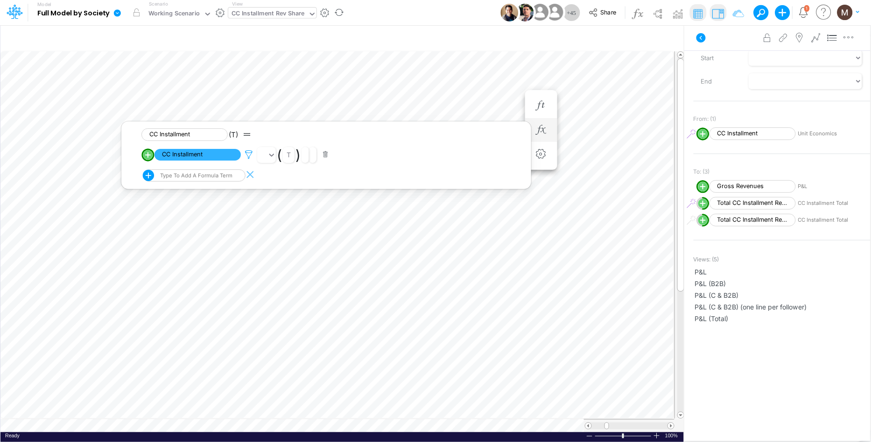
click at [247, 155] on icon at bounding box center [249, 155] width 14 height 10
click at [227, 154] on div at bounding box center [435, 223] width 871 height 437
click at [216, 155] on span "CC Installment" at bounding box center [198, 155] width 86 height 12
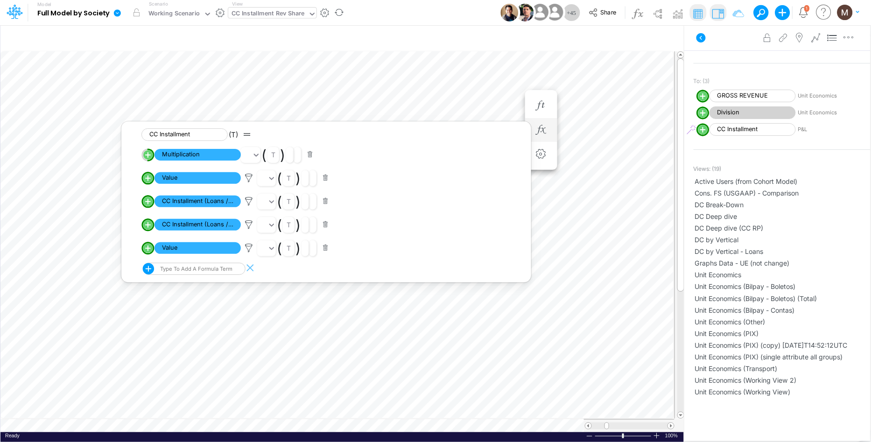
scroll to position [263, 0]
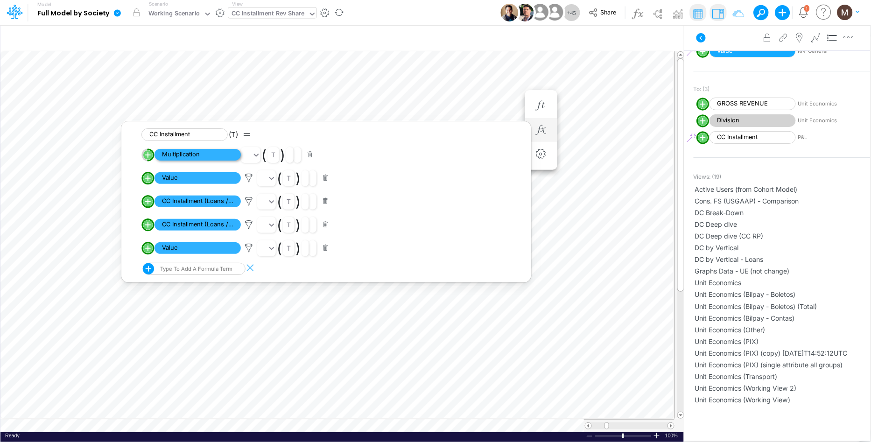
click at [162, 153] on span "Multiplication" at bounding box center [198, 155] width 86 height 12
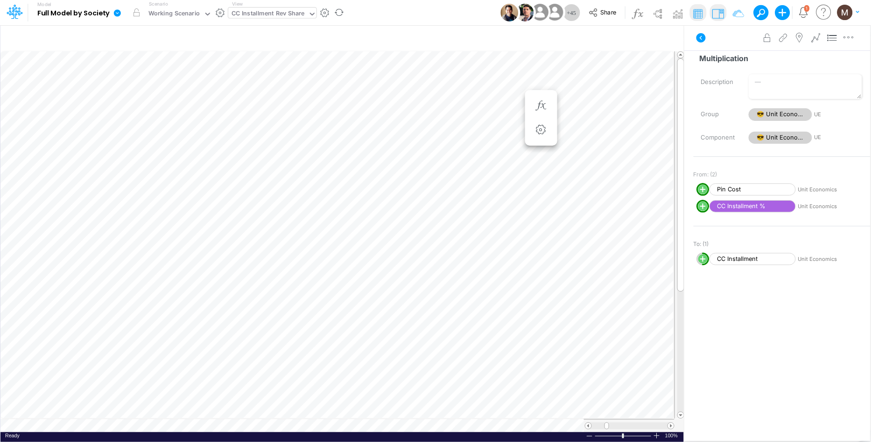
scroll to position [0, 0]
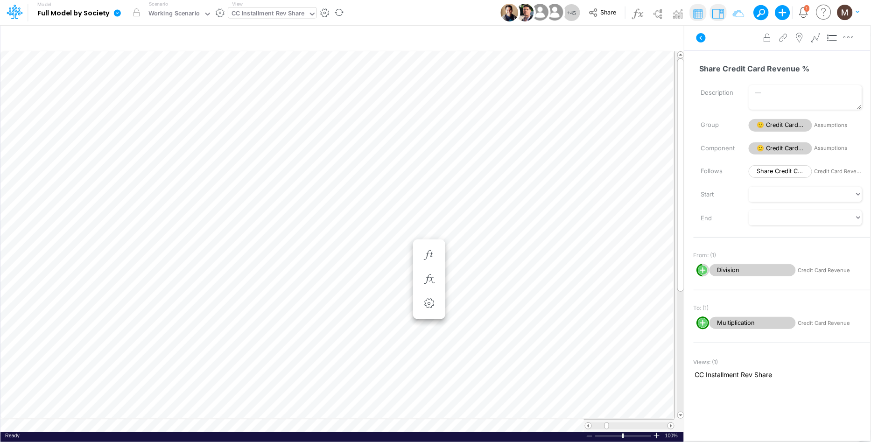
scroll to position [0, 0]
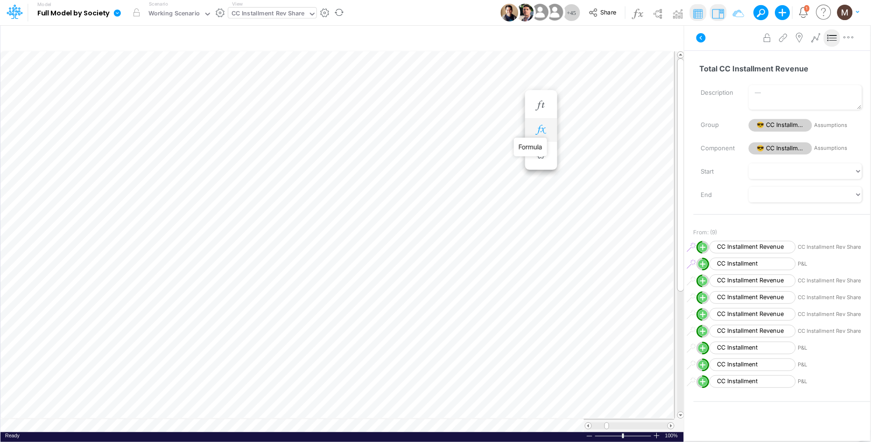
click at [538, 127] on icon "button" at bounding box center [541, 130] width 14 height 10
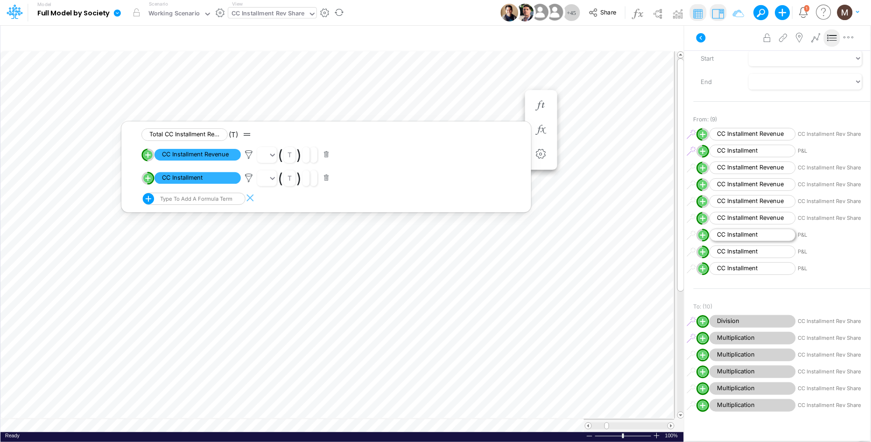
scroll to position [332, 0]
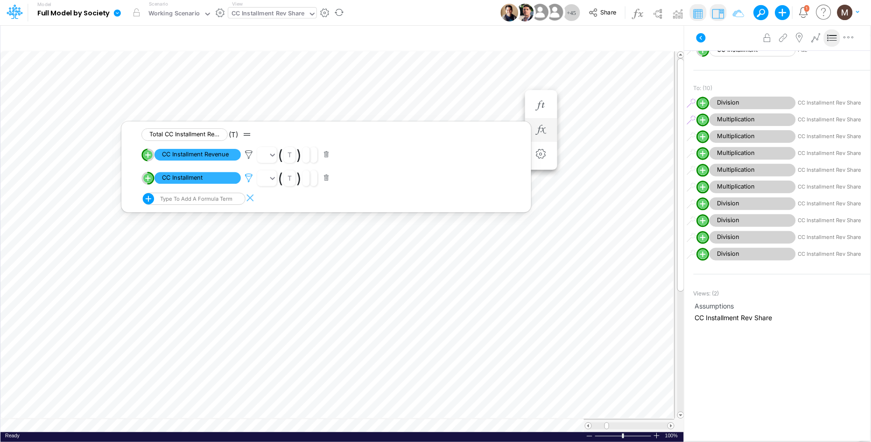
click at [250, 177] on icon at bounding box center [249, 178] width 14 height 10
click at [227, 180] on div at bounding box center [435, 223] width 871 height 437
click at [215, 180] on span "CC Installment" at bounding box center [198, 178] width 86 height 12
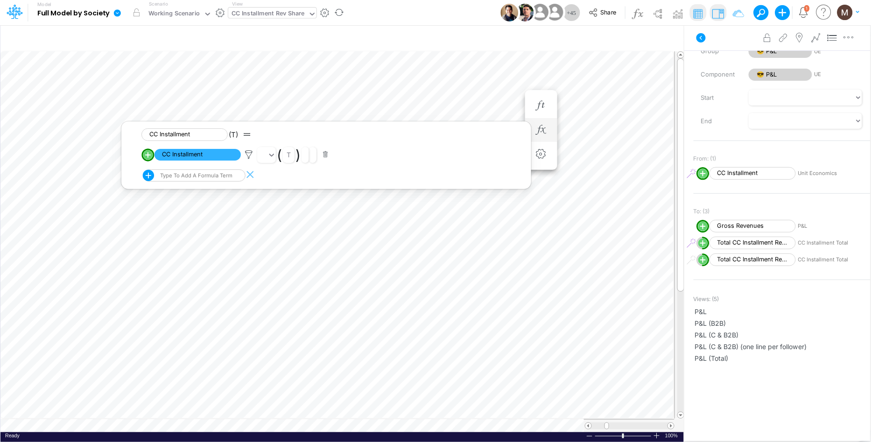
scroll to position [113, 0]
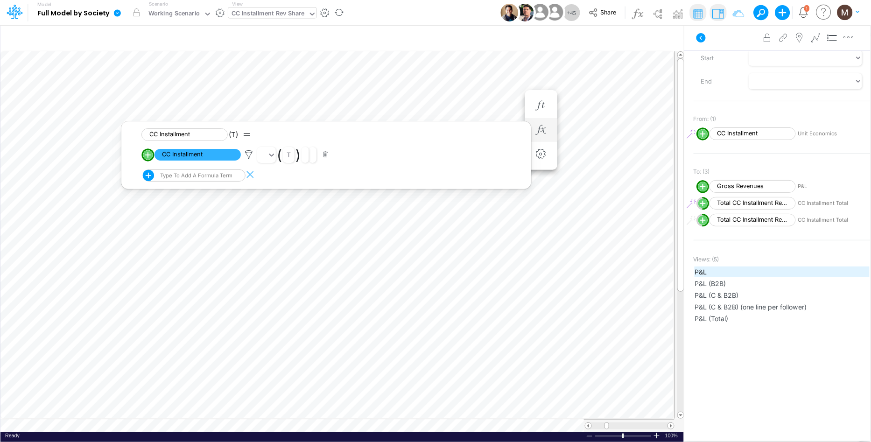
click at [720, 272] on span "P&L" at bounding box center [782, 272] width 174 height 10
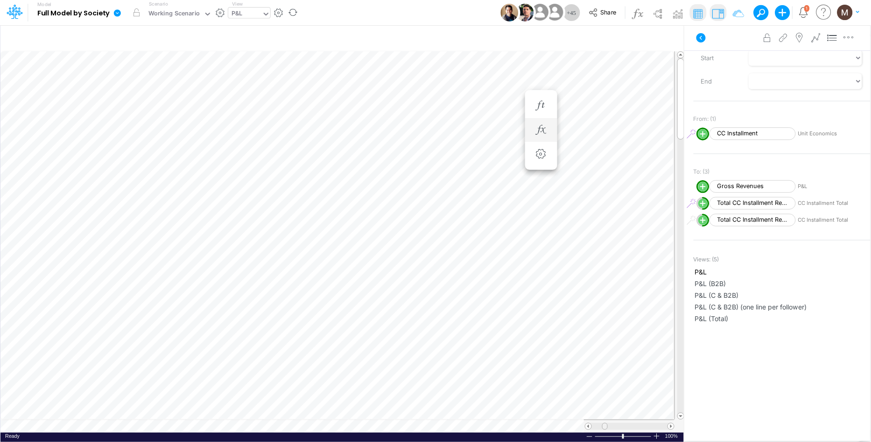
drag, startPoint x: 594, startPoint y: 426, endPoint x: 604, endPoint y: 426, distance: 9.8
click at [604, 426] on span at bounding box center [605, 426] width 6 height 6
click at [545, 42] on icon "button" at bounding box center [546, 39] width 14 height 10
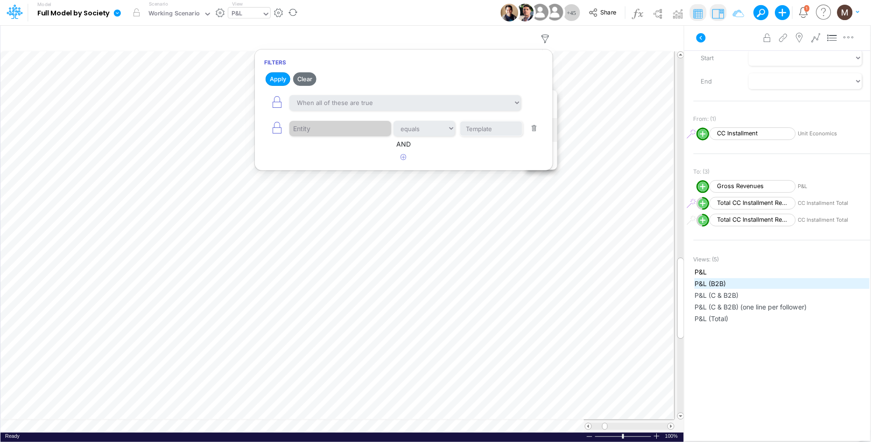
click at [705, 281] on span "P&L (B2B)" at bounding box center [782, 284] width 174 height 10
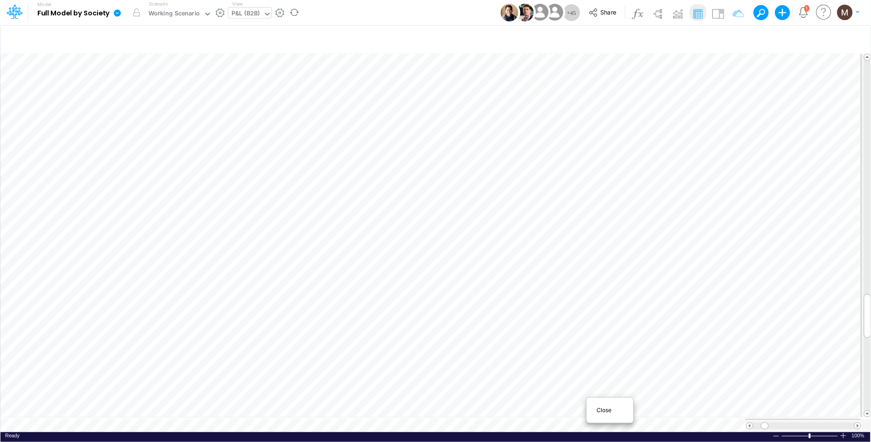
click at [596, 414] on div "Close" at bounding box center [610, 410] width 40 height 11
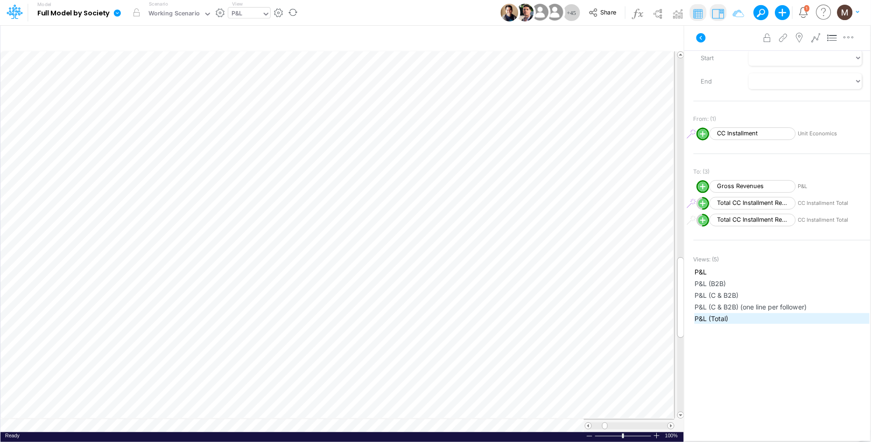
click at [708, 314] on span "P&L (Total)" at bounding box center [782, 319] width 174 height 10
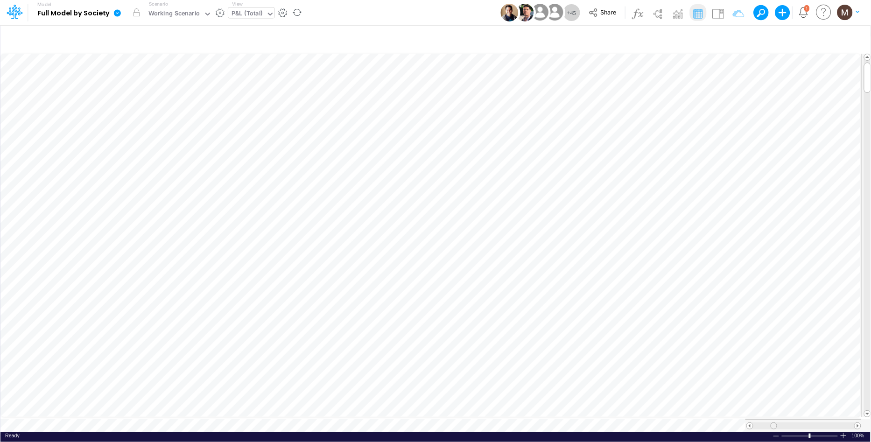
drag, startPoint x: 756, startPoint y: 422, endPoint x: 771, endPoint y: 421, distance: 15.5
click at [771, 423] on span at bounding box center [774, 426] width 6 height 6
click at [716, 13] on img at bounding box center [718, 13] width 15 height 15
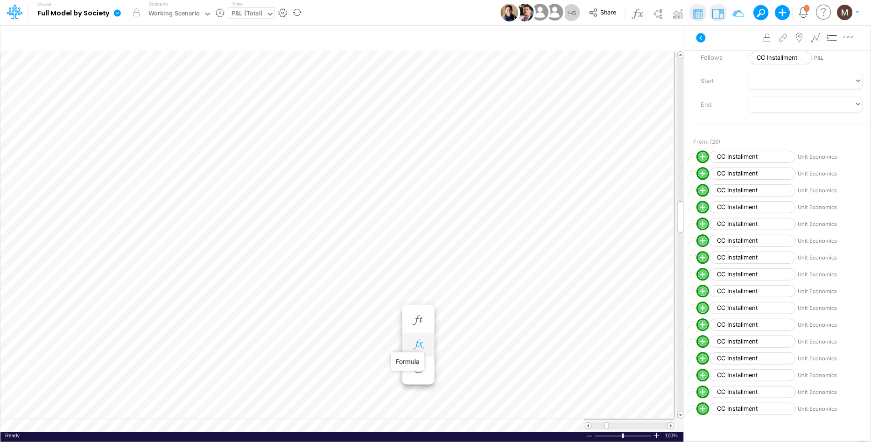
click at [421, 344] on icon "button" at bounding box center [418, 345] width 14 height 10
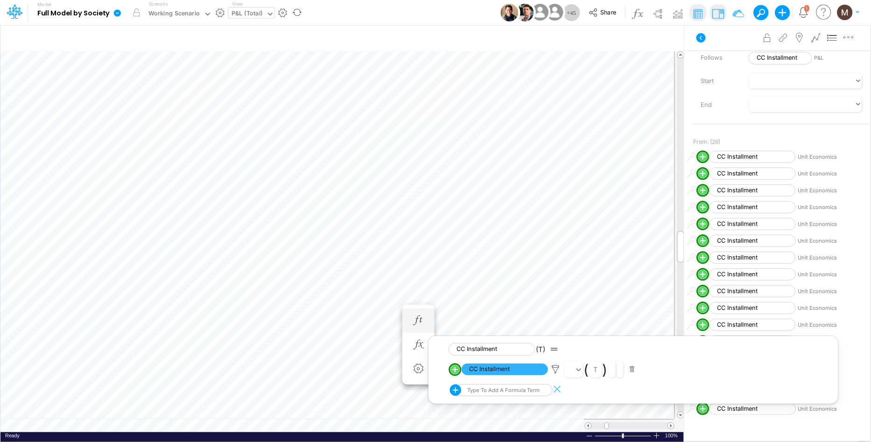
scroll to position [0, 0]
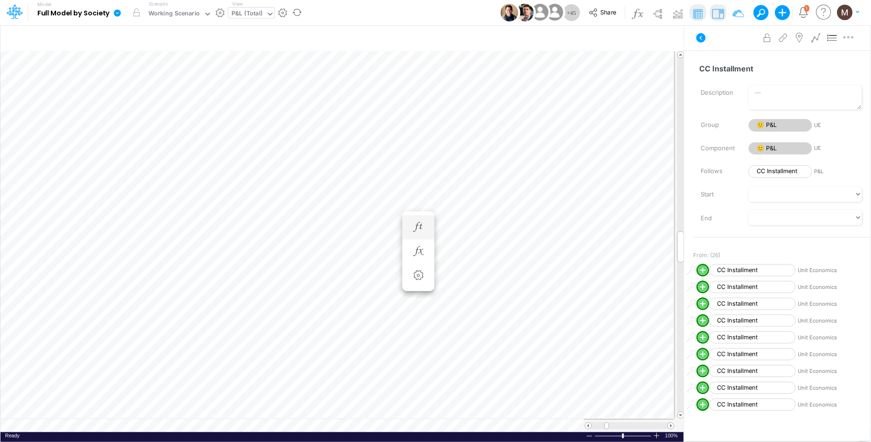
scroll to position [0, 0]
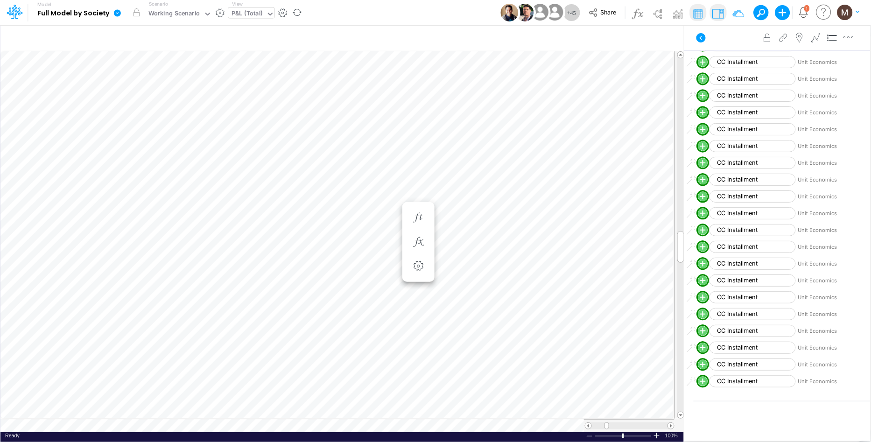
scroll to position [539, 0]
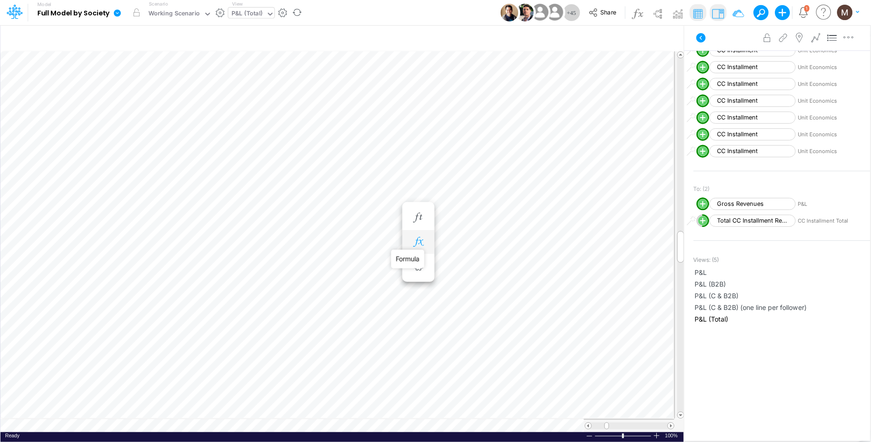
click at [416, 240] on icon "button" at bounding box center [418, 242] width 14 height 10
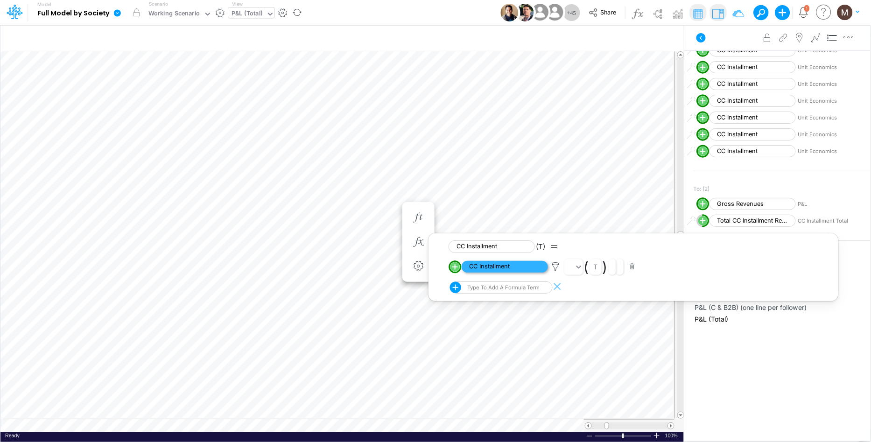
click at [496, 271] on span "CC Installment" at bounding box center [505, 267] width 86 height 12
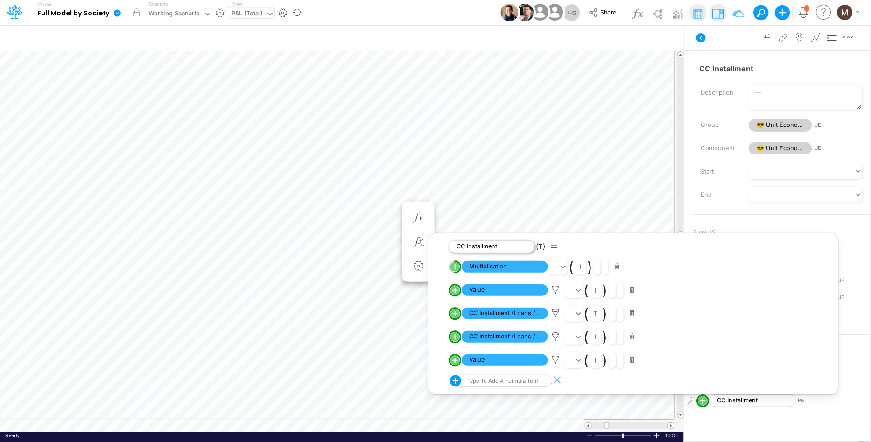
click at [471, 250] on span "CC Installment" at bounding box center [492, 246] width 86 height 13
click at [761, 419] on div at bounding box center [777, 428] width 186 height 26
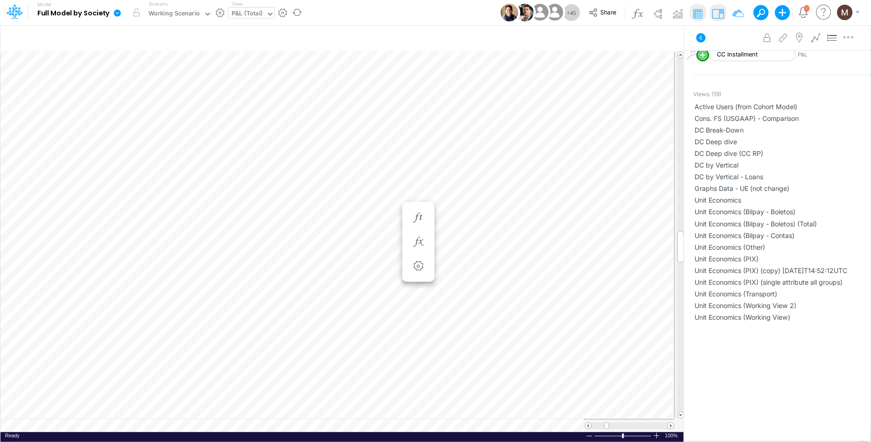
scroll to position [0, 0]
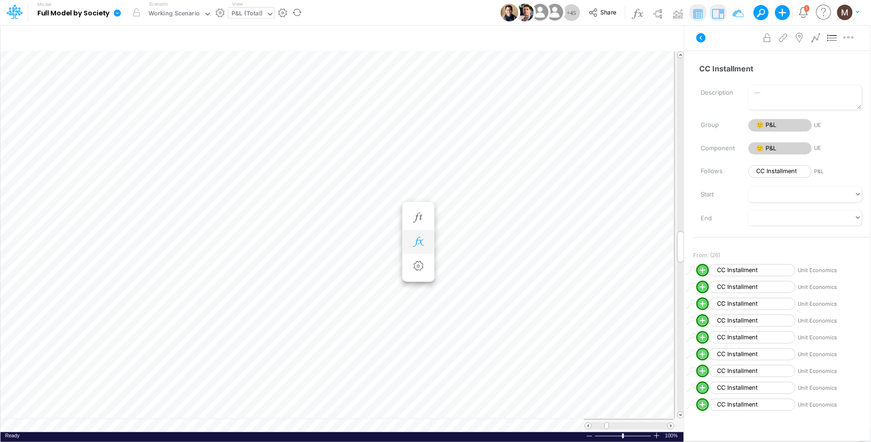
click at [419, 241] on icon "button" at bounding box center [418, 242] width 14 height 10
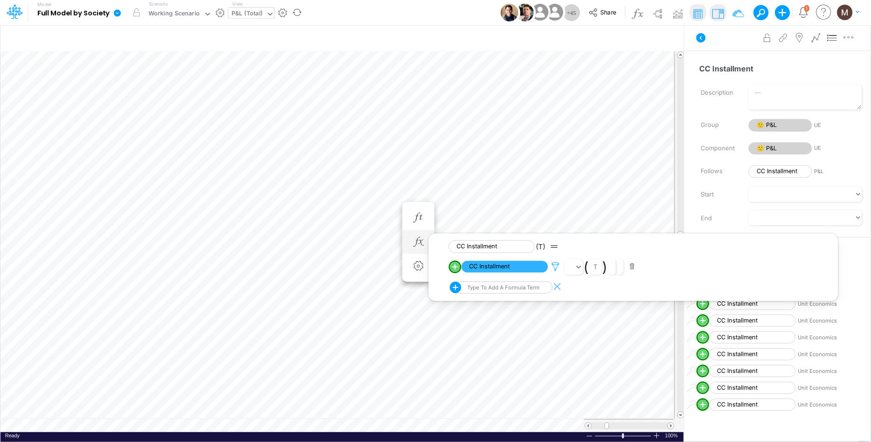
click at [558, 264] on icon at bounding box center [556, 267] width 14 height 10
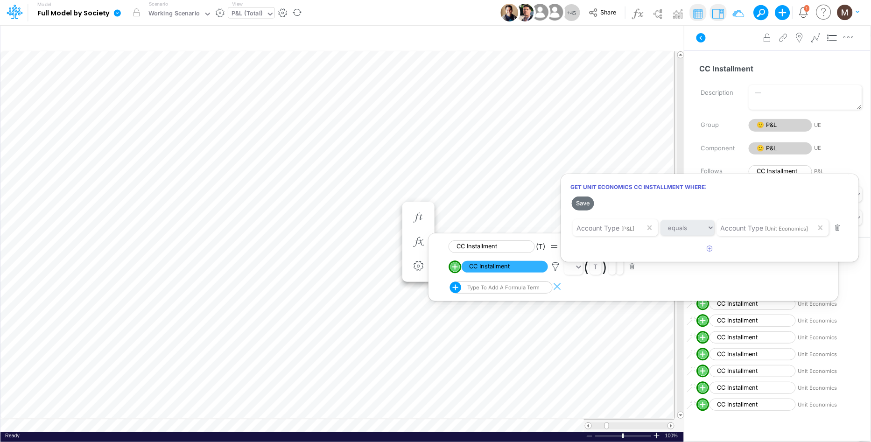
click at [504, 268] on div at bounding box center [435, 223] width 871 height 437
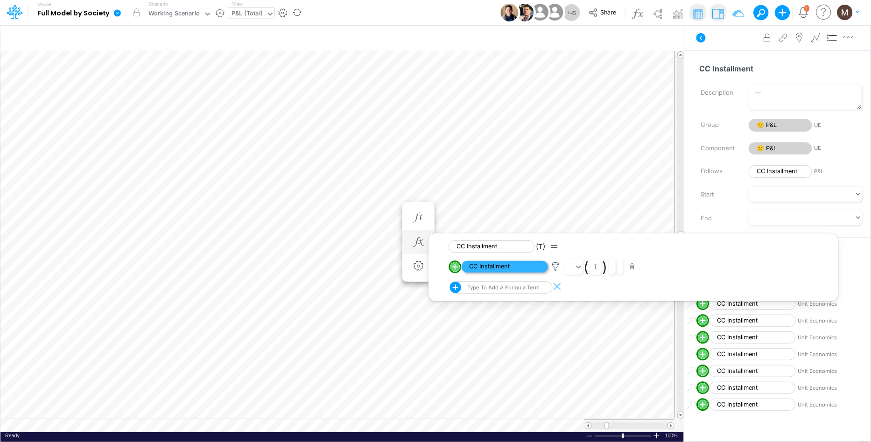
click at [497, 270] on span "CC Installment" at bounding box center [505, 267] width 86 height 12
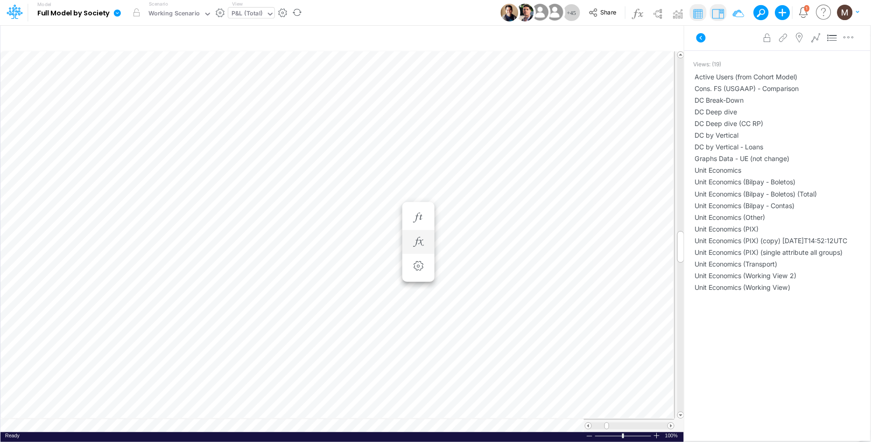
scroll to position [0, 0]
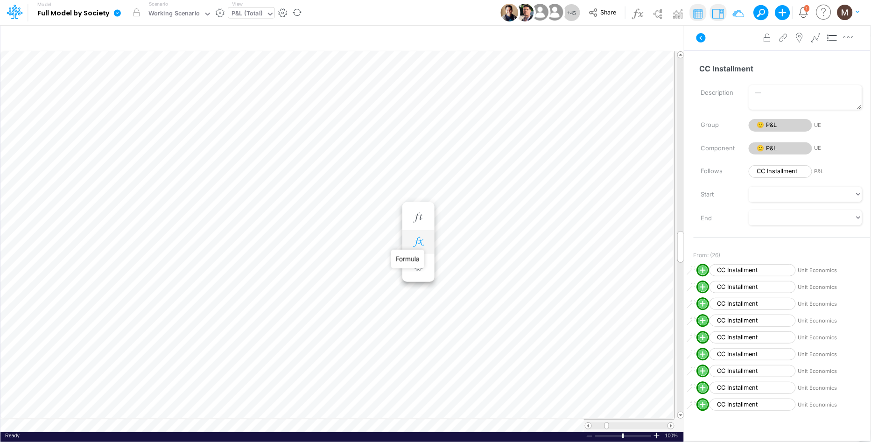
click at [413, 244] on icon "button" at bounding box center [418, 242] width 14 height 10
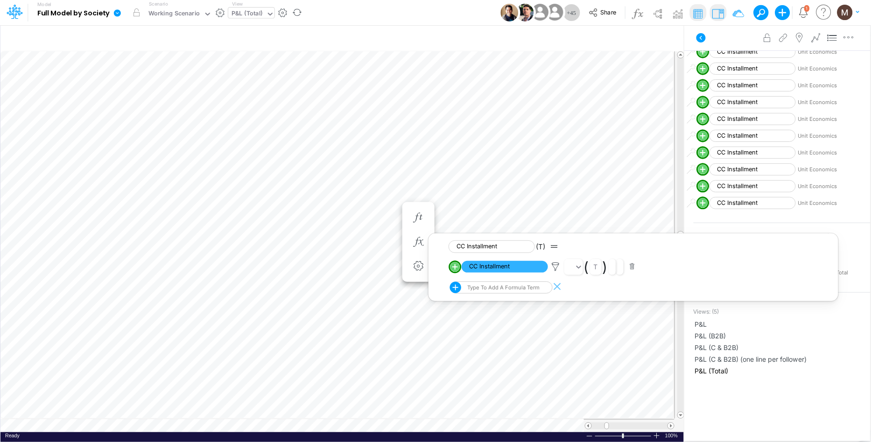
scroll to position [484, 0]
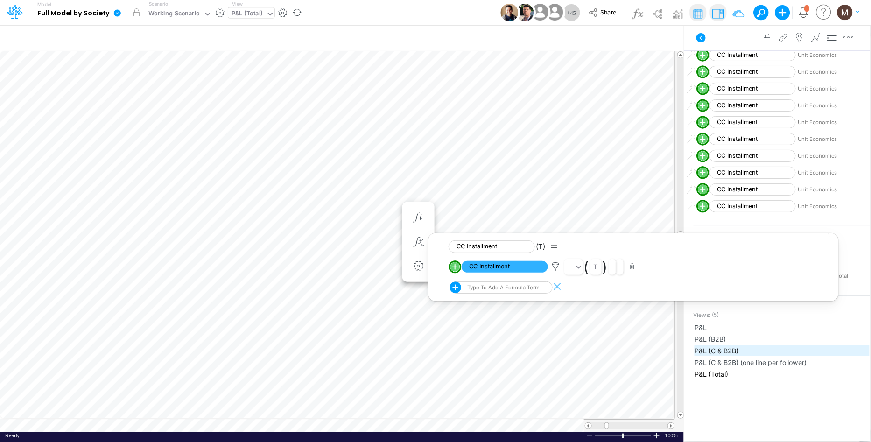
click at [713, 349] on span "P&L (C & B2B)" at bounding box center [782, 351] width 174 height 10
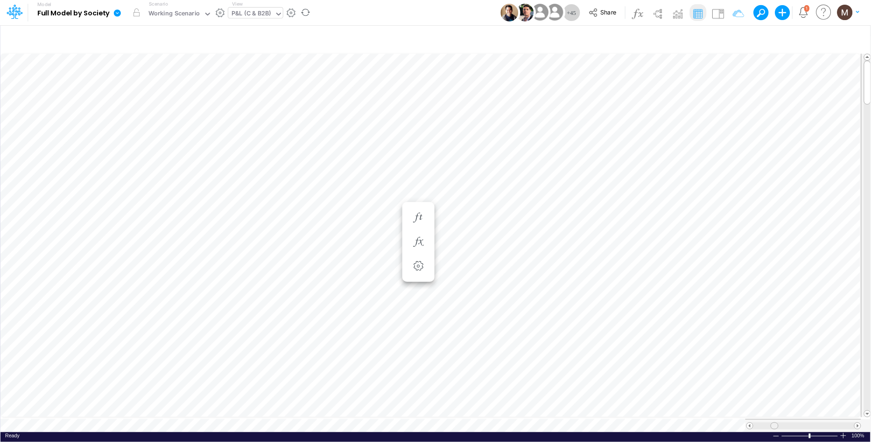
drag, startPoint x: 766, startPoint y: 419, endPoint x: 776, endPoint y: 419, distance: 9.8
click at [776, 423] on span at bounding box center [774, 426] width 6 height 6
click at [373, 353] on icon "button" at bounding box center [380, 354] width 14 height 10
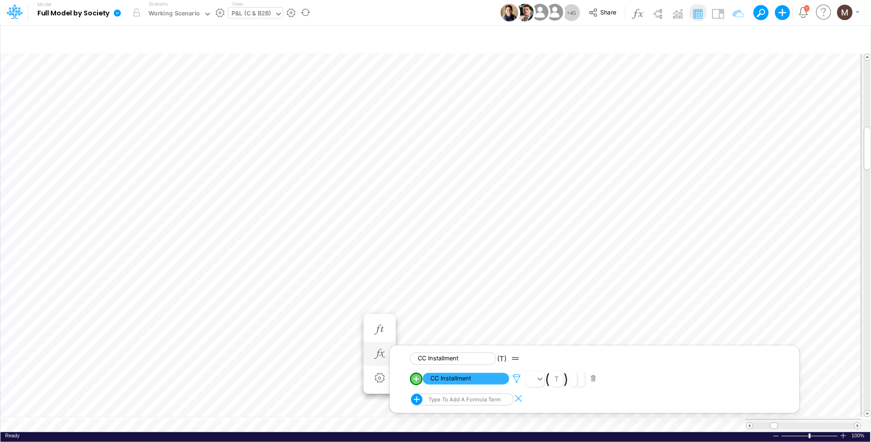
click at [512, 378] on icon at bounding box center [517, 379] width 14 height 10
click at [484, 378] on div at bounding box center [435, 223] width 871 height 437
click at [470, 381] on span "CC Installment" at bounding box center [466, 379] width 86 height 12
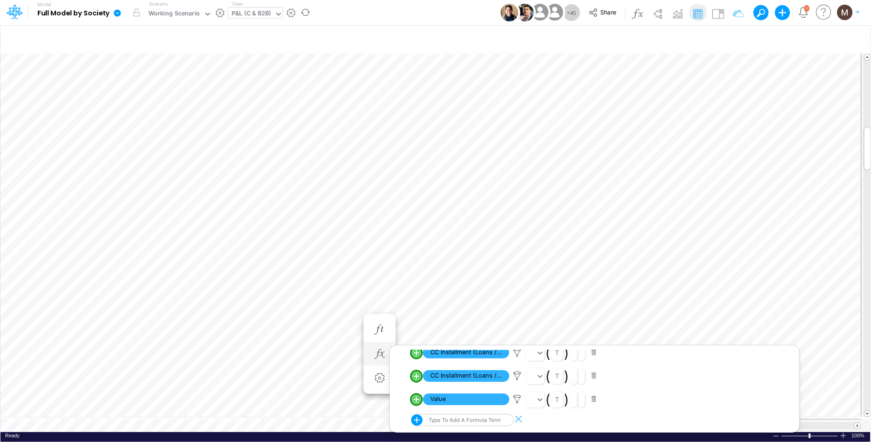
scroll to position [75, 0]
click at [725, 16] on img at bounding box center [718, 13] width 15 height 15
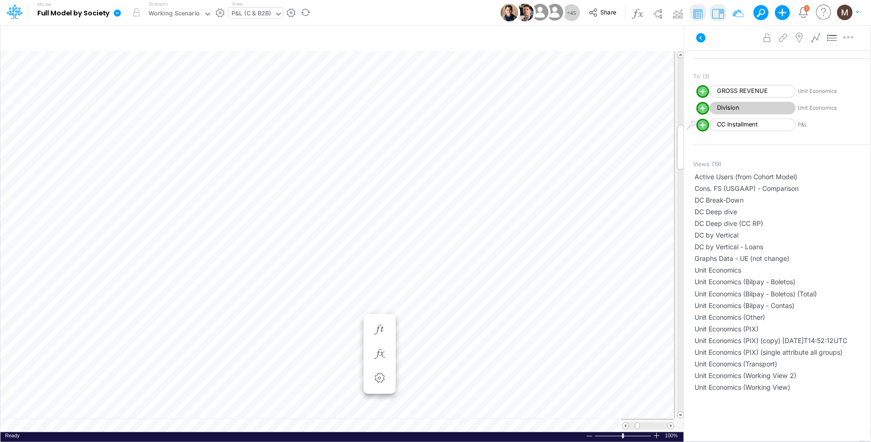
scroll to position [0, 0]
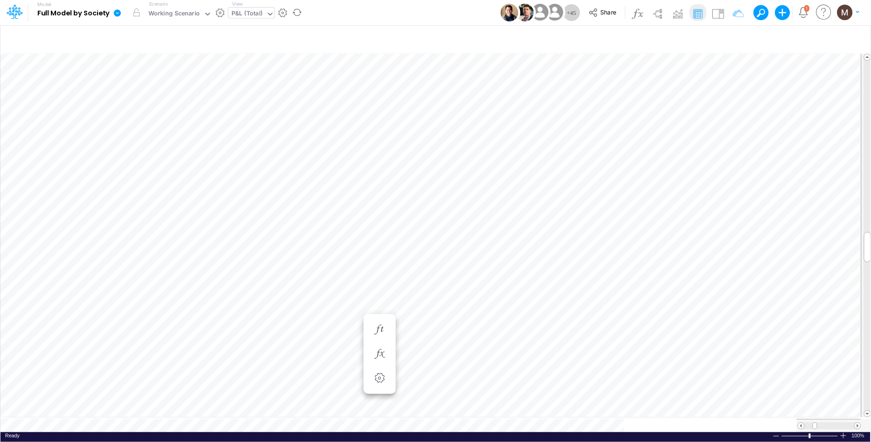
scroll to position [0, 0]
click at [491, 406] on span "Close" at bounding box center [485, 408] width 26 height 8
drag, startPoint x: 480, startPoint y: 416, endPoint x: 491, endPoint y: 441, distance: 27.4
click at [480, 416] on div "Close" at bounding box center [495, 412] width 40 height 11
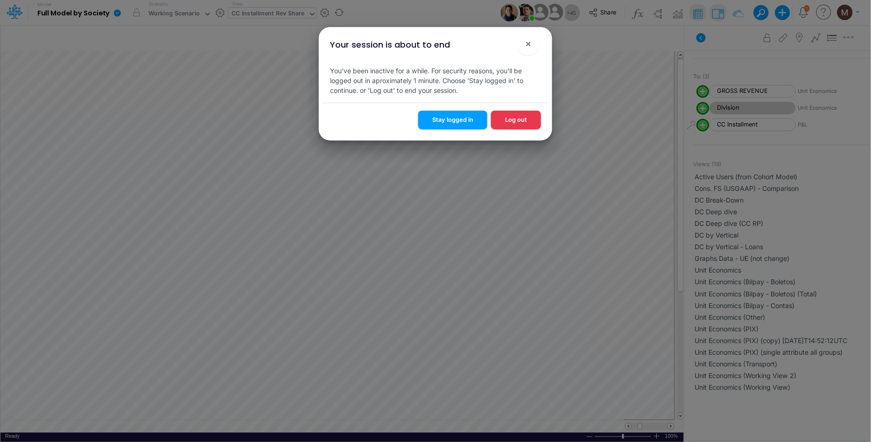
scroll to position [276, 0]
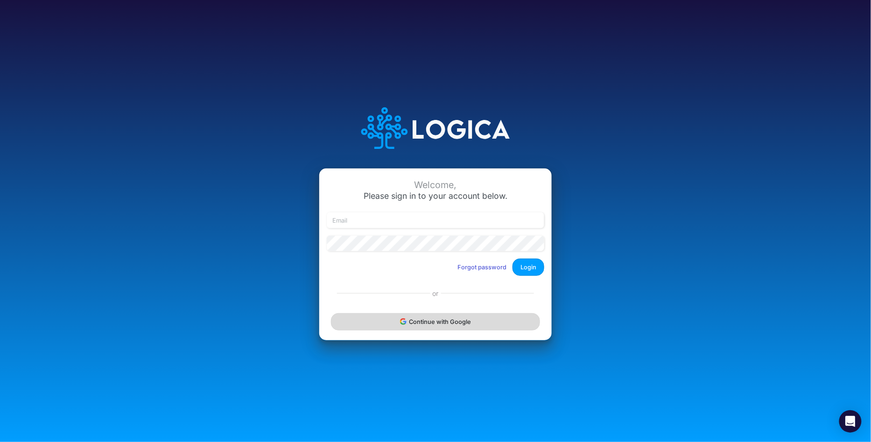
click at [401, 321] on icon "submit" at bounding box center [400, 321] width 1 height 3
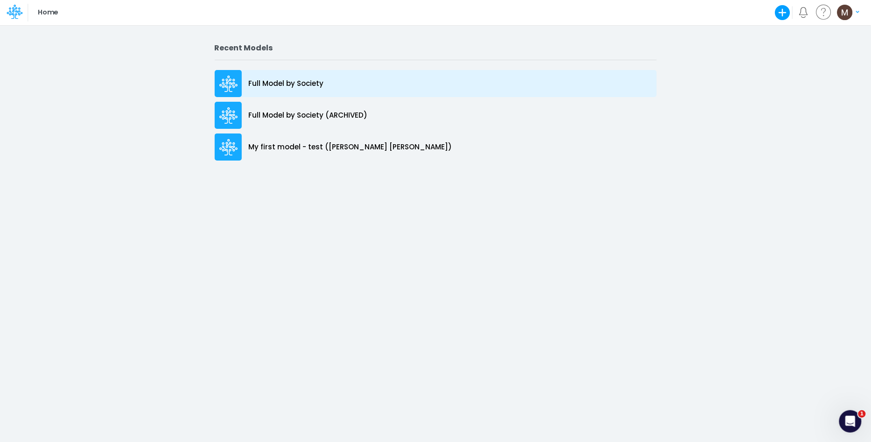
click at [282, 82] on p "Full Model by Society" at bounding box center [286, 83] width 75 height 11
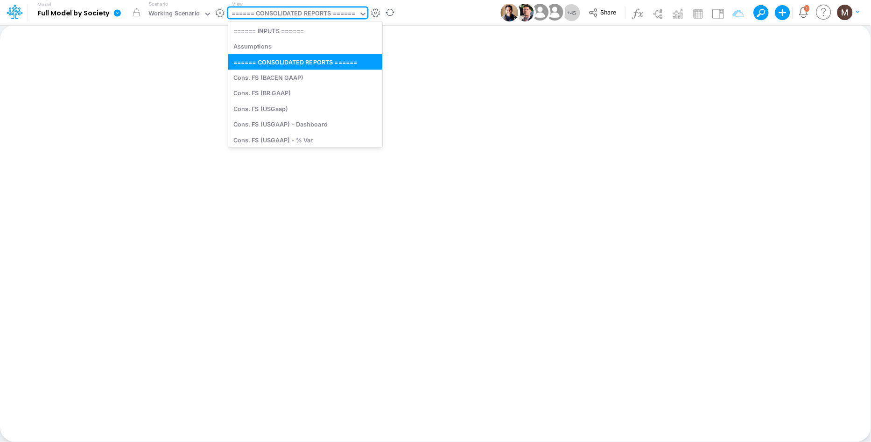
click at [280, 13] on div "====== CONSOLIDATED REPORTS ======" at bounding box center [294, 14] width 124 height 11
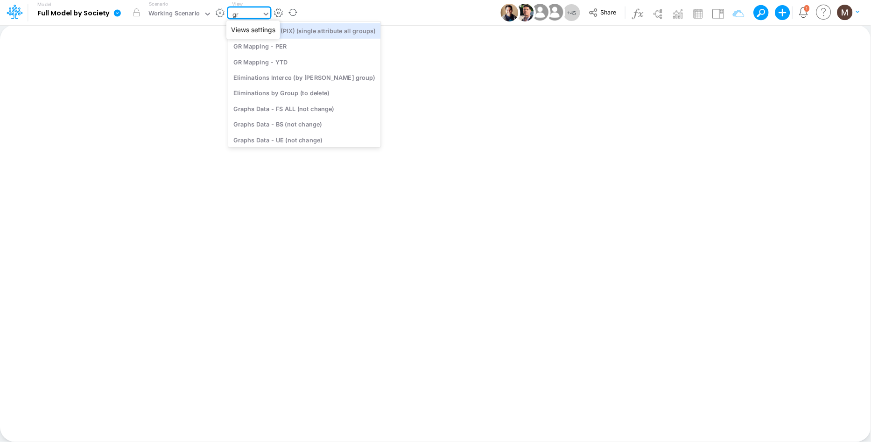
type input "gra"
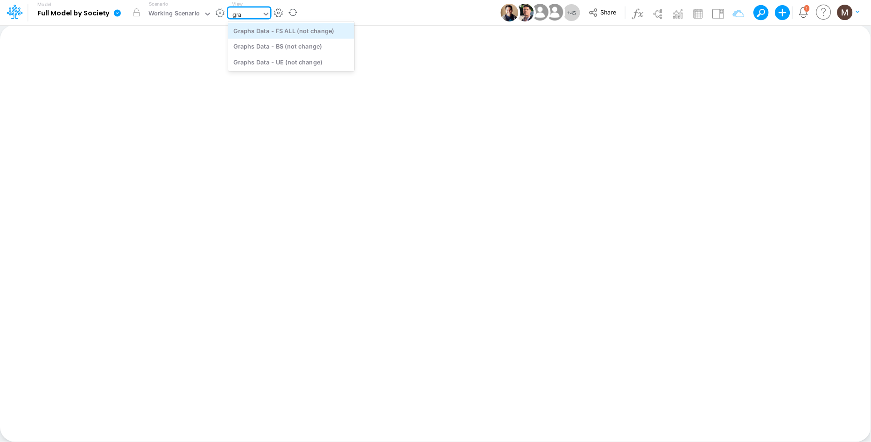
click at [308, 34] on div "Graphs Data - FS ALL (not change)" at bounding box center [291, 30] width 126 height 15
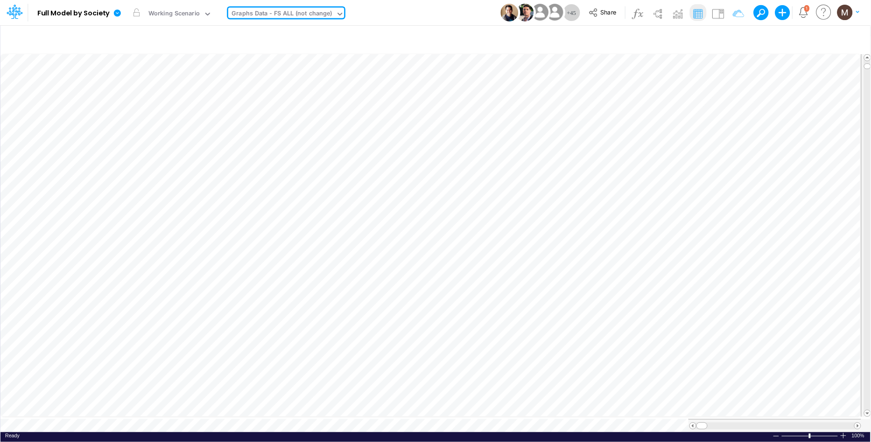
click at [308, 14] on div "Graphs Data - FS ALL (not change)" at bounding box center [282, 14] width 101 height 11
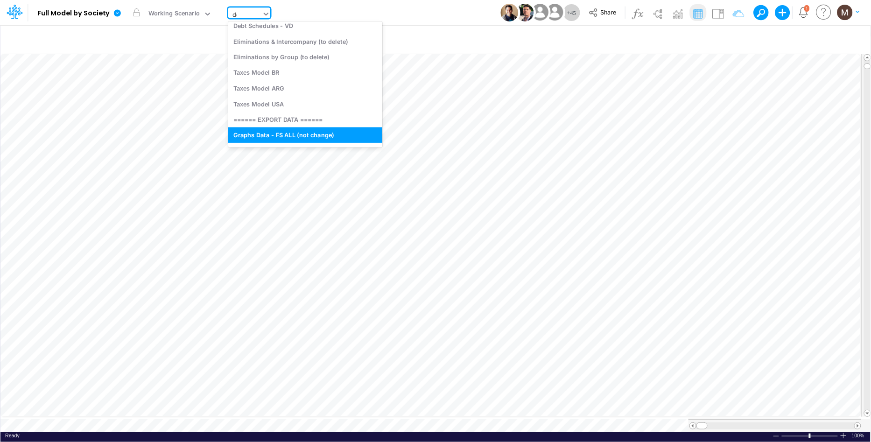
scroll to position [473, 0]
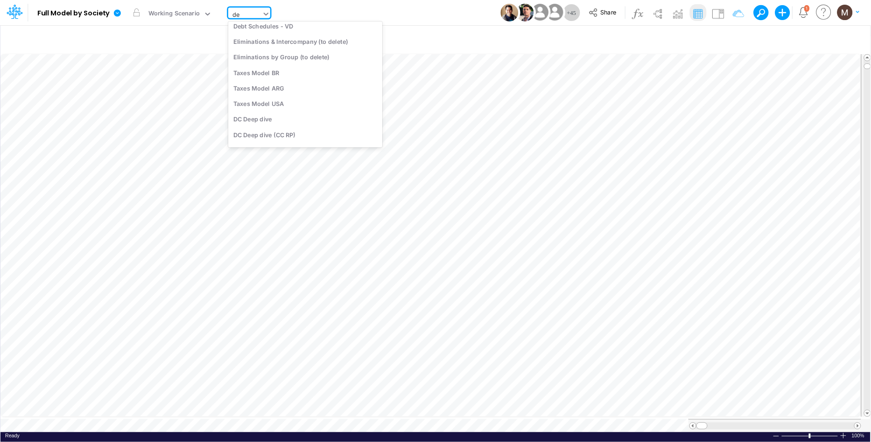
type input "dee"
click at [309, 31] on div "DC Deep dive" at bounding box center [291, 30] width 126 height 15
drag, startPoint x: 699, startPoint y: 422, endPoint x: 722, endPoint y: 420, distance: 23.9
click at [722, 423] on span at bounding box center [723, 426] width 6 height 6
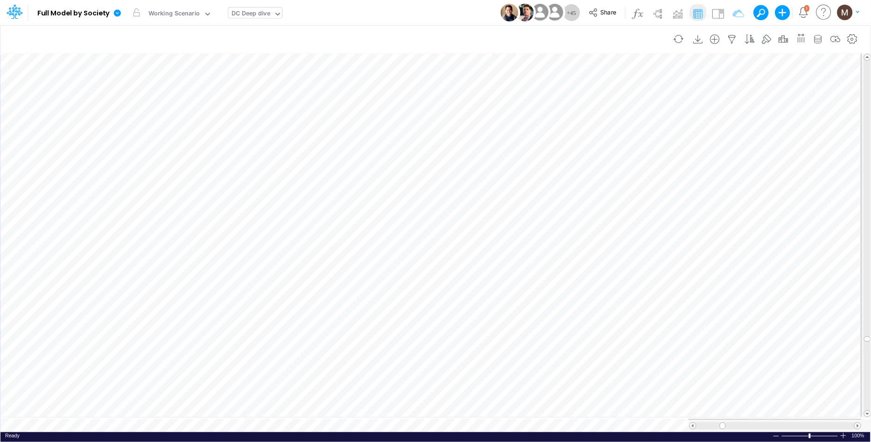
scroll to position [0, 0]
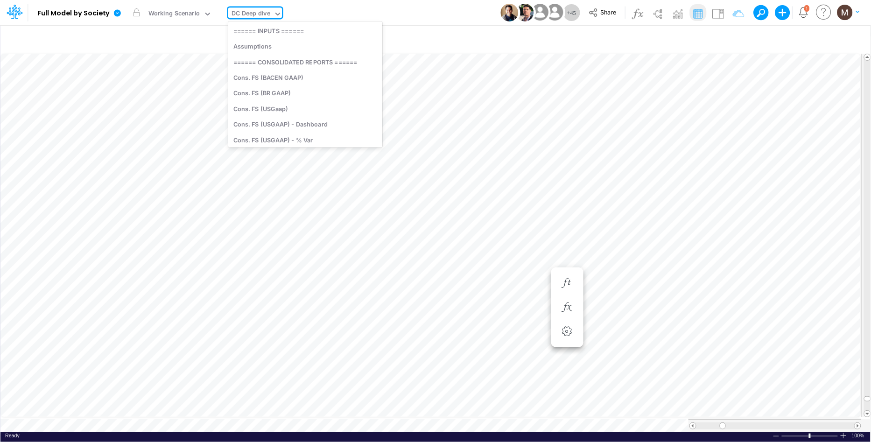
click at [257, 12] on div "DC Deep dive" at bounding box center [251, 14] width 39 height 11
type input "unit e"
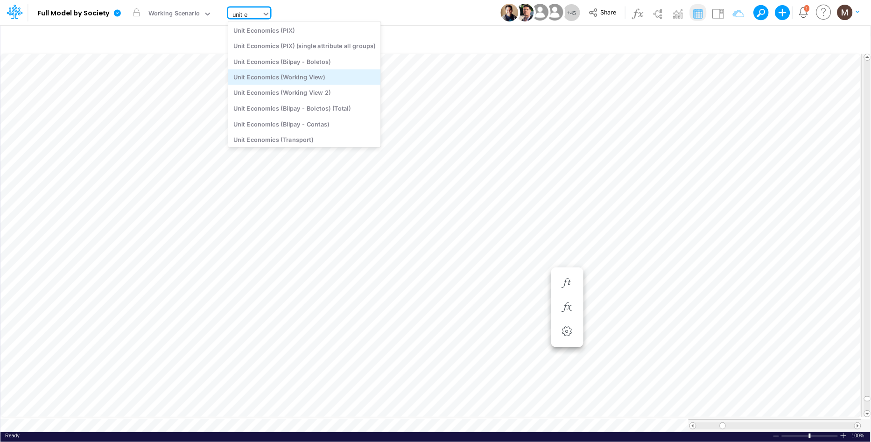
scroll to position [0, 0]
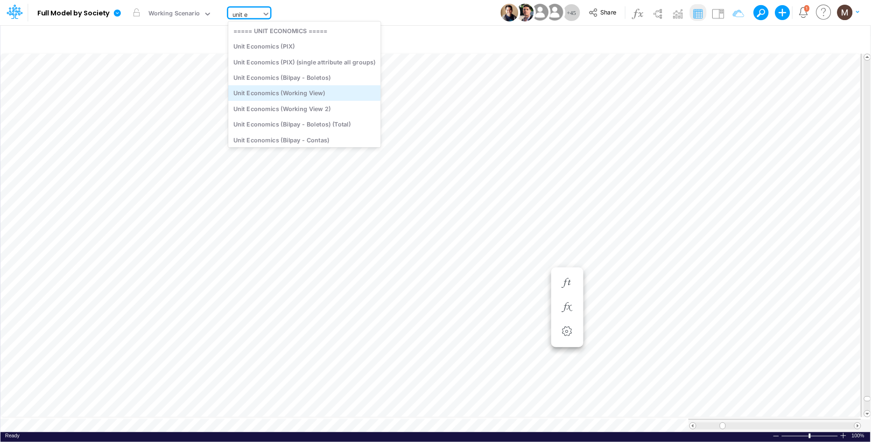
click at [285, 100] on div "Unit Economics (Working View)" at bounding box center [304, 92] width 153 height 15
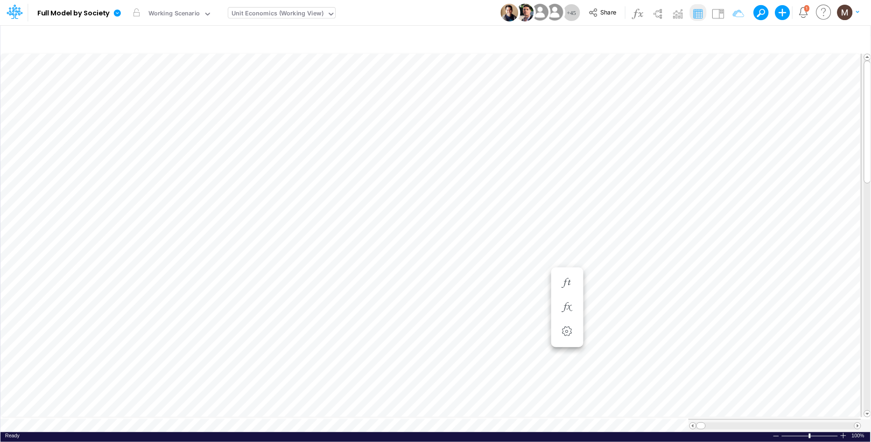
scroll to position [0, 0]
click at [730, 38] on icon "button" at bounding box center [733, 40] width 14 height 10
select select "contains"
select select "tableSearchOR"
select select "contains"
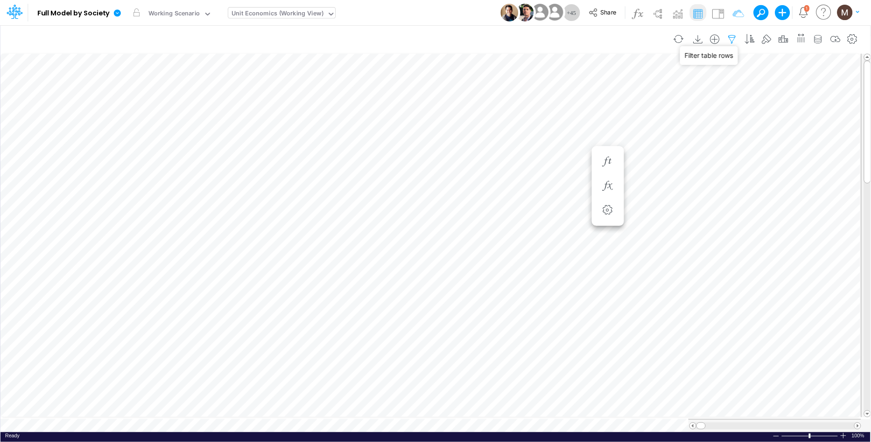
select select "contains"
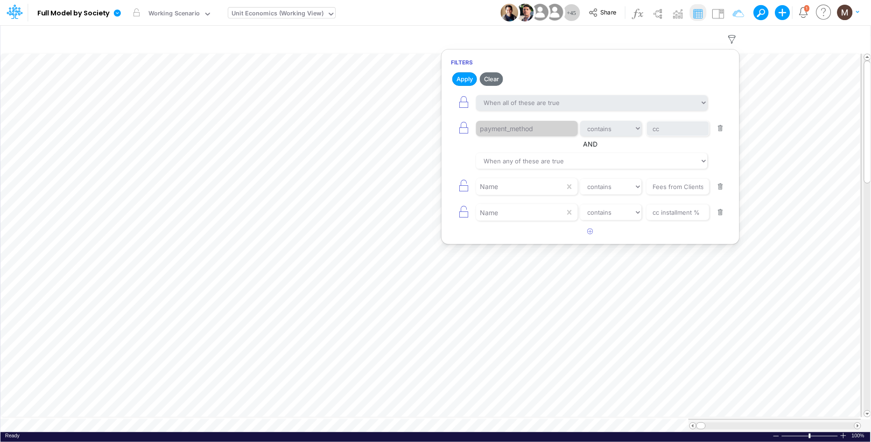
click at [721, 126] on button "button" at bounding box center [721, 128] width 18 height 13
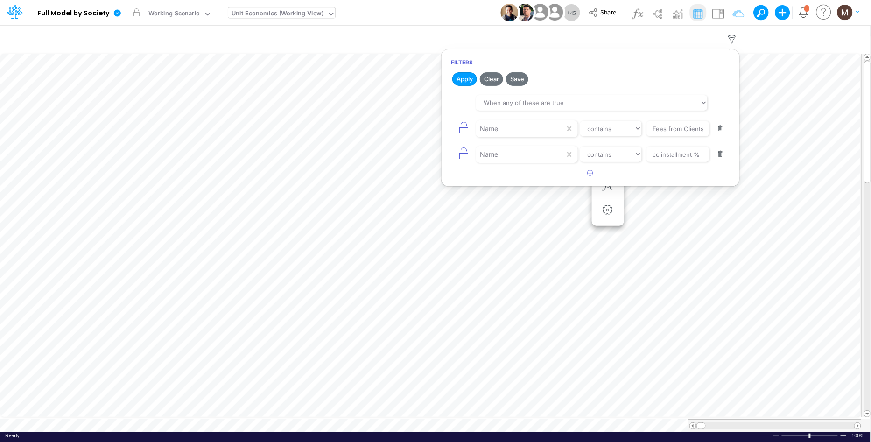
click at [721, 126] on button "button" at bounding box center [721, 128] width 18 height 13
type input "cc installment %"
click at [721, 126] on button "button" at bounding box center [721, 128] width 18 height 13
click at [465, 78] on button "Apply" at bounding box center [464, 79] width 25 height 14
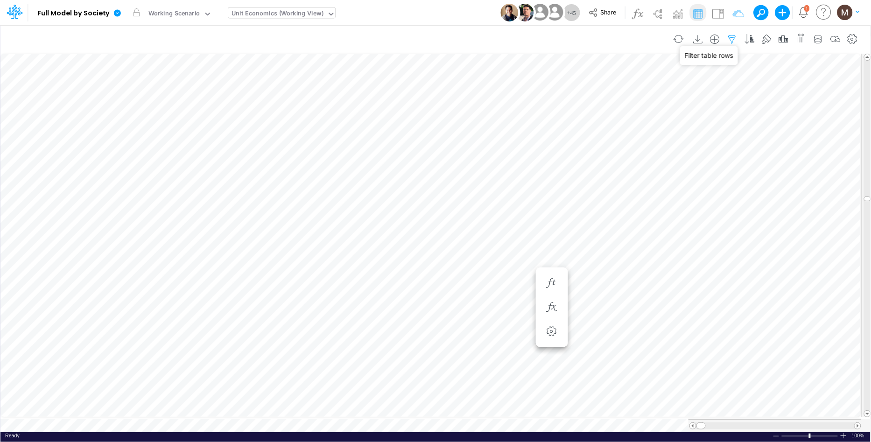
click at [734, 37] on icon "button" at bounding box center [733, 40] width 14 height 10
click at [590, 99] on icon "button" at bounding box center [591, 99] width 6 height 6
select select "tableSearchOR"
click at [519, 128] on div at bounding box center [520, 129] width 89 height 16
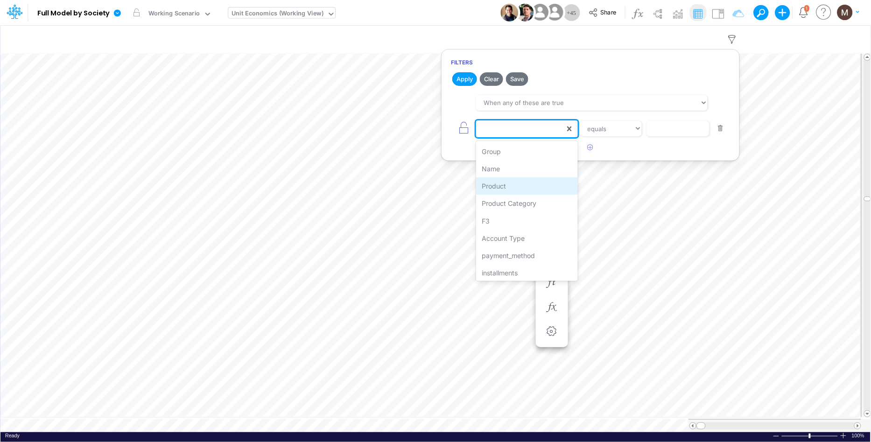
click at [512, 190] on div "Product" at bounding box center [526, 185] width 101 height 17
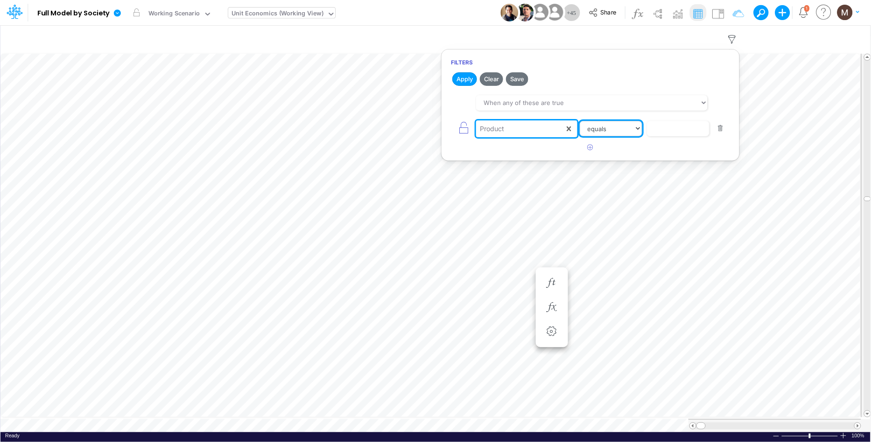
click at [632, 125] on select "equals not equal starts with ends with contains" at bounding box center [611, 129] width 63 height 16
select select "contains"
click at [580, 121] on select "equals not equal starts with ends with contains" at bounding box center [611, 129] width 63 height 16
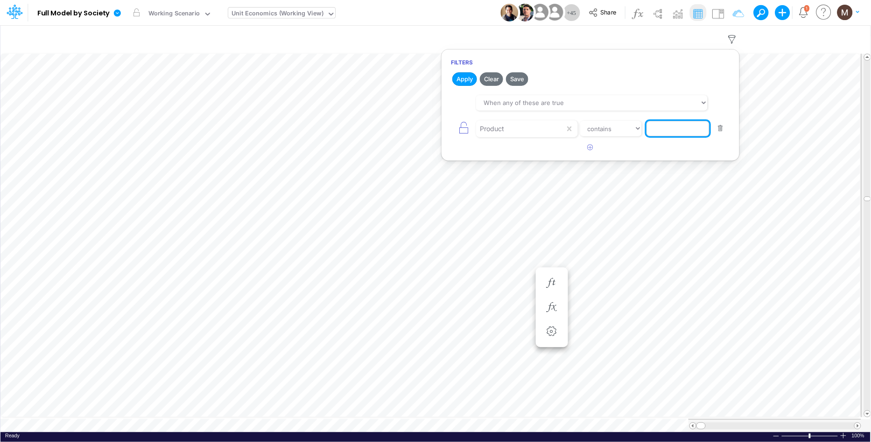
click at [690, 126] on input "text" at bounding box center [678, 129] width 63 height 16
type input "other"
click at [461, 80] on button "Apply" at bounding box center [464, 79] width 25 height 14
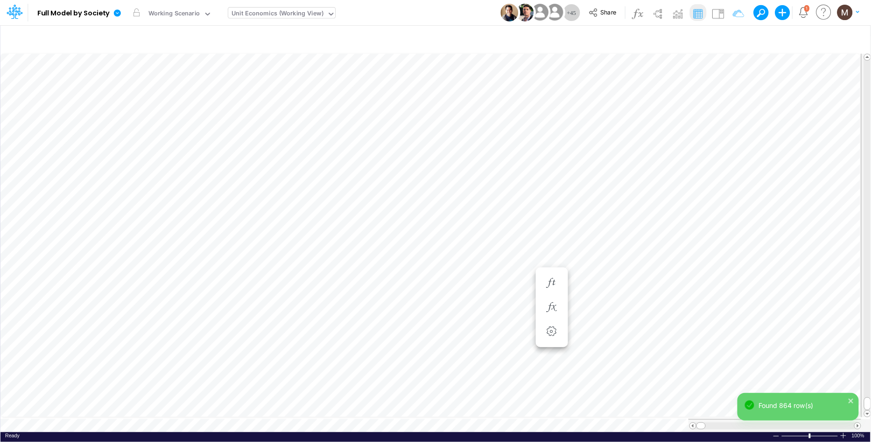
scroll to position [0, 0]
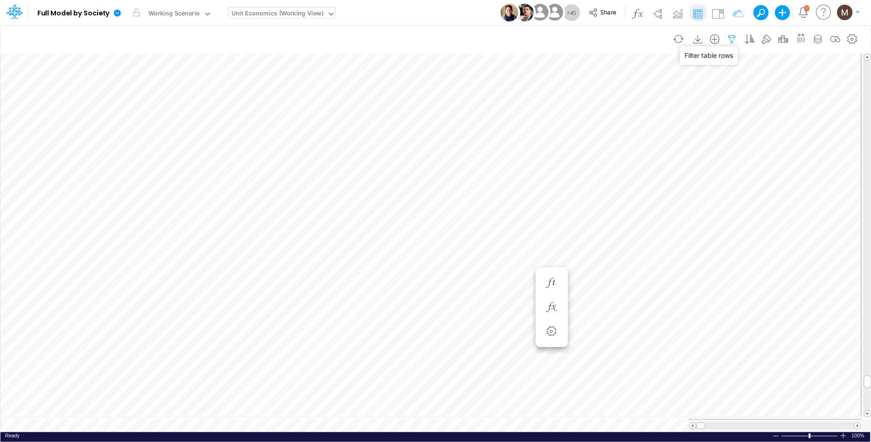
click at [731, 37] on icon "button" at bounding box center [733, 40] width 14 height 10
select select "tableSearchOR"
select select "contains"
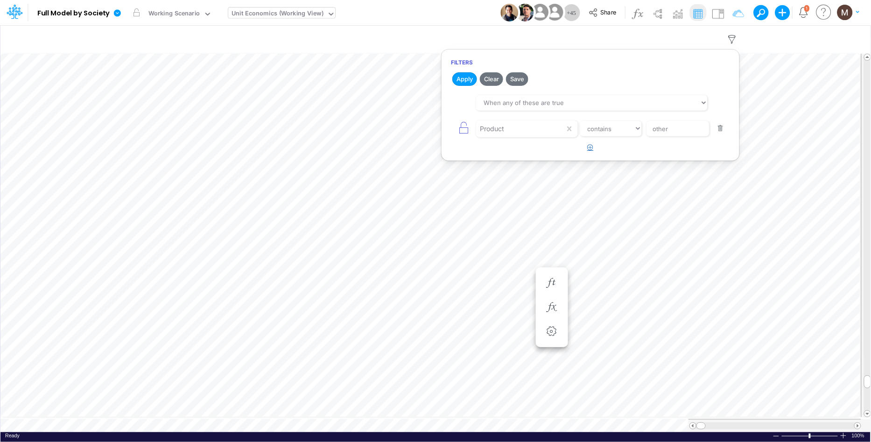
click at [592, 149] on icon "button" at bounding box center [591, 147] width 6 height 6
click at [518, 159] on div at bounding box center [520, 155] width 89 height 16
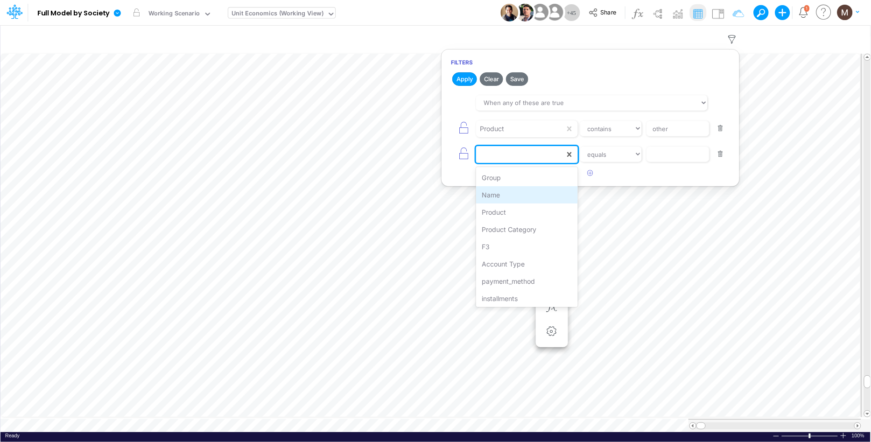
click at [516, 199] on div "Name" at bounding box center [526, 194] width 101 height 17
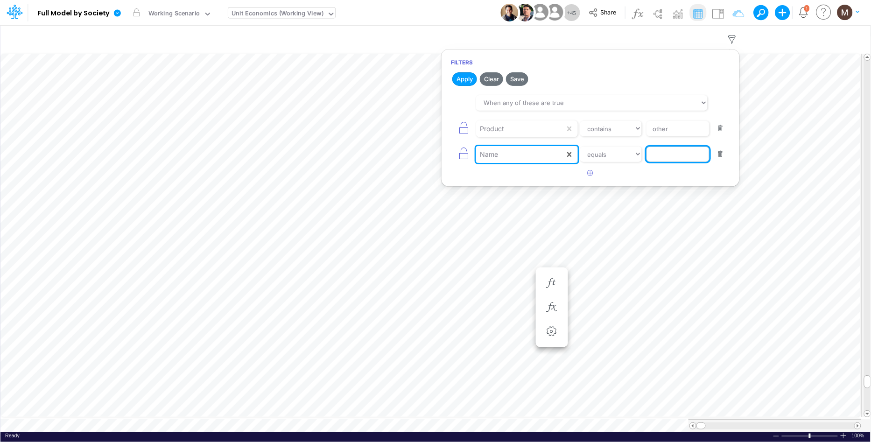
click at [689, 161] on input "text" at bounding box center [678, 155] width 63 height 16
type input "tpv"
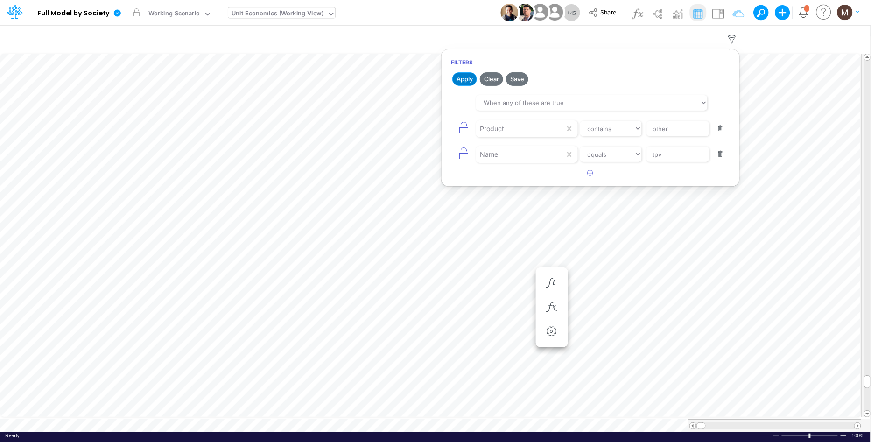
click at [465, 78] on button "Apply" at bounding box center [464, 79] width 25 height 14
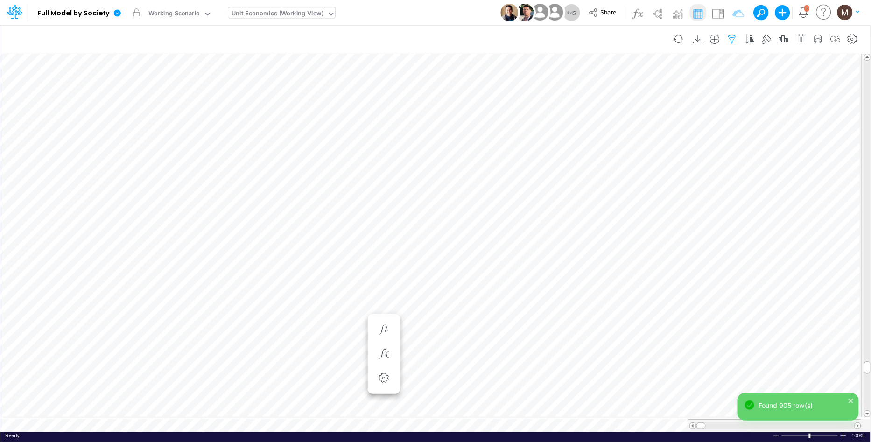
click at [732, 40] on icon "button" at bounding box center [733, 40] width 14 height 10
select select "tableSearchOR"
select select "contains"
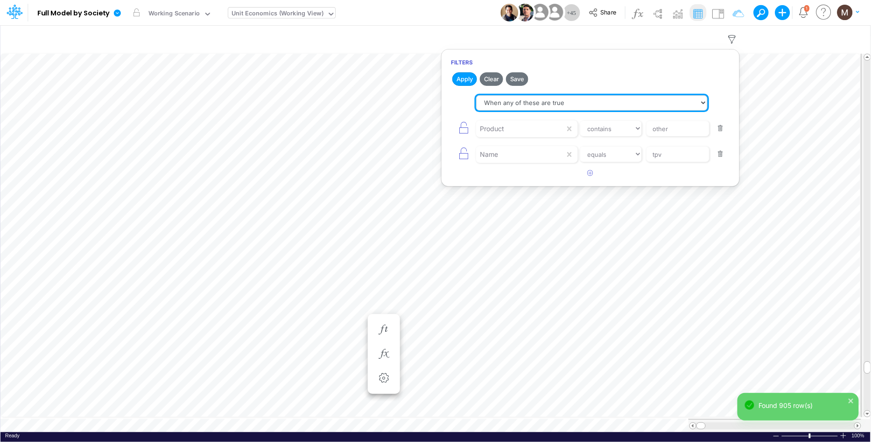
click at [546, 104] on select "When all of these are true When any of these are true" at bounding box center [592, 103] width 232 height 16
select select "tableSearchAND"
click at [476, 95] on select "When all of these are true When any of these are true" at bounding box center [592, 103] width 232 height 16
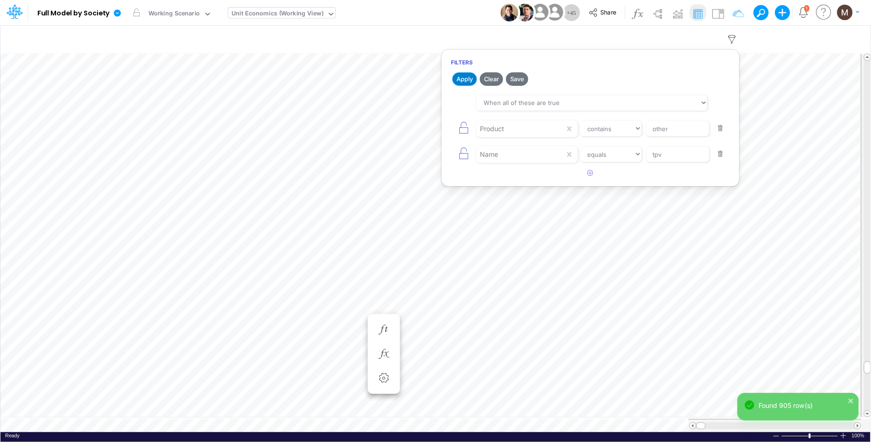
click at [463, 75] on button "Apply" at bounding box center [464, 79] width 25 height 14
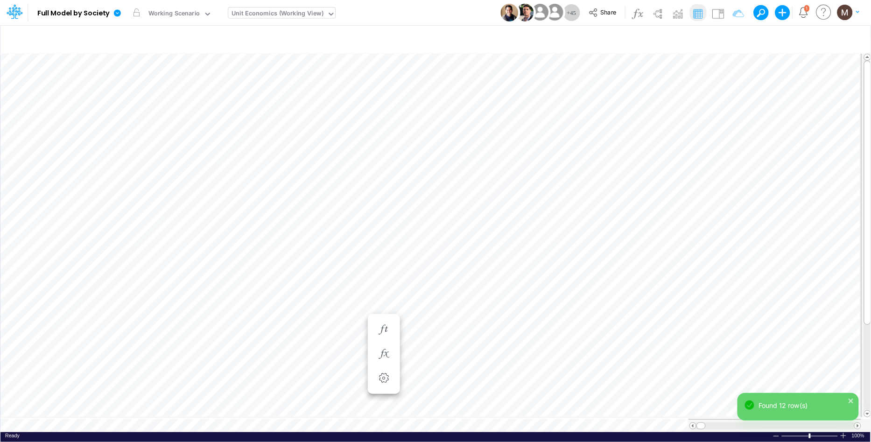
scroll to position [0, 0]
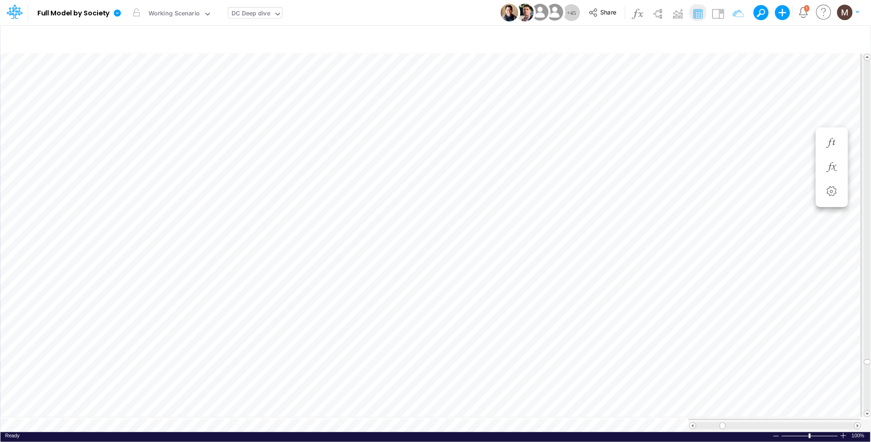
scroll to position [0, 0]
click at [730, 38] on icon "button" at bounding box center [733, 40] width 14 height 10
select select "notEqual"
click at [594, 147] on button "button" at bounding box center [591, 147] width 18 height 15
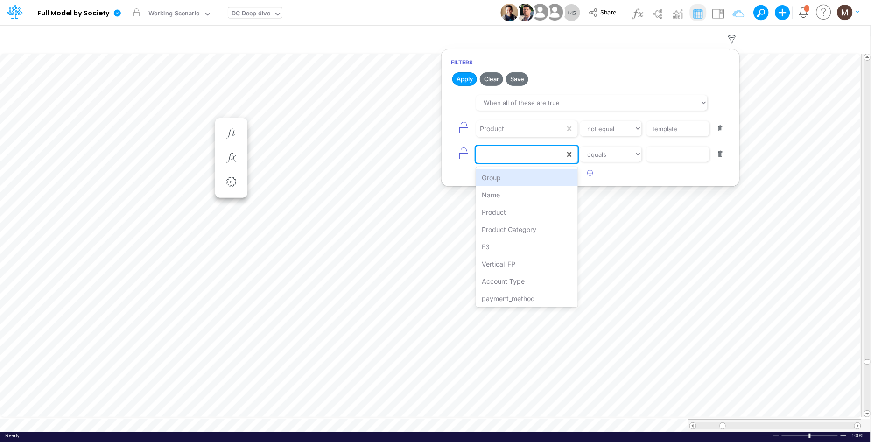
click at [546, 158] on div at bounding box center [520, 155] width 89 height 16
click at [534, 231] on div "Product Category" at bounding box center [526, 229] width 101 height 17
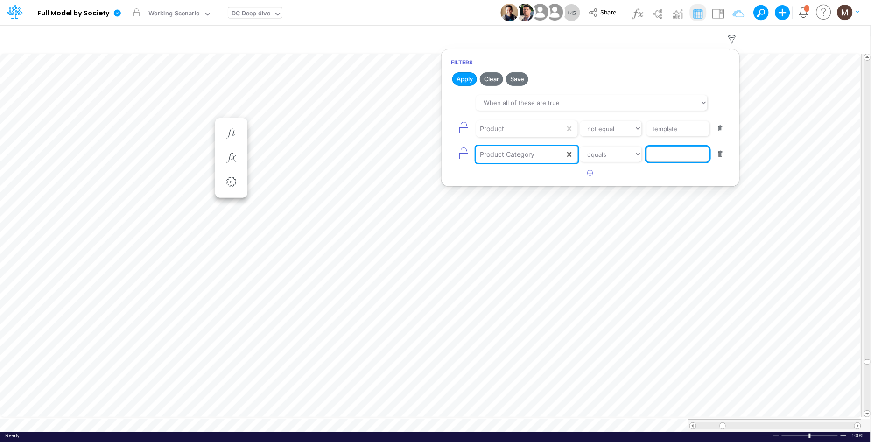
click at [666, 151] on input "text" at bounding box center [678, 155] width 63 height 16
type input "other"
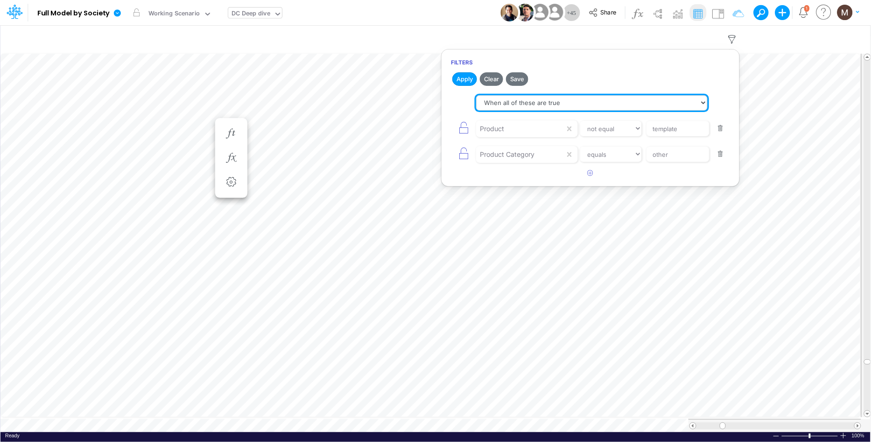
click at [499, 106] on select "When all of these are true When any of these are true" at bounding box center [592, 103] width 232 height 16
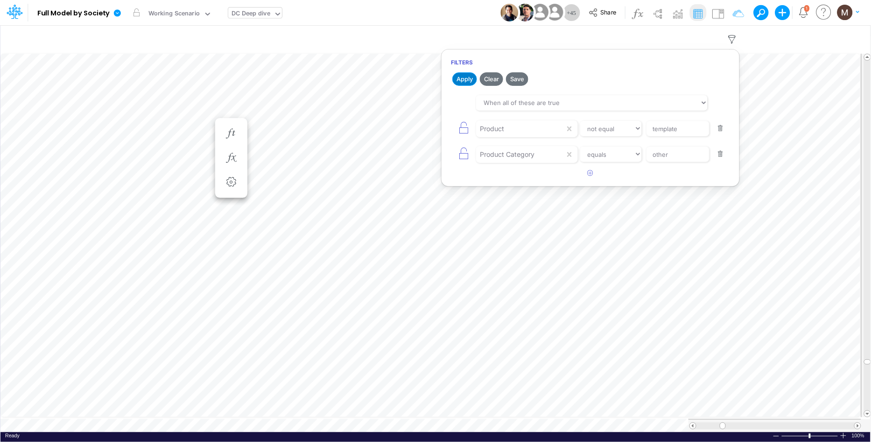
click at [468, 80] on button "Apply" at bounding box center [464, 79] width 25 height 14
click at [586, 175] on button "button" at bounding box center [591, 173] width 18 height 15
click at [499, 183] on div at bounding box center [520, 180] width 89 height 16
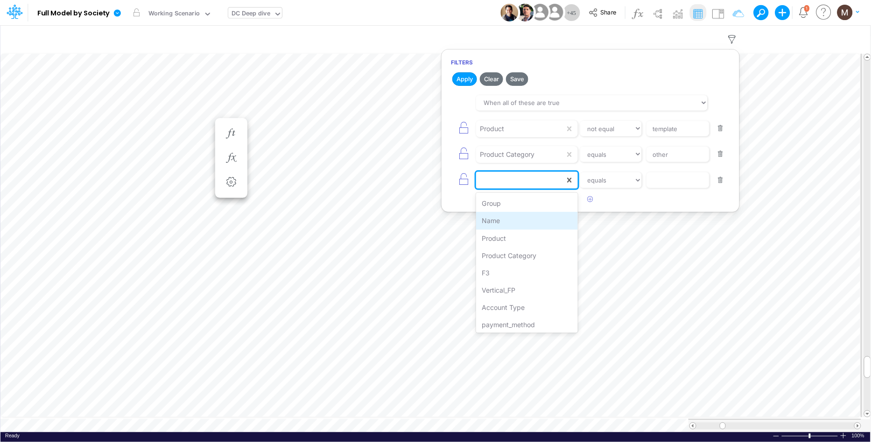
click at [501, 216] on div "Name" at bounding box center [526, 220] width 101 height 17
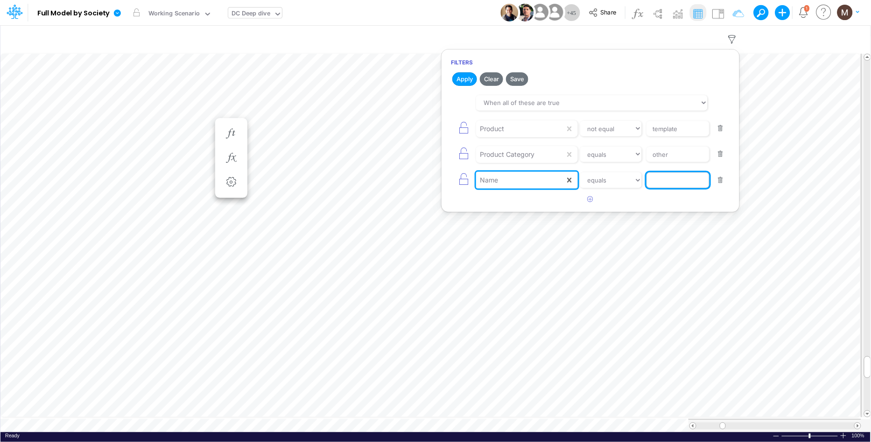
click at [653, 182] on input "text" at bounding box center [678, 180] width 63 height 16
type input "tpv"
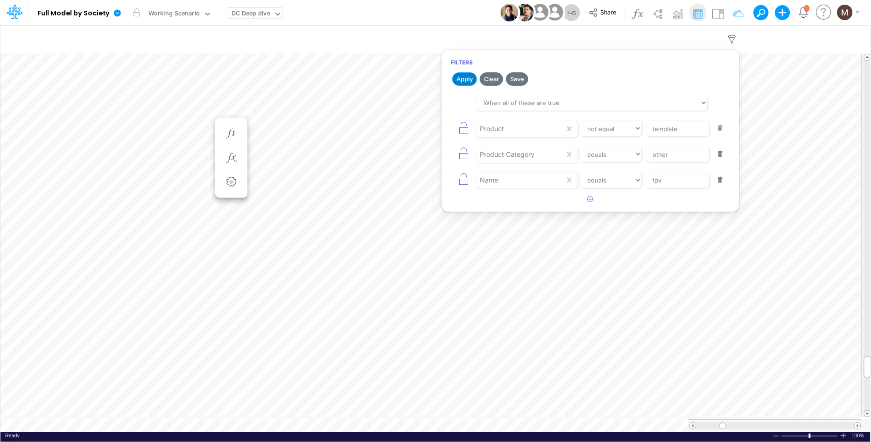
click at [460, 76] on button "Apply" at bounding box center [464, 79] width 25 height 14
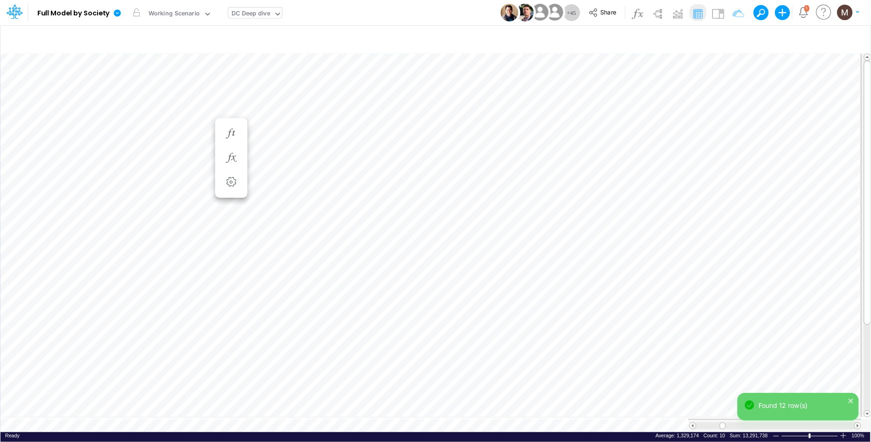
scroll to position [0, 0]
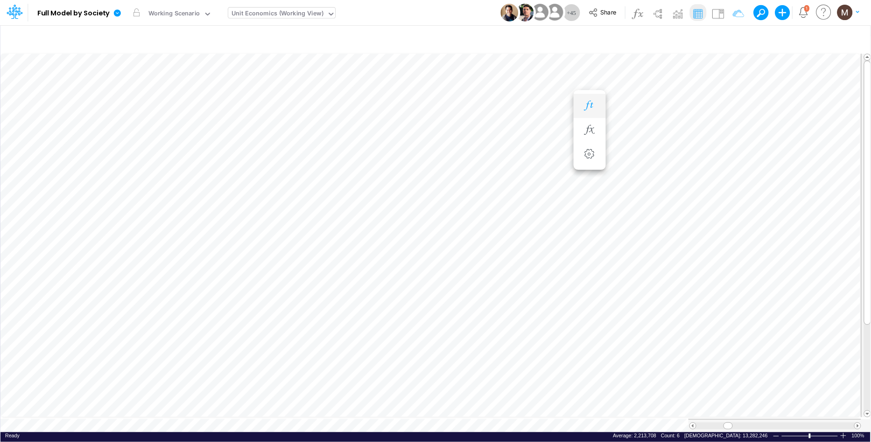
scroll to position [0, 0]
click at [734, 39] on icon "button" at bounding box center [733, 40] width 14 height 10
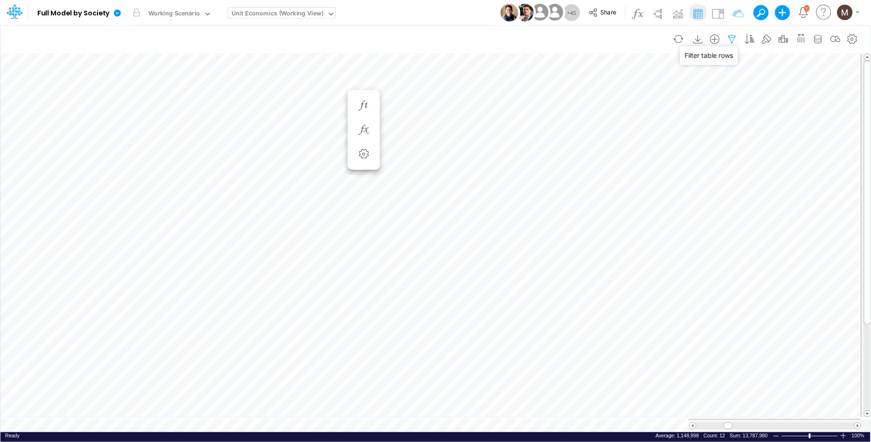
select select "contains"
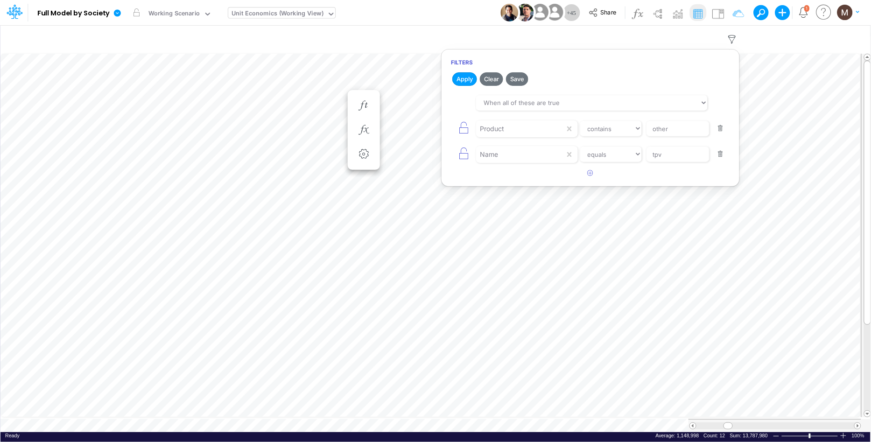
click at [718, 156] on button "button" at bounding box center [721, 154] width 18 height 13
click at [466, 80] on button "Apply" at bounding box center [464, 79] width 25 height 14
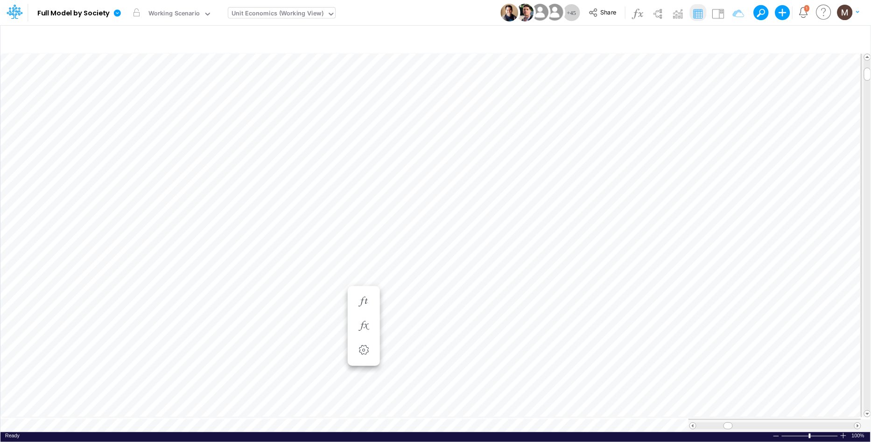
scroll to position [0, 0]
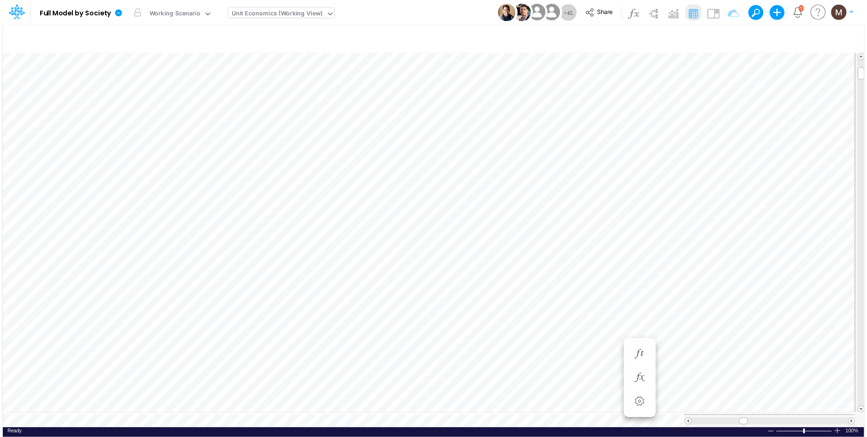
scroll to position [0, 0]
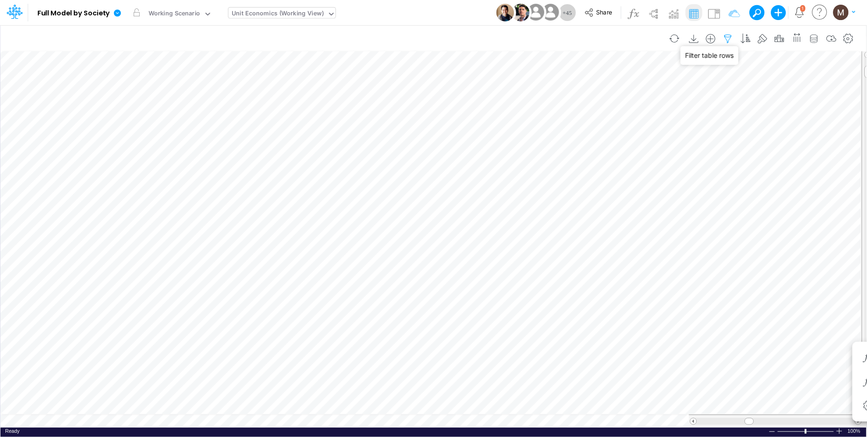
click at [729, 39] on icon "button" at bounding box center [728, 39] width 14 height 10
select select "contains"
click at [589, 148] on icon "button" at bounding box center [591, 147] width 6 height 6
click at [511, 152] on div at bounding box center [520, 155] width 89 height 16
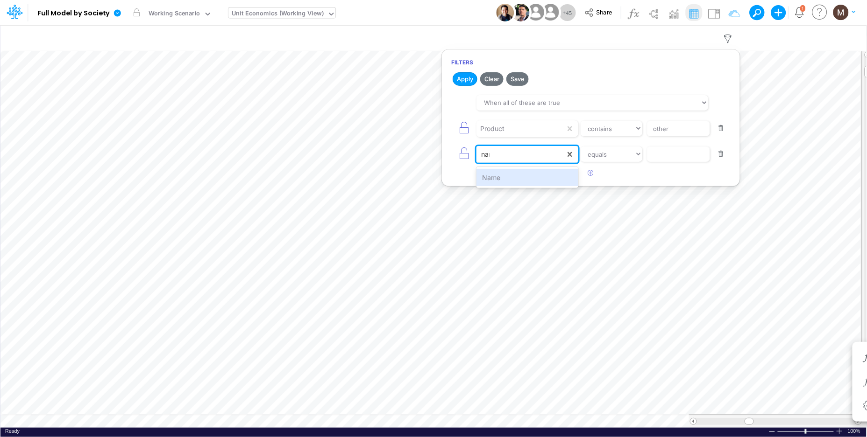
type input "name"
drag, startPoint x: 511, startPoint y: 183, endPoint x: 650, endPoint y: 169, distance: 139.9
click at [511, 183] on div "Name" at bounding box center [526, 177] width 101 height 17
click at [677, 157] on input "text" at bounding box center [678, 155] width 63 height 16
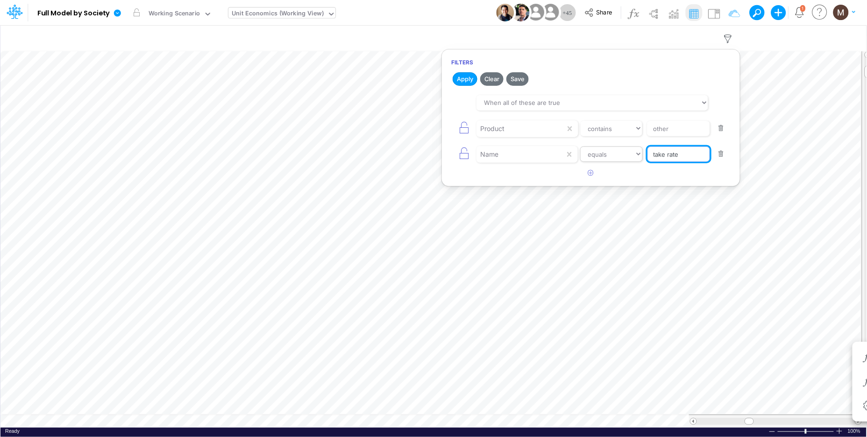
type input "take rate"
click at [601, 162] on select "equals not equal starts with ends with contains" at bounding box center [611, 155] width 63 height 16
select select "contains"
click at [580, 147] on select "equals not equal starts with ends with contains" at bounding box center [611, 155] width 63 height 16
click at [460, 77] on button "Apply" at bounding box center [464, 79] width 25 height 14
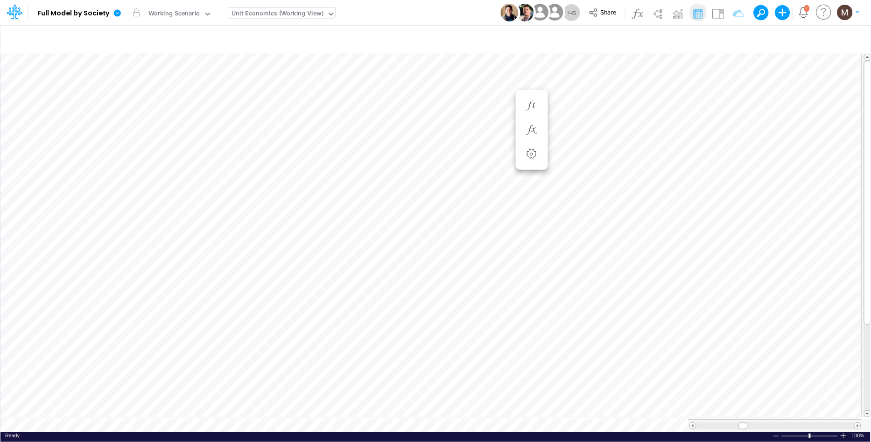
scroll to position [0, 0]
click at [734, 35] on icon "button" at bounding box center [733, 40] width 14 height 10
select select "contains"
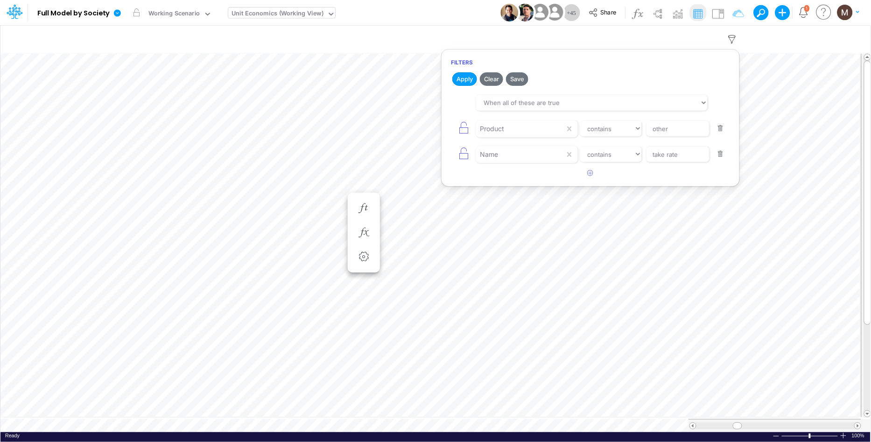
click at [722, 154] on button "button" at bounding box center [721, 154] width 18 height 13
click at [461, 78] on button "Apply" at bounding box center [464, 79] width 25 height 14
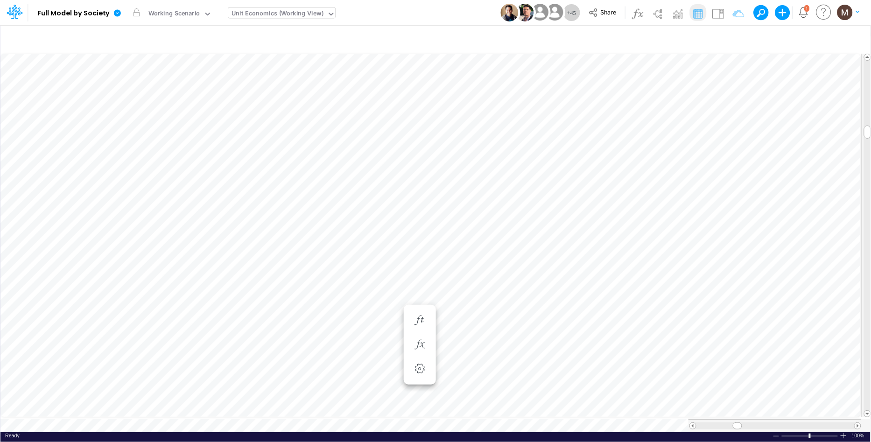
scroll to position [0, 0]
click at [357, 370] on icon "button" at bounding box center [364, 367] width 14 height 10
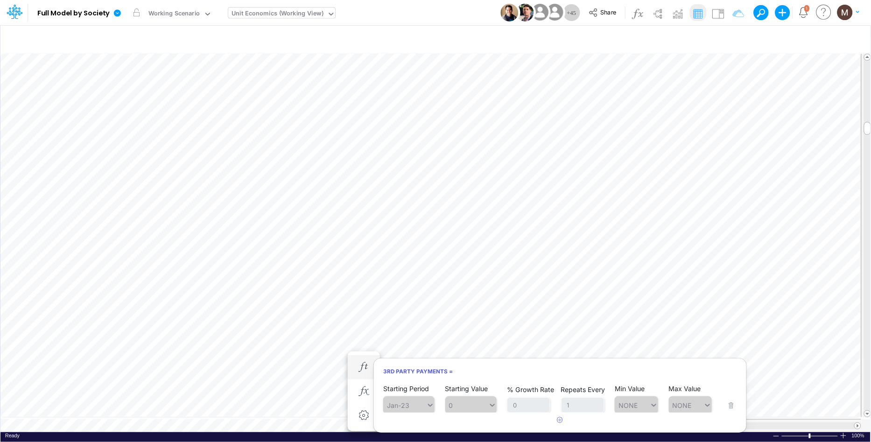
scroll to position [0, 0]
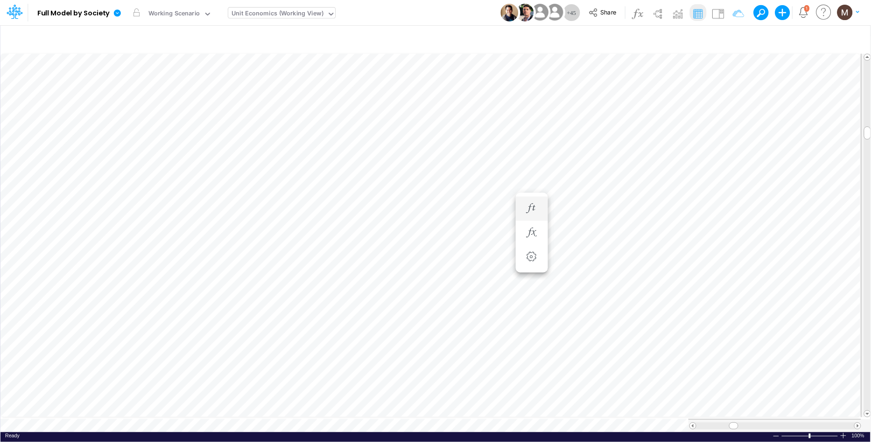
scroll to position [0, 0]
click at [365, 254] on icon "button" at bounding box center [364, 255] width 14 height 10
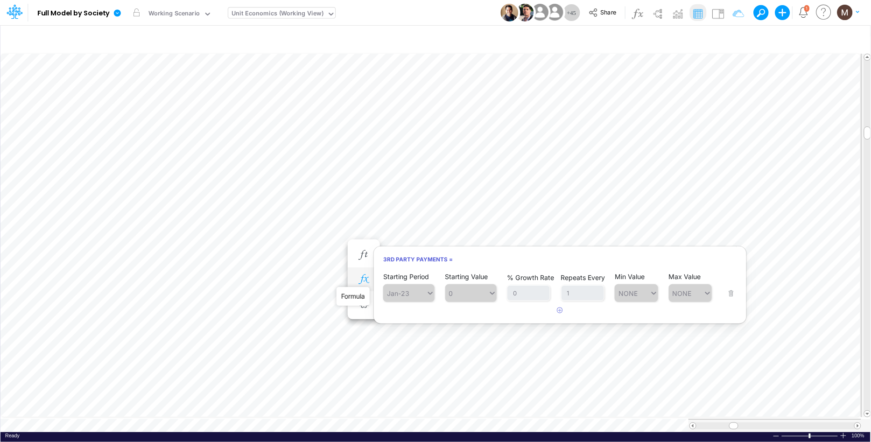
click at [365, 279] on icon "button" at bounding box center [364, 280] width 14 height 10
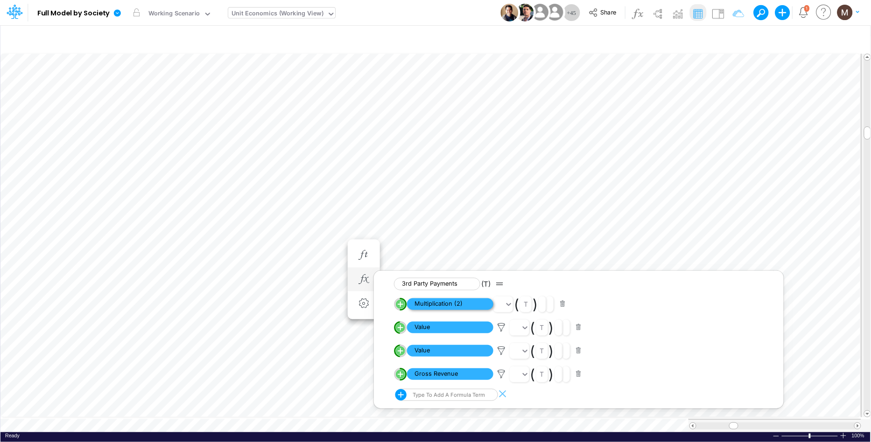
click at [421, 302] on span "Multiplication (2)" at bounding box center [450, 304] width 86 height 12
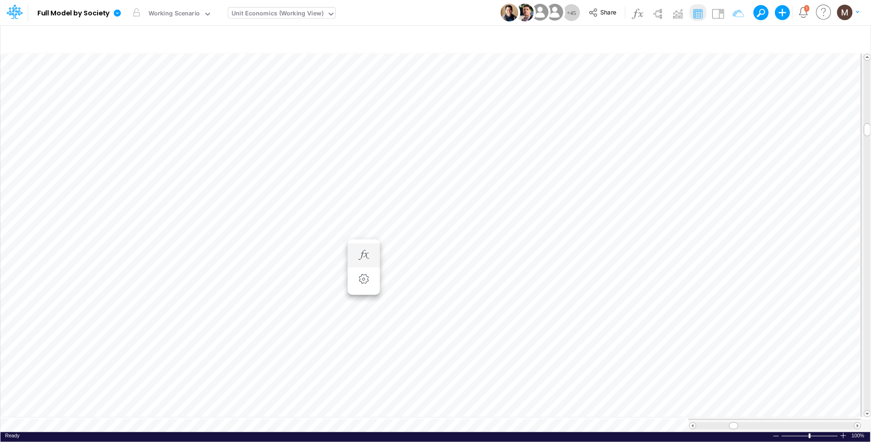
scroll to position [0, 0]
click at [725, 413] on table at bounding box center [435, 242] width 871 height 380
click at [858, 423] on span at bounding box center [858, 426] width 6 height 6
click at [733, 423] on span at bounding box center [733, 426] width 6 height 6
drag, startPoint x: 730, startPoint y: 421, endPoint x: 770, endPoint y: 420, distance: 40.6
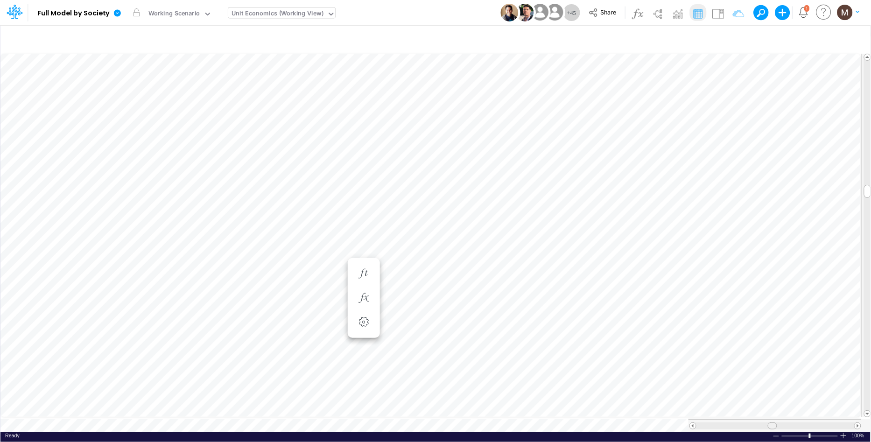
click at [770, 423] on span at bounding box center [772, 426] width 6 height 6
drag, startPoint x: 774, startPoint y: 422, endPoint x: 729, endPoint y: 416, distance: 45.6
click at [732, 423] on span at bounding box center [732, 426] width 6 height 6
click at [859, 423] on span at bounding box center [858, 426] width 6 height 6
drag, startPoint x: 762, startPoint y: 422, endPoint x: 729, endPoint y: 422, distance: 33.2
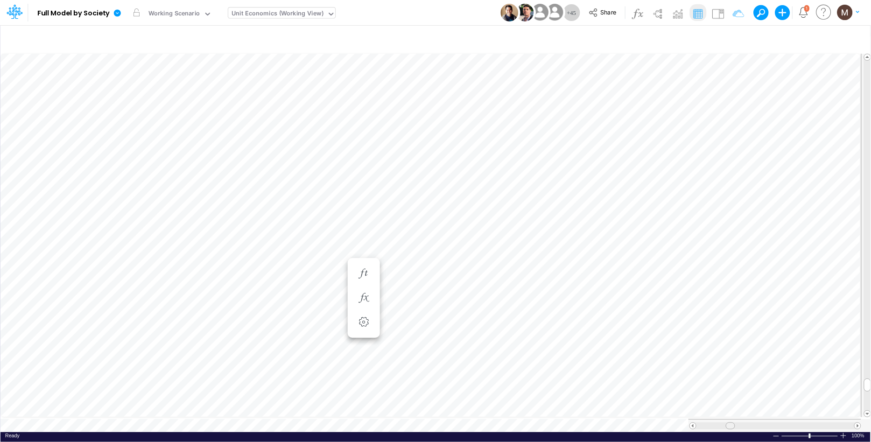
click at [729, 423] on span at bounding box center [730, 426] width 6 height 6
drag, startPoint x: 725, startPoint y: 422, endPoint x: 734, endPoint y: 423, distance: 8.4
click at [734, 423] on span at bounding box center [731, 426] width 6 height 6
